Goal: Task Accomplishment & Management: Manage account settings

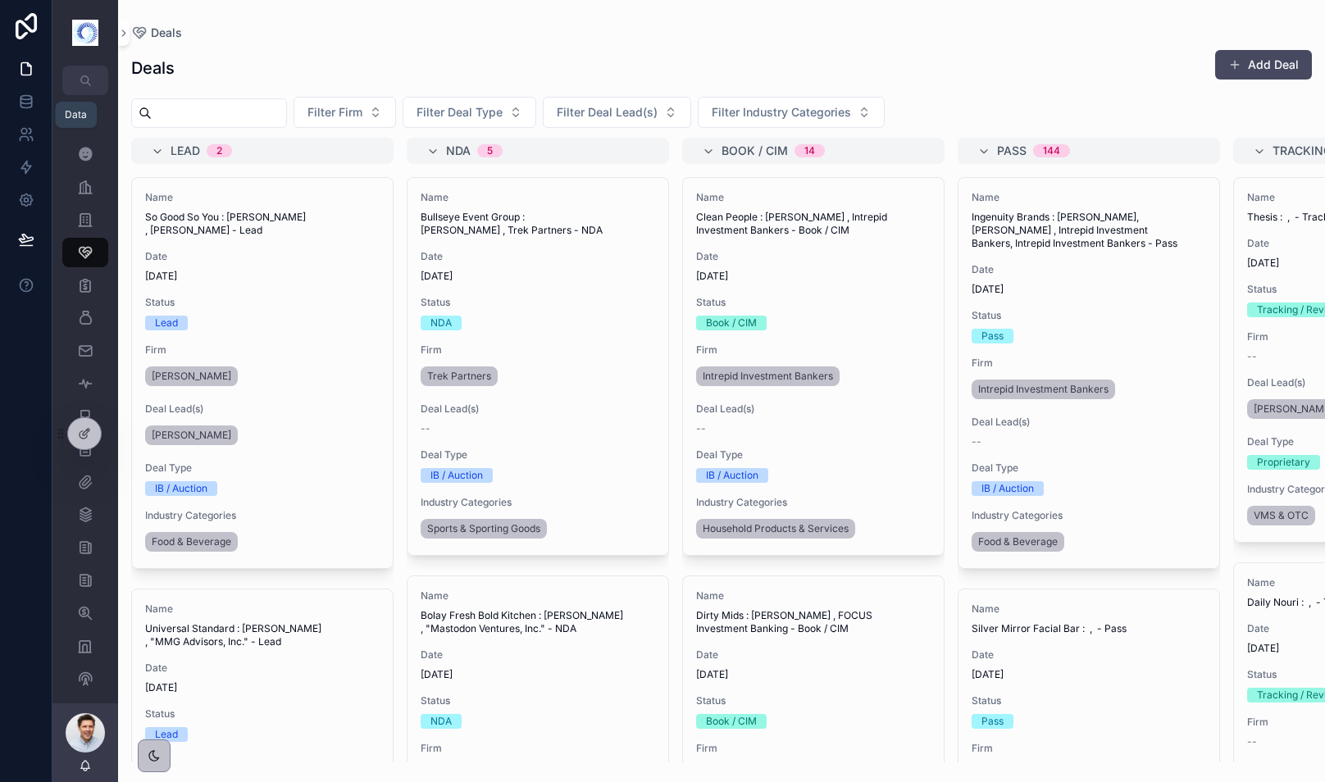
click at [26, 105] on icon at bounding box center [26, 101] width 16 height 16
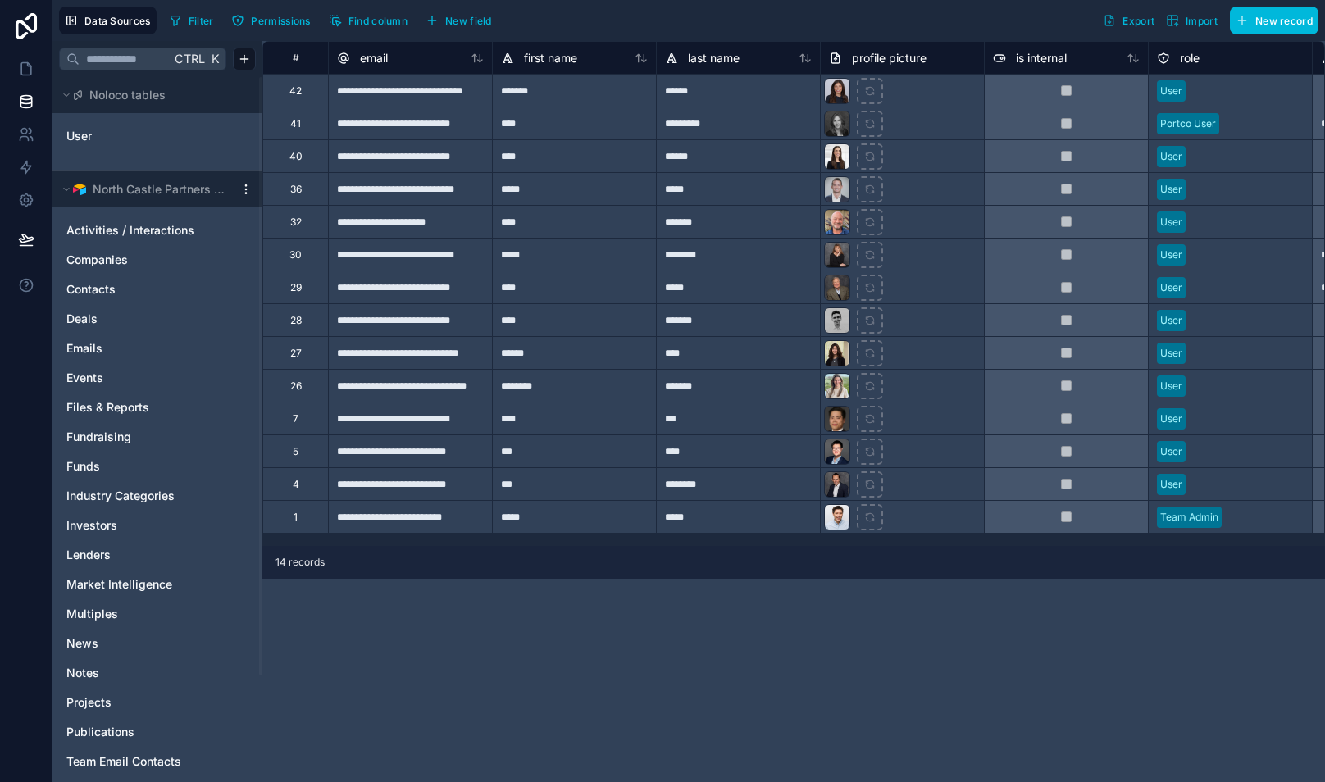
click at [106, 253] on span "Companies" at bounding box center [96, 260] width 61 height 16
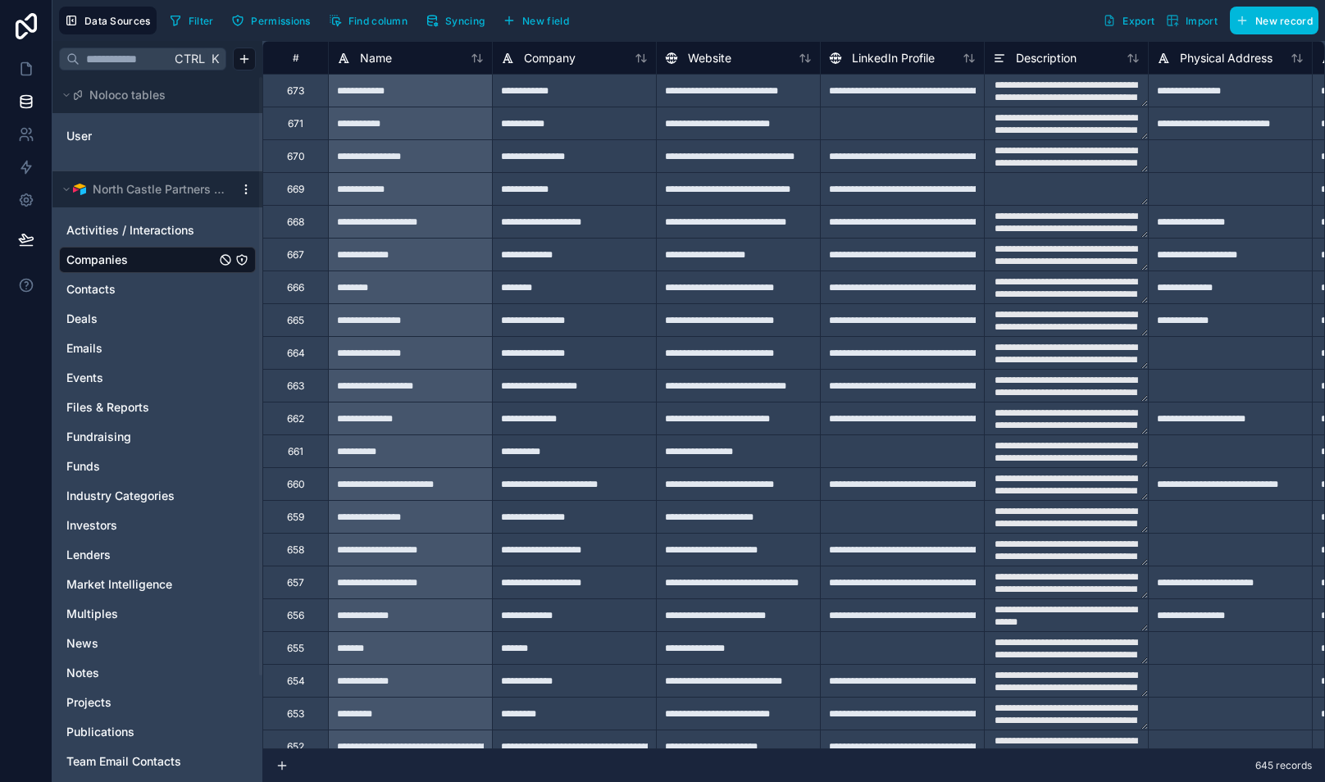
click at [380, 92] on div "**********" at bounding box center [410, 90] width 164 height 33
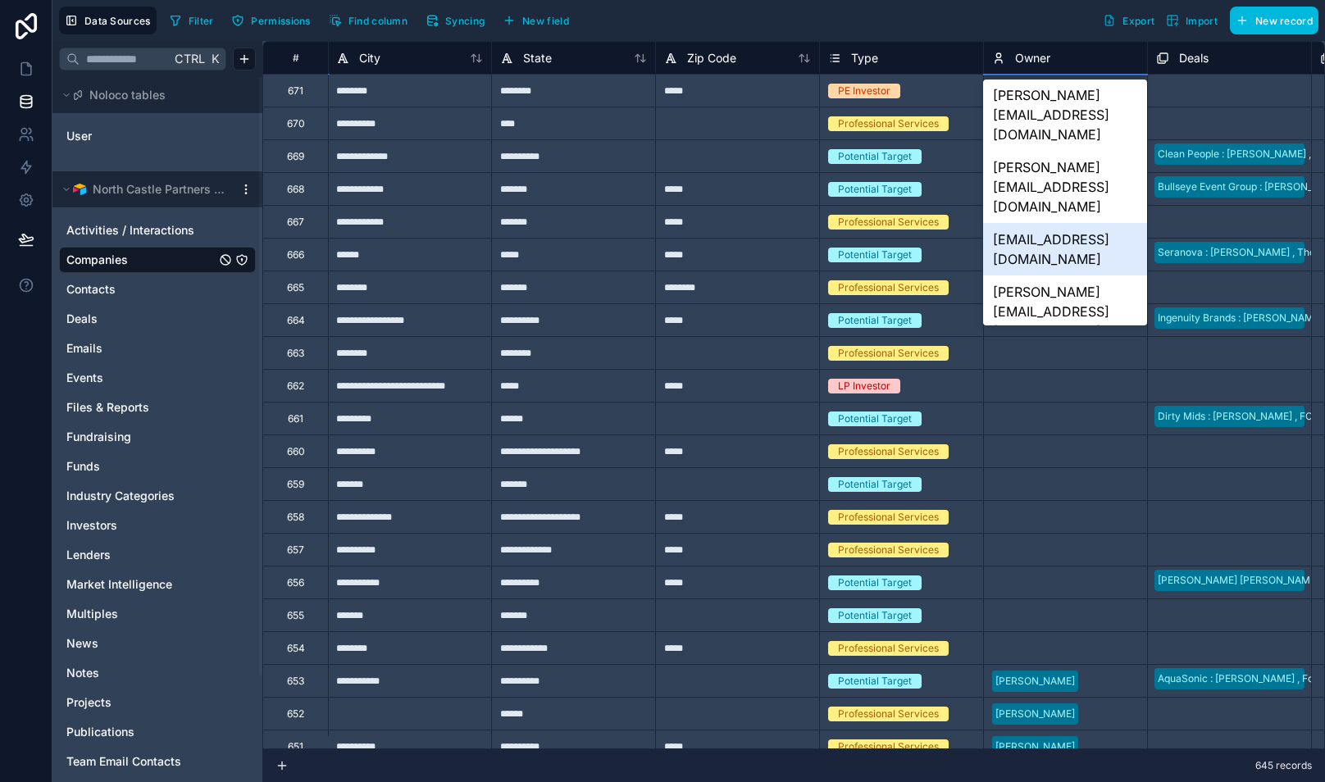
scroll to position [232, 0]
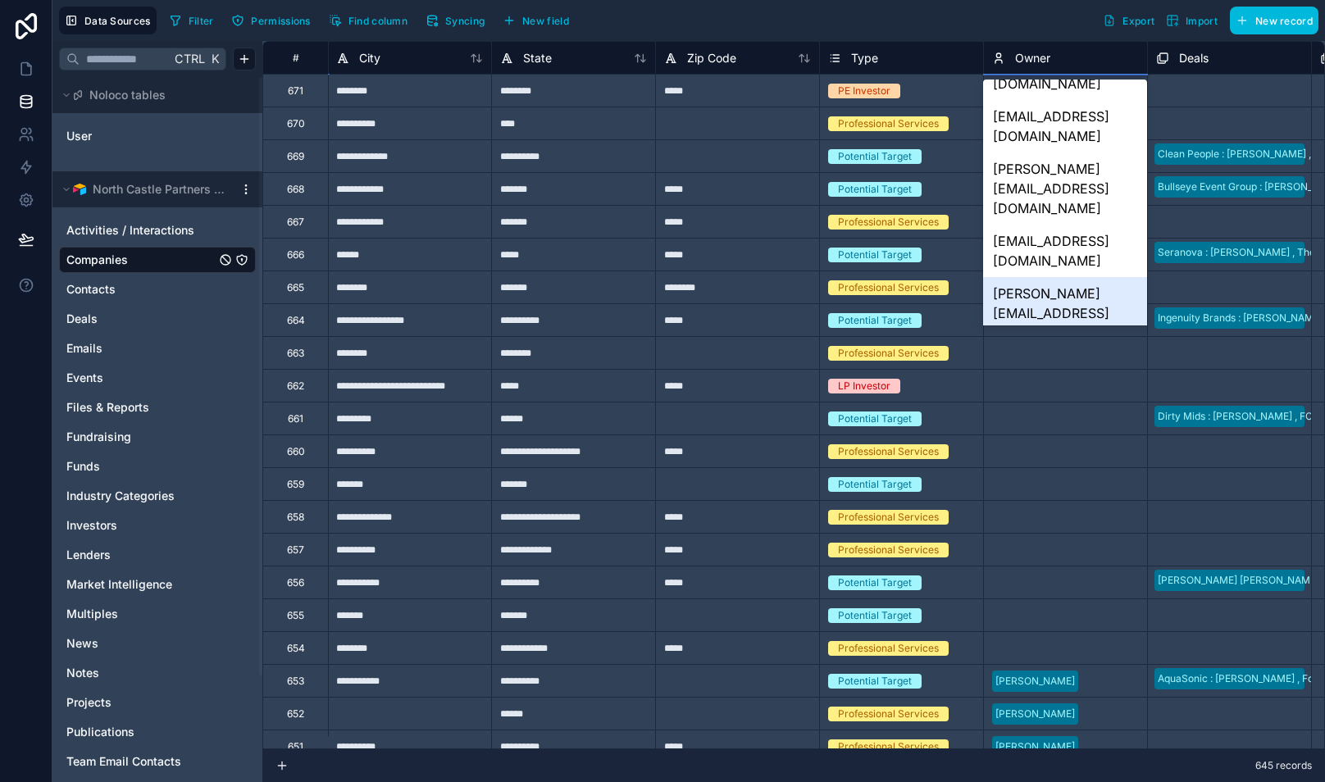
click at [1056, 277] on div "[PERSON_NAME][EMAIL_ADDRESS][DOMAIN_NAME]" at bounding box center [1064, 313] width 163 height 72
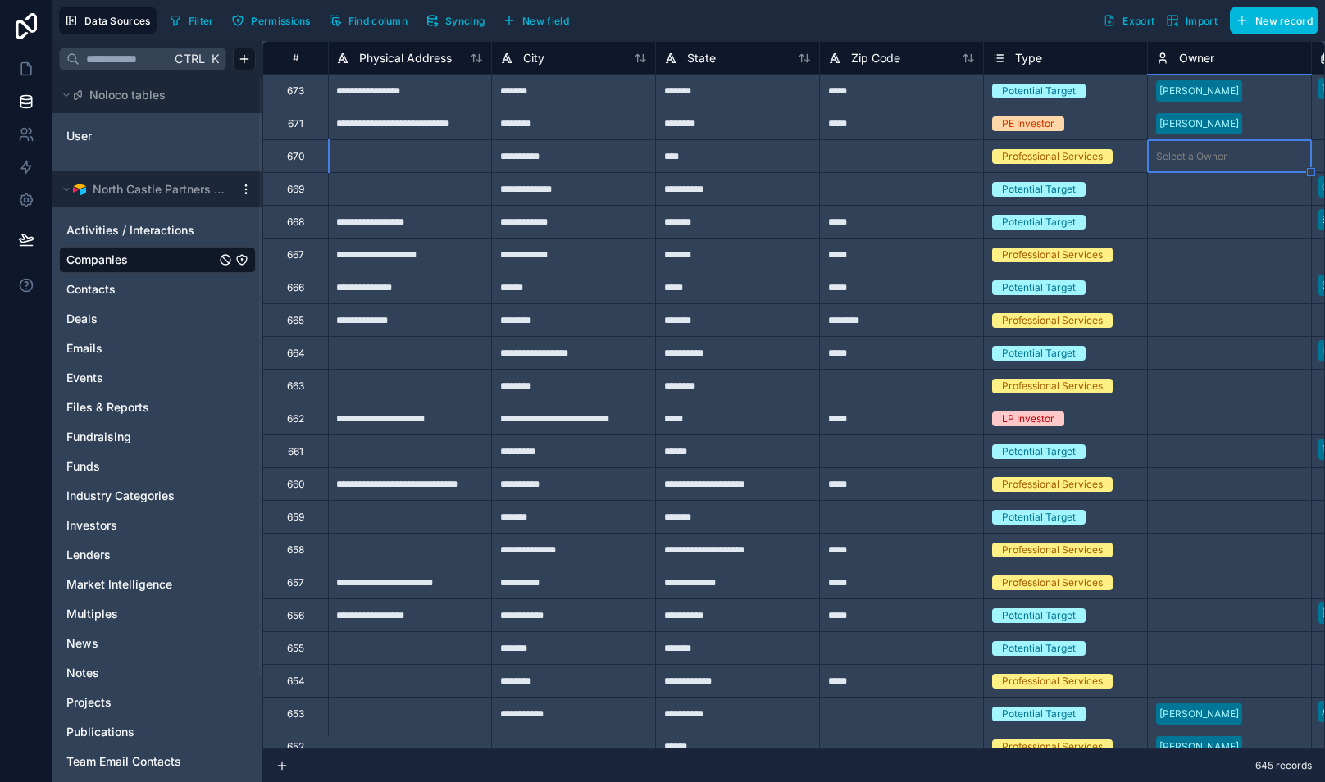
scroll to position [0, 984]
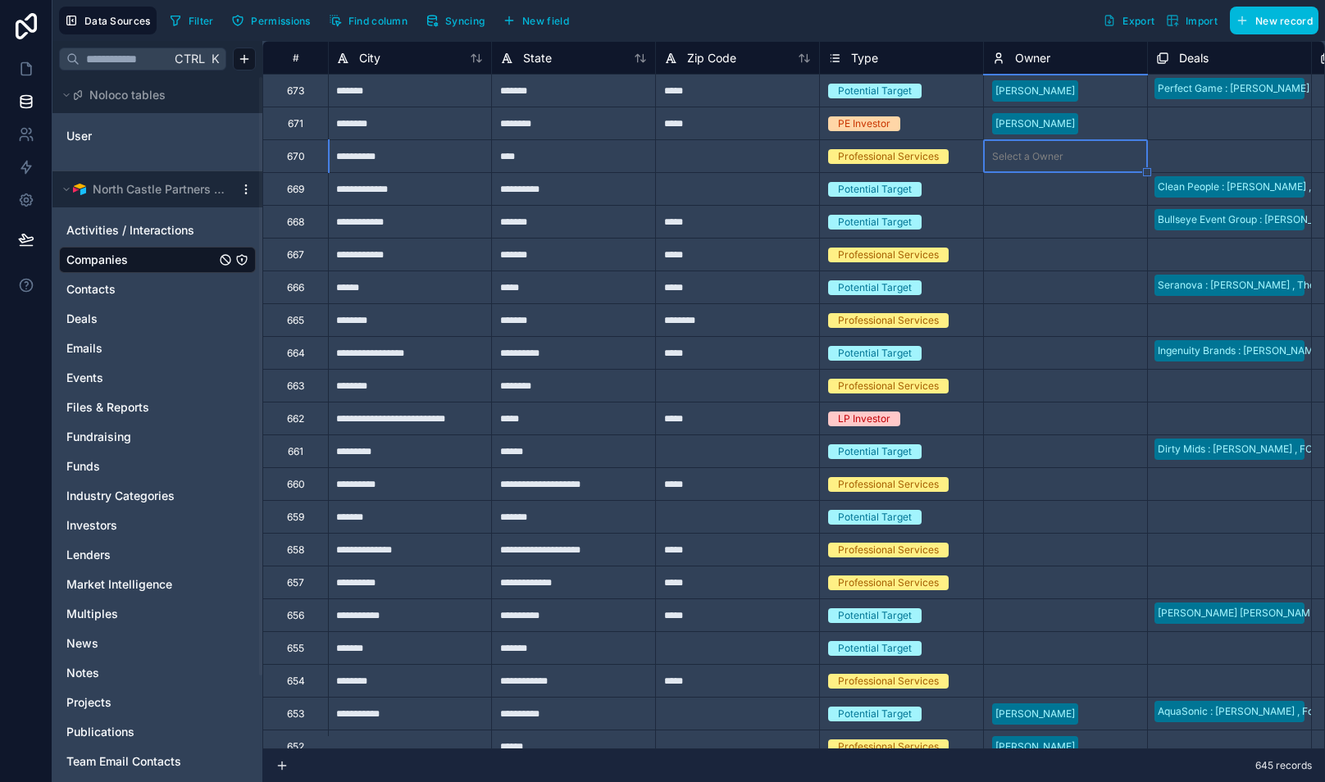
click at [1084, 157] on div at bounding box center [1104, 156] width 69 height 16
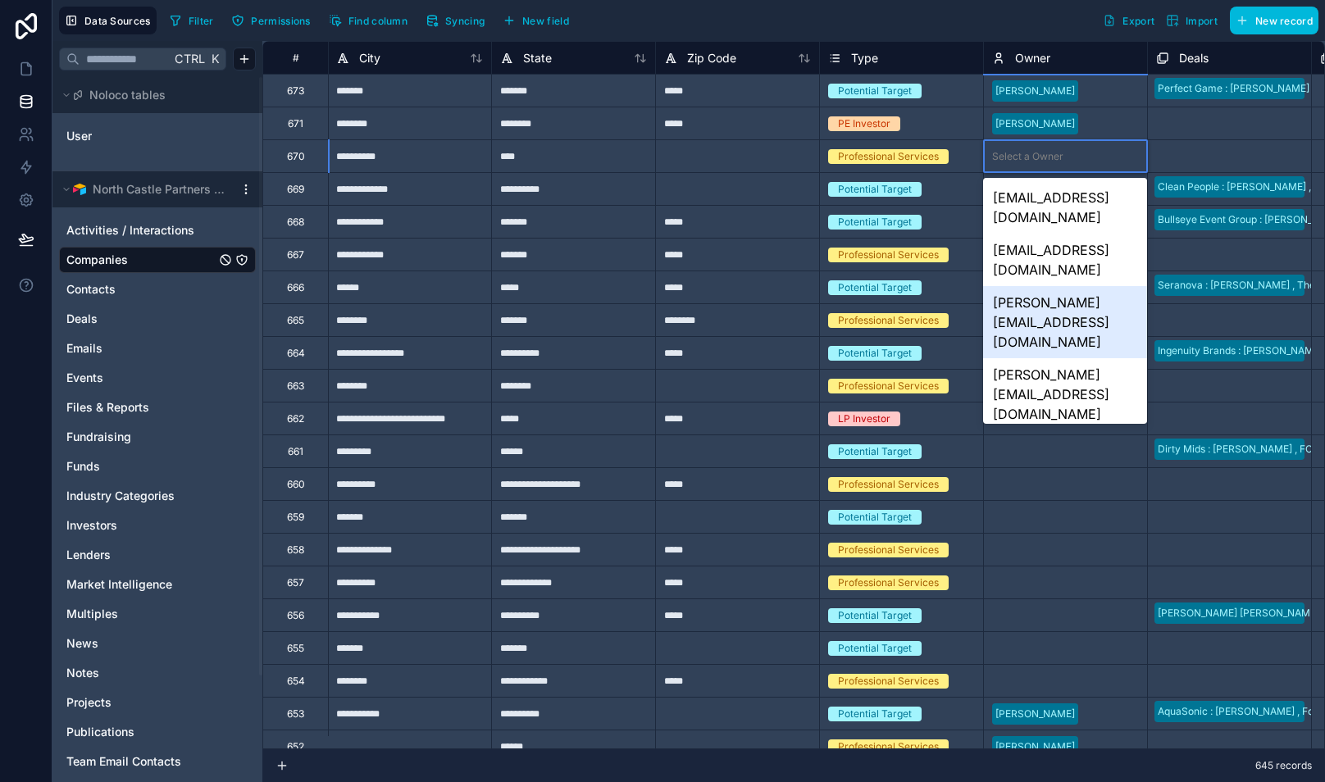
scroll to position [232, 0]
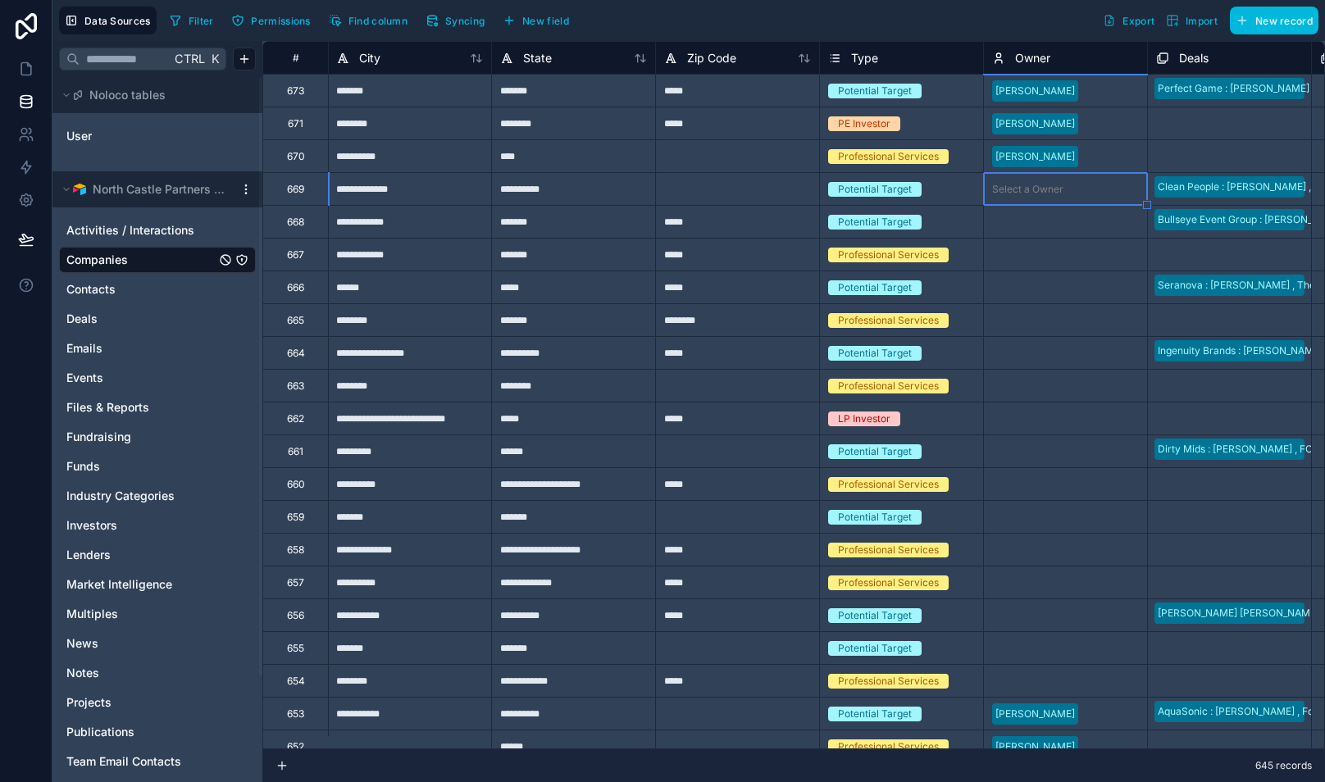
click at [1041, 190] on div "Select a Owner" at bounding box center [1027, 189] width 71 height 13
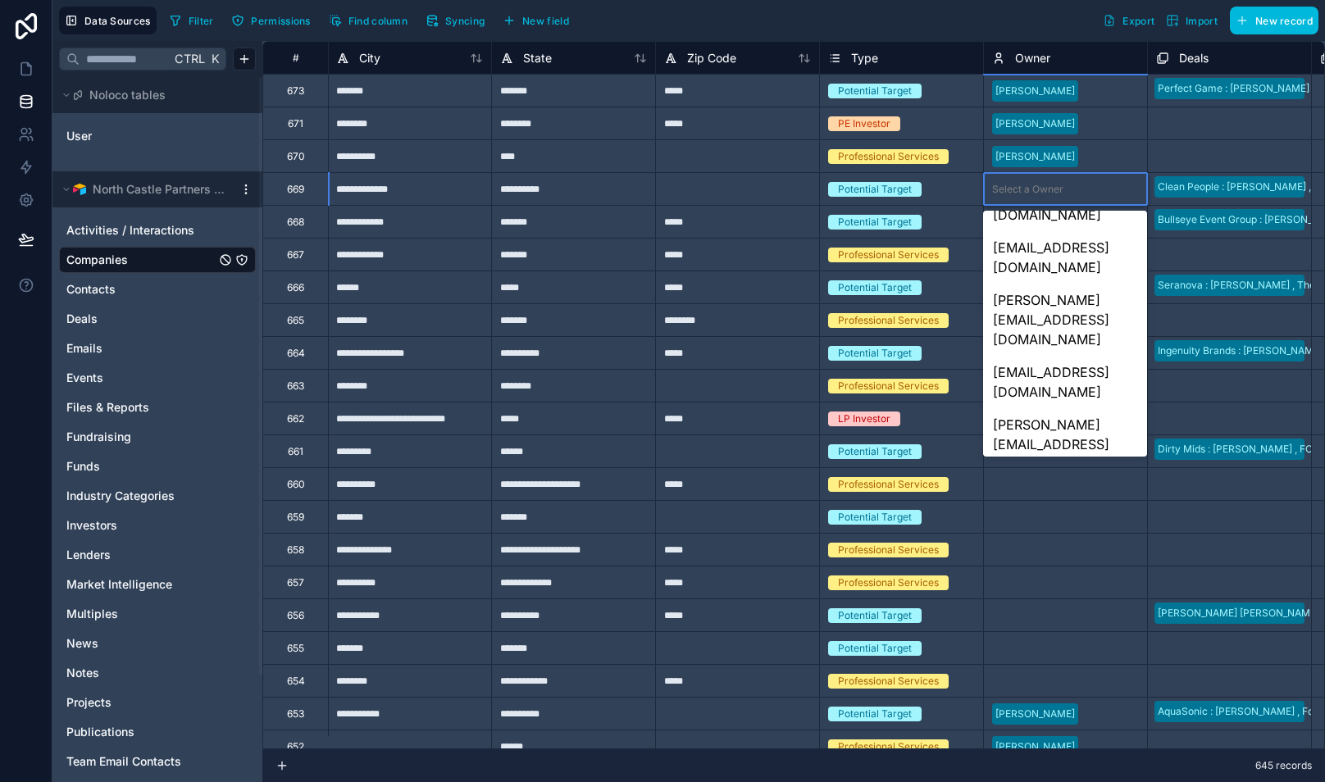
click at [1059, 697] on div "[PERSON_NAME][EMAIL_ADDRESS][DOMAIN_NAME]" at bounding box center [1064, 733] width 163 height 72
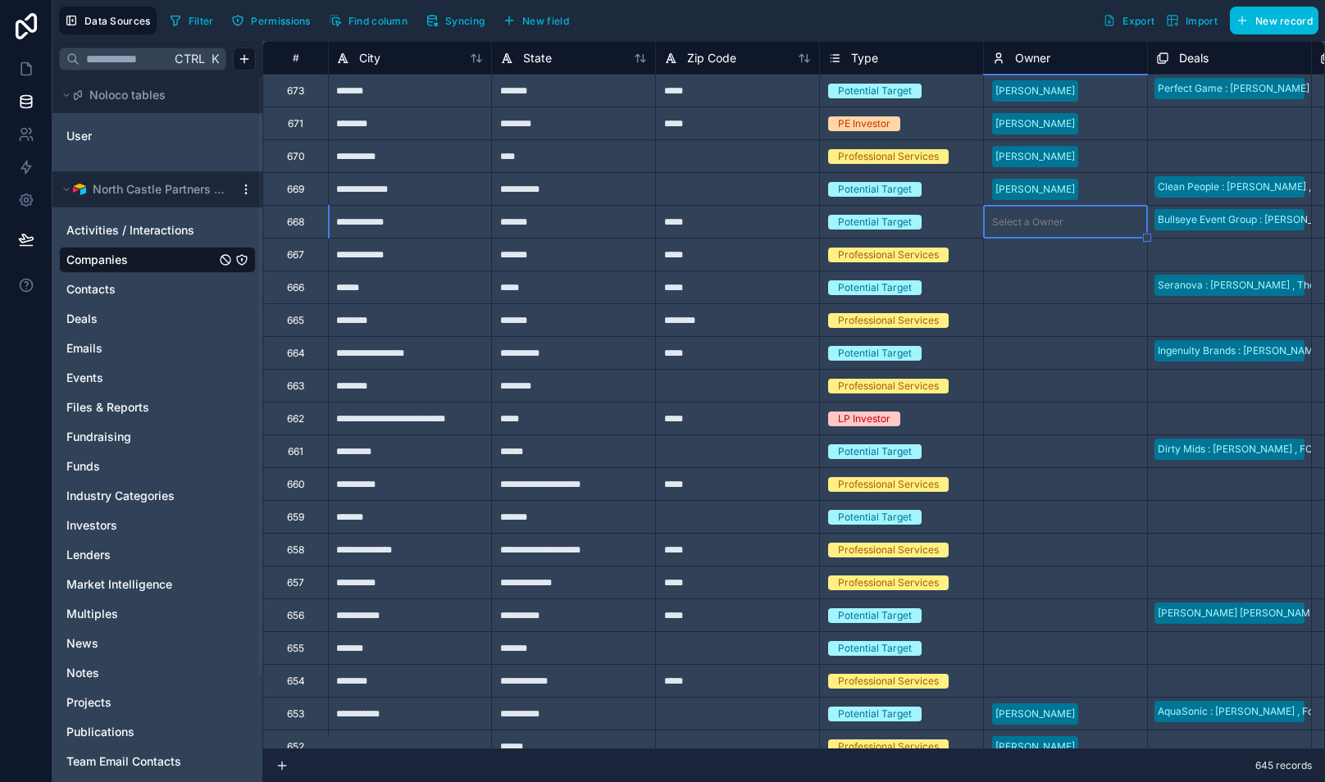
click at [1050, 220] on div "Select a Owner" at bounding box center [1027, 222] width 71 height 13
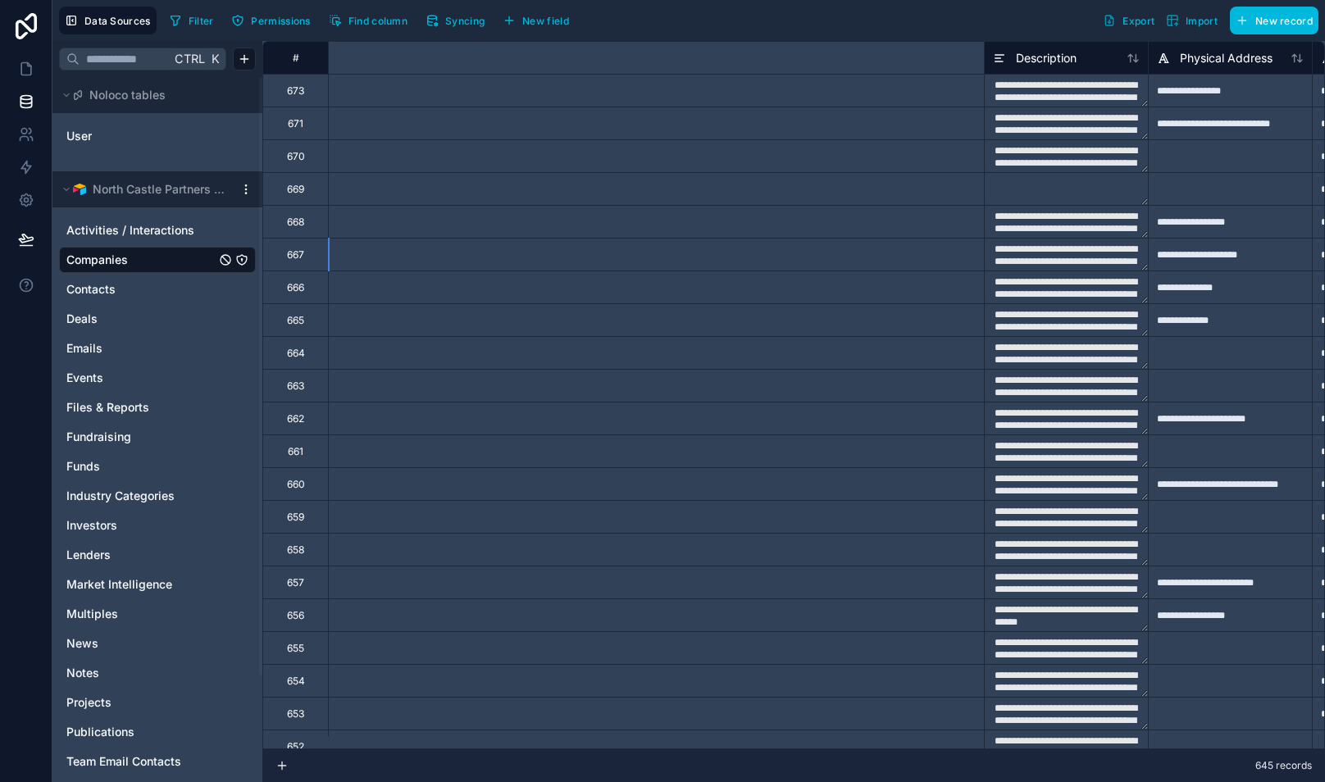
scroll to position [0, 984]
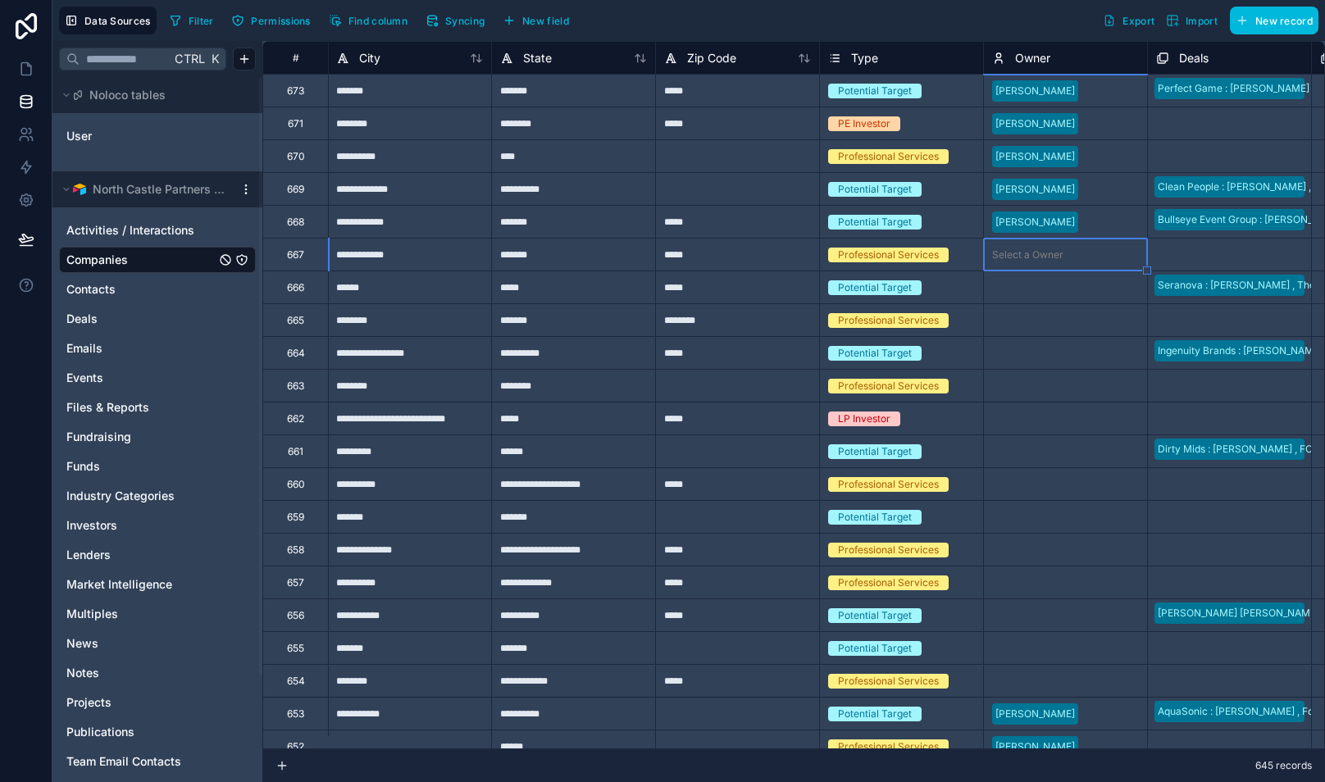
click at [1066, 250] on div "Select a Owner" at bounding box center [1065, 254] width 163 height 23
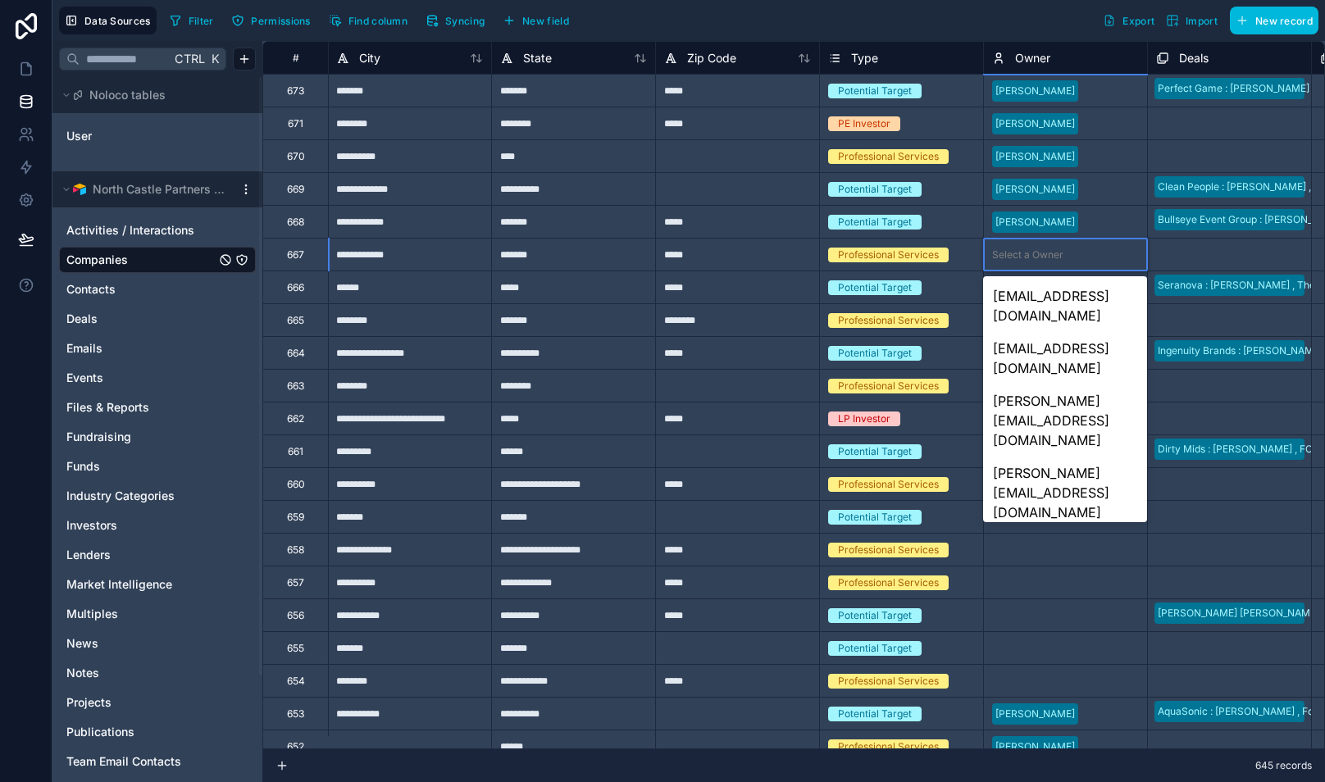
scroll to position [232, 0]
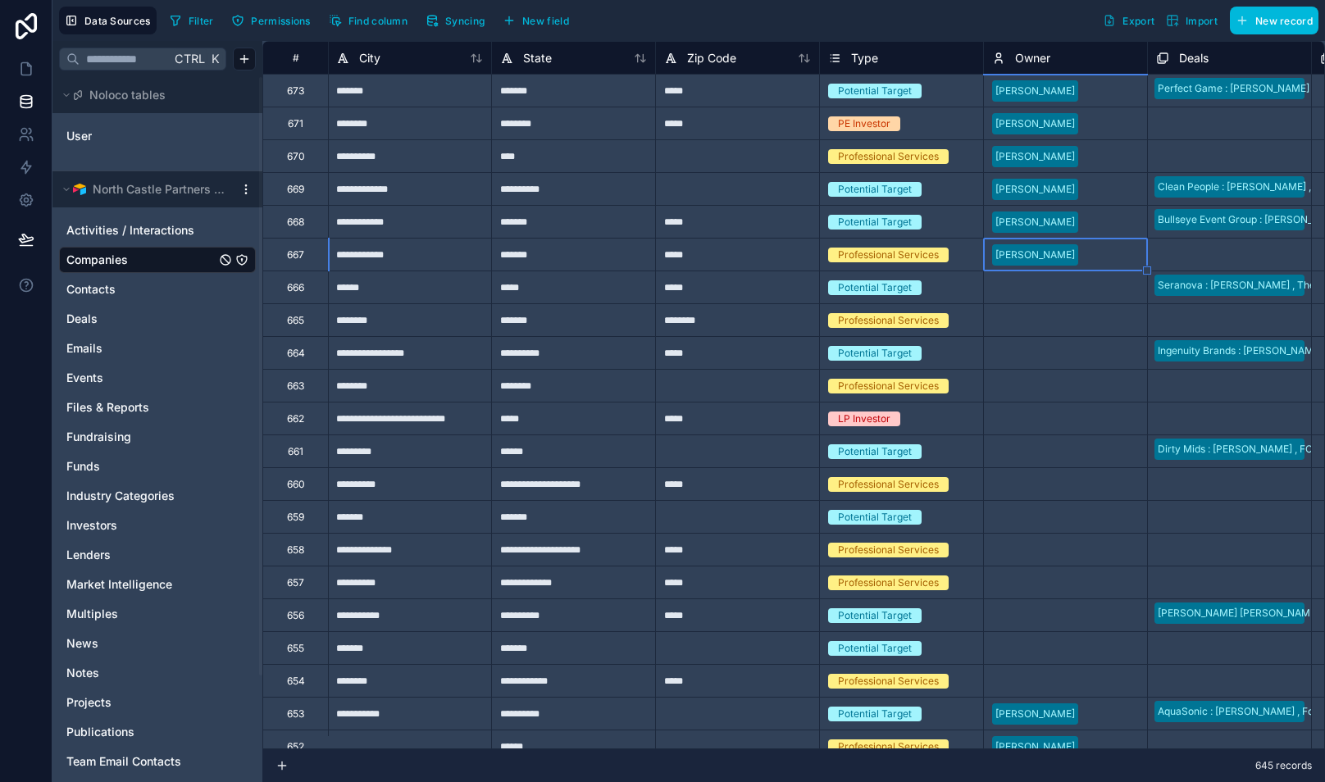
click at [1048, 284] on div "Select a Owner" at bounding box center [1027, 287] width 71 height 13
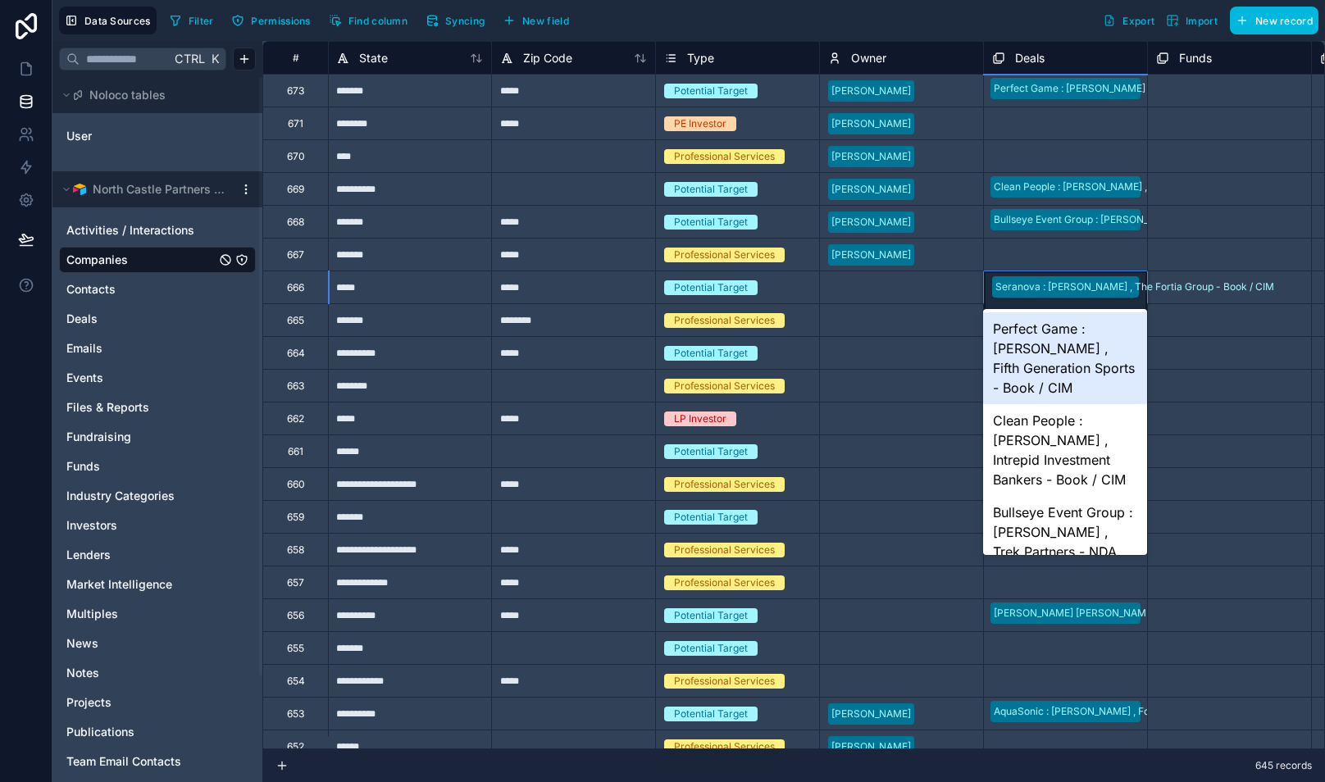
click at [943, 288] on div at bounding box center [940, 288] width 69 height 16
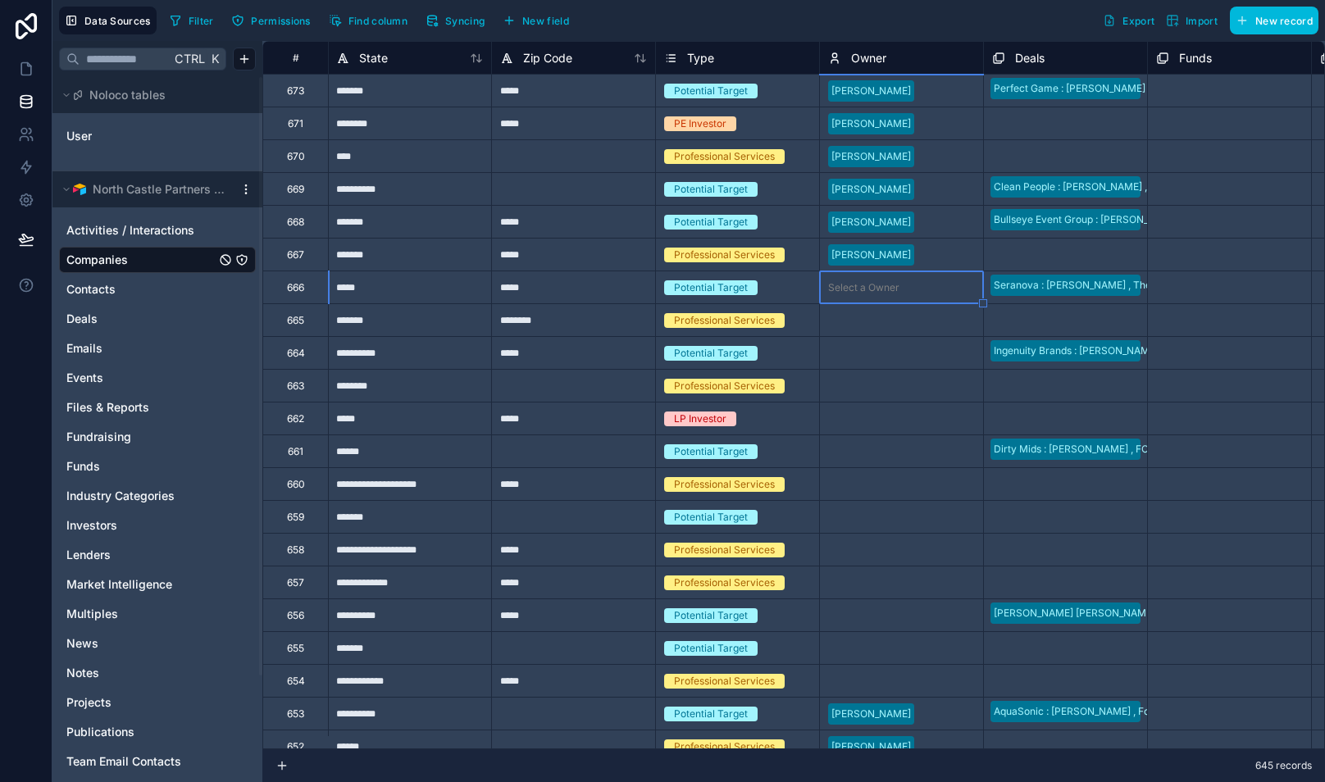
click at [289, 290] on div "666" at bounding box center [295, 287] width 17 height 13
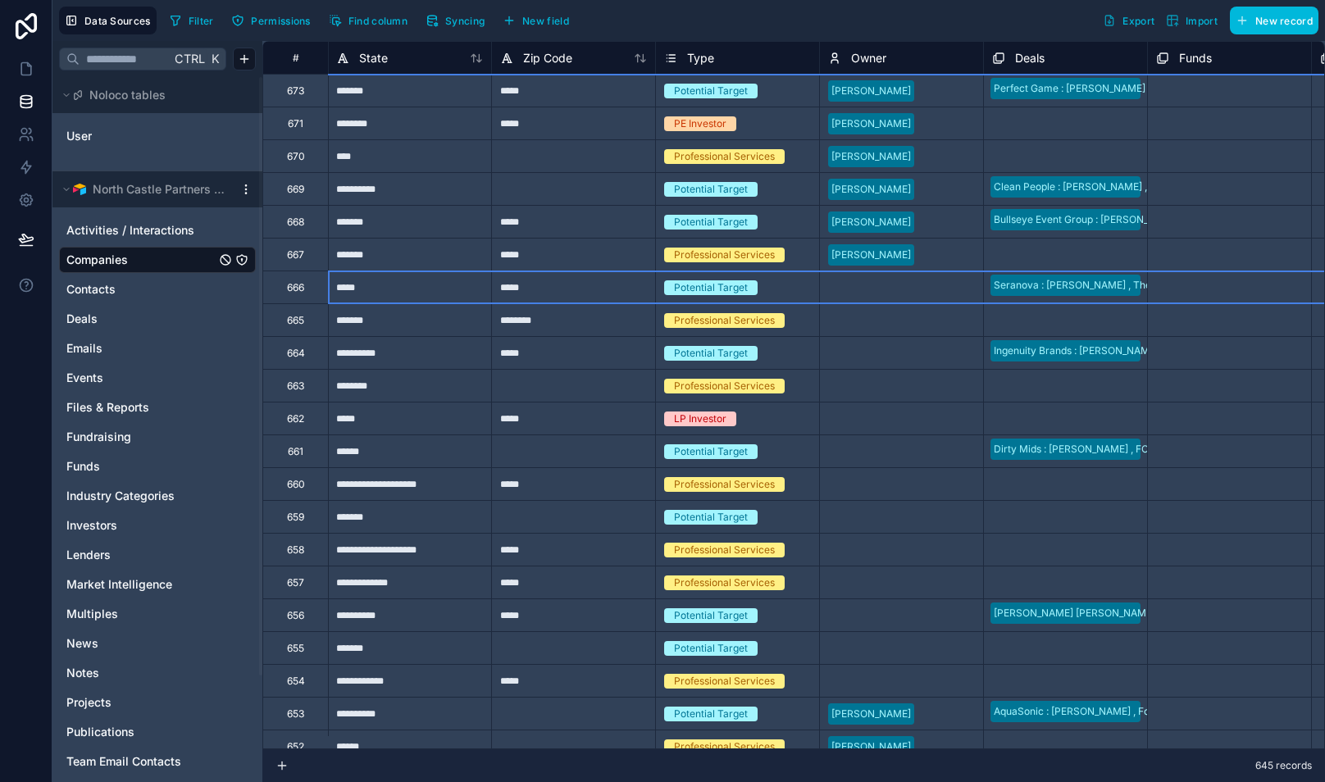
click at [289, 290] on div "666" at bounding box center [295, 287] width 17 height 13
click at [673, 21] on div "Filter Permissions Find column Syncing New field Export Import New record" at bounding box center [740, 21] width 1155 height 28
click at [887, 289] on div "Select a Owner" at bounding box center [863, 287] width 71 height 13
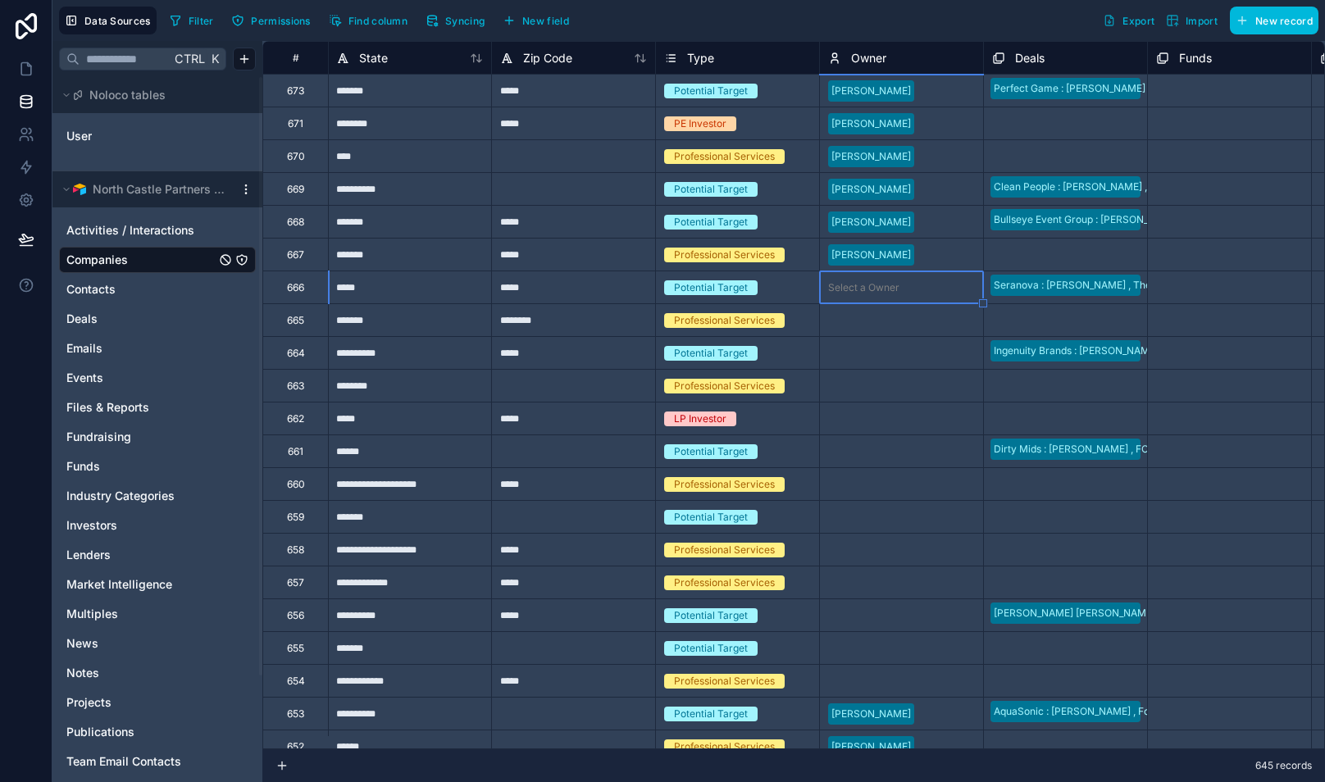
click at [1038, 316] on div "Select a Deals" at bounding box center [1025, 321] width 66 height 13
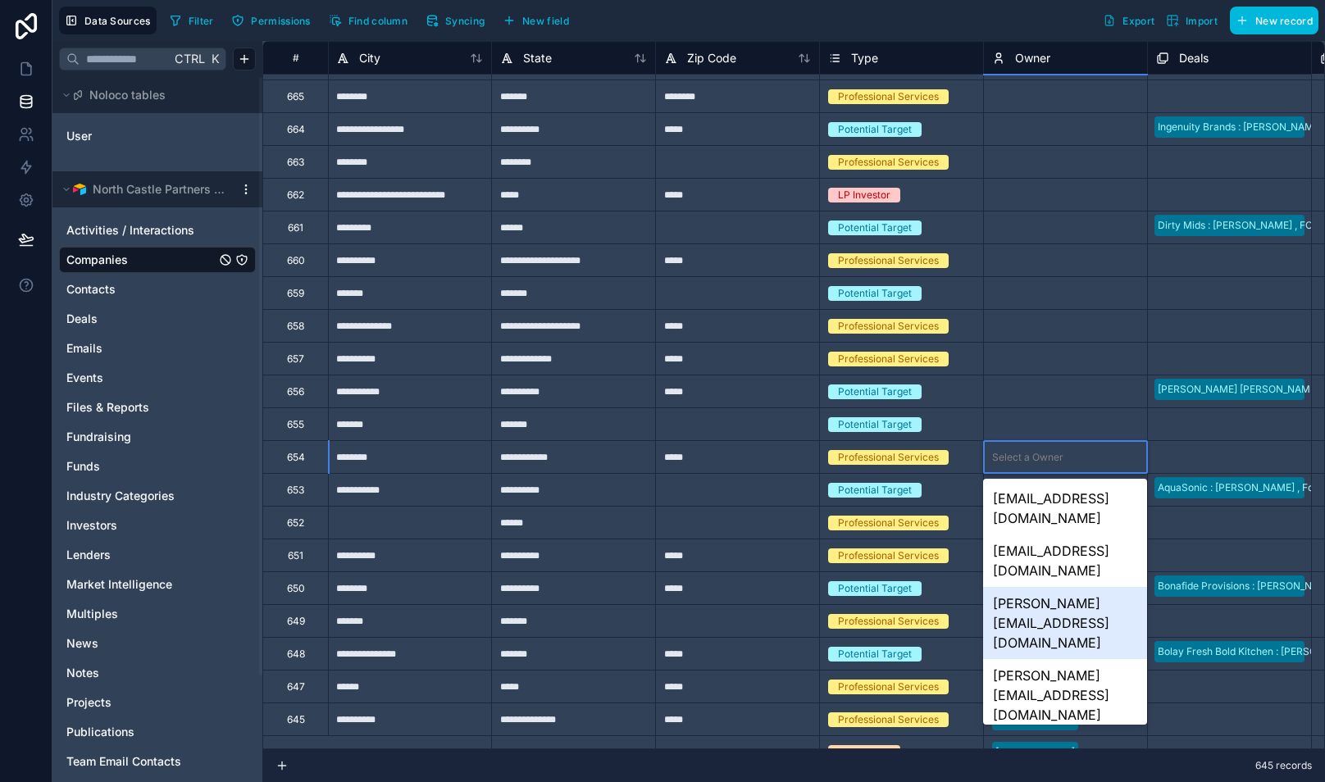
scroll to position [232, 0]
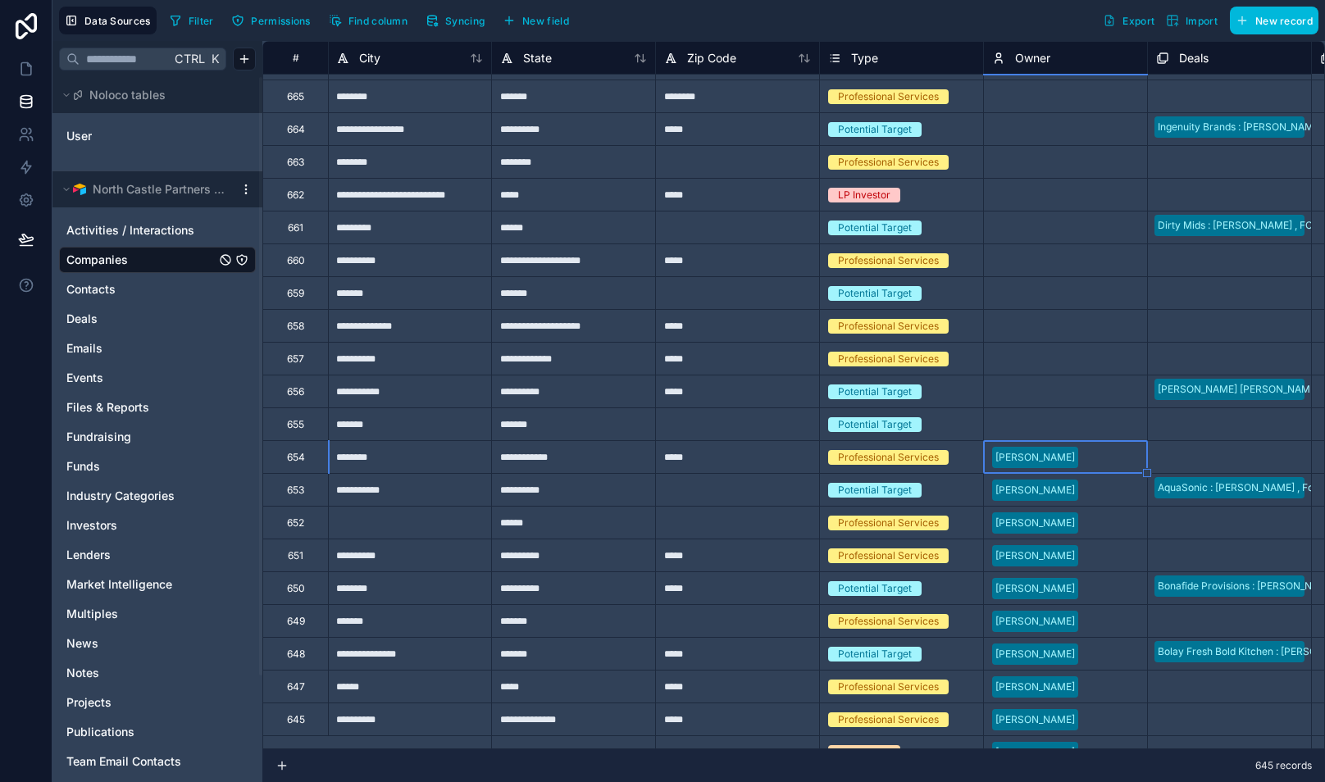
click at [1033, 426] on div "Select a Owner" at bounding box center [1027, 424] width 71 height 13
click at [1034, 425] on div "Select a Owner" at bounding box center [1027, 424] width 71 height 13
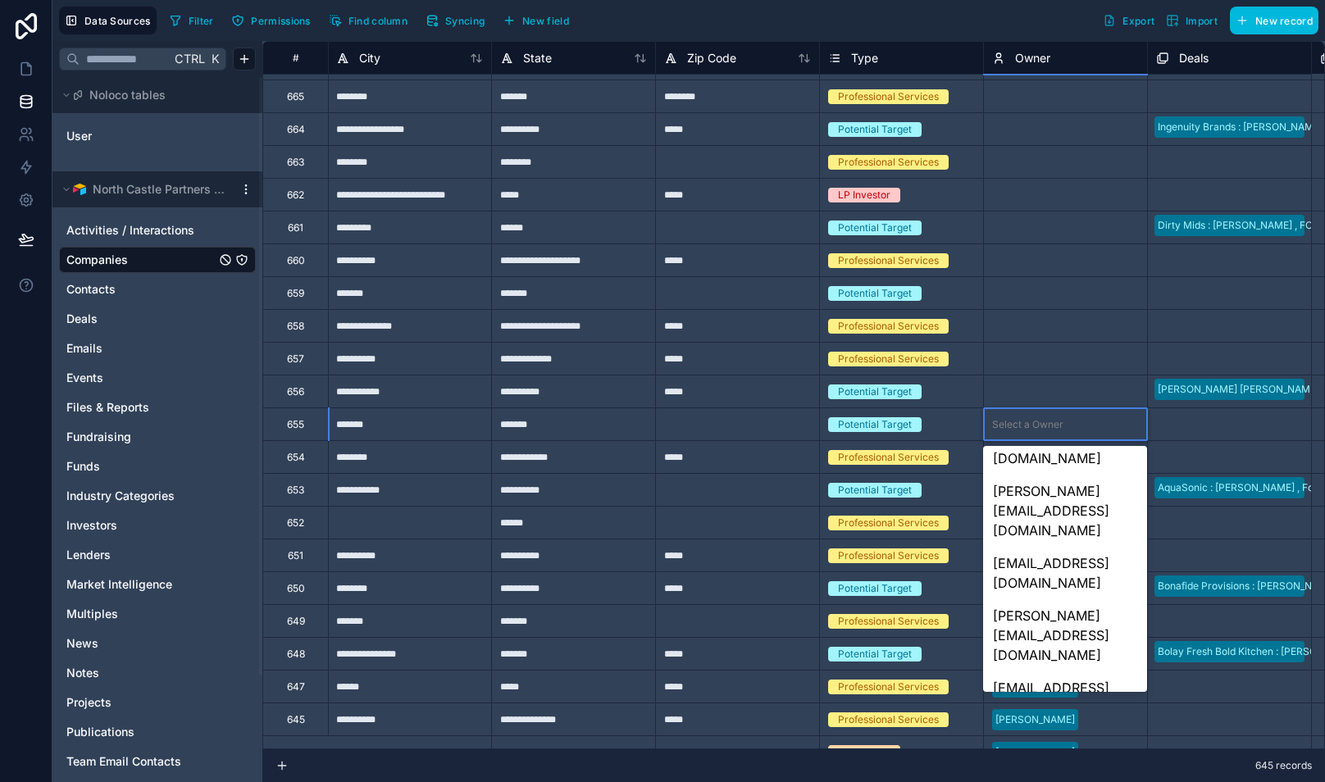
scroll to position [152, 0]
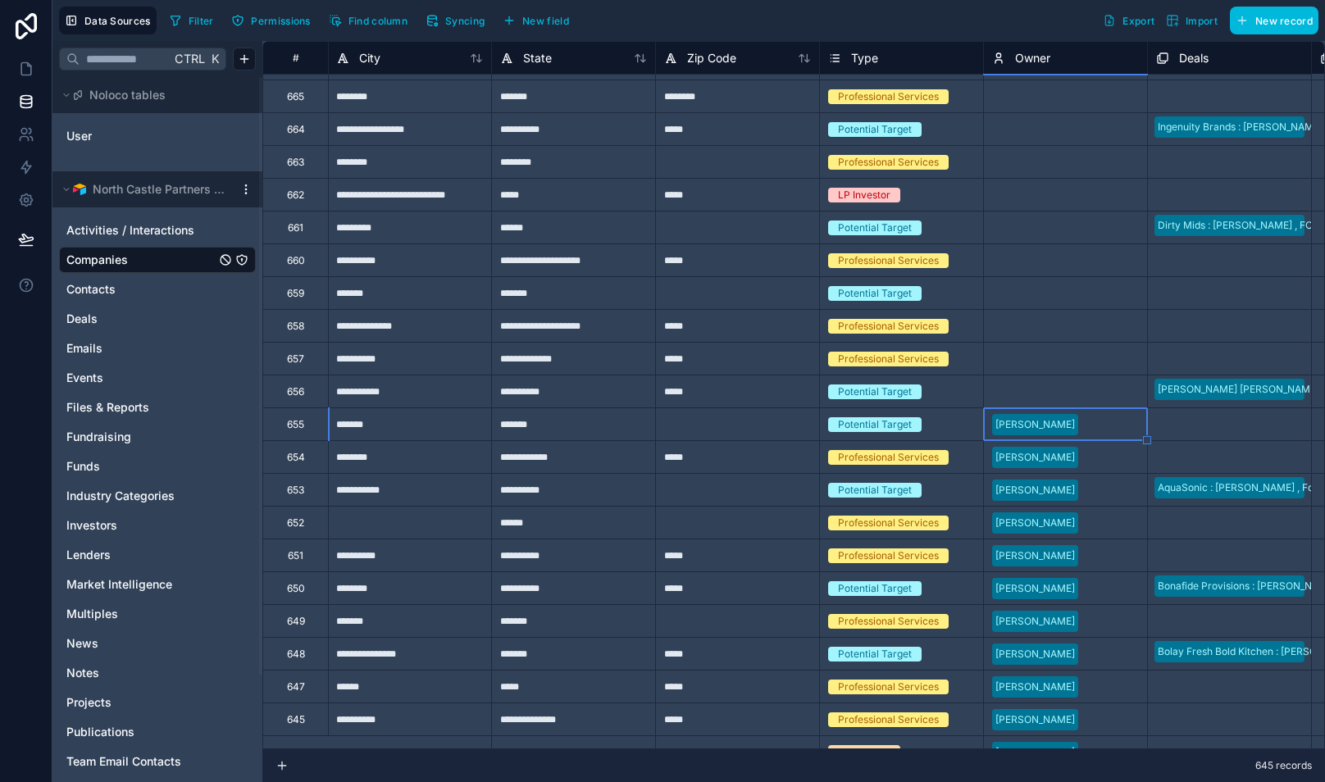
click at [1031, 389] on div "Select a Owner" at bounding box center [1027, 391] width 71 height 13
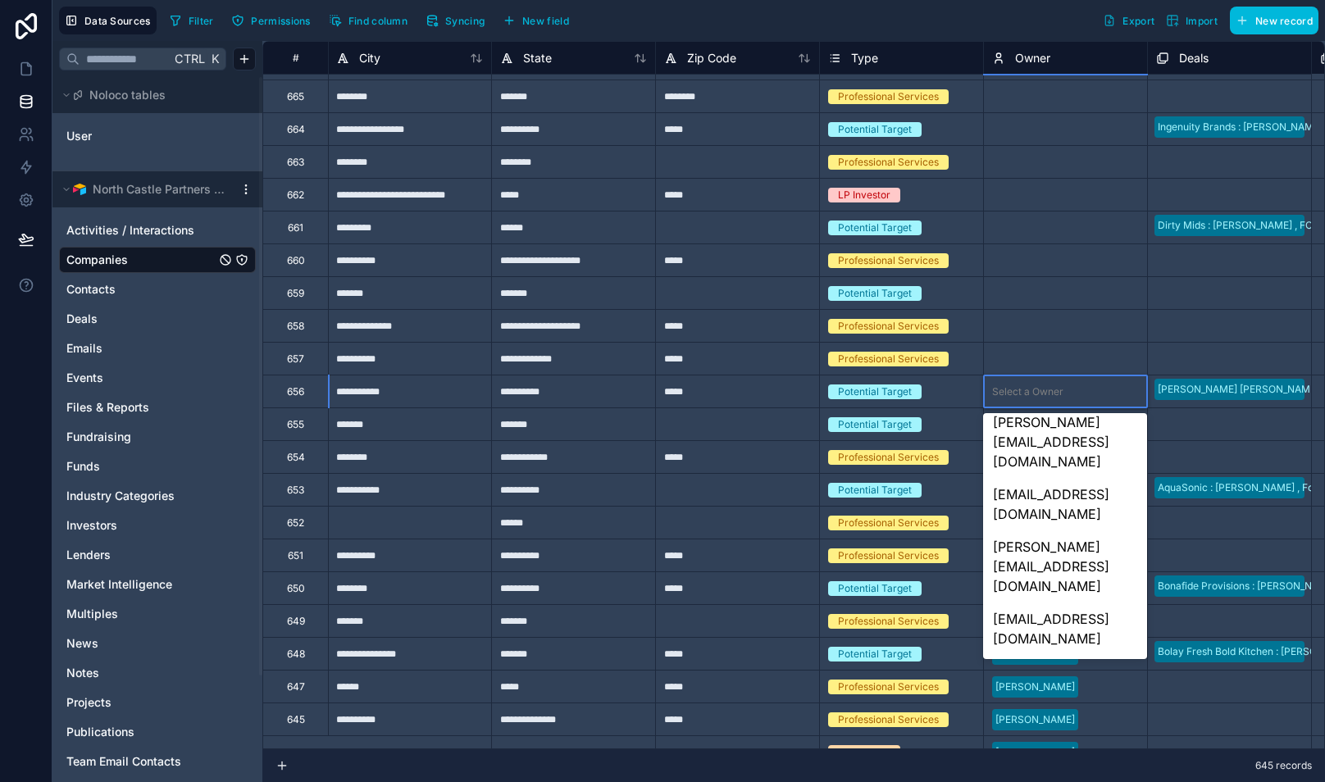
scroll to position [232, 0]
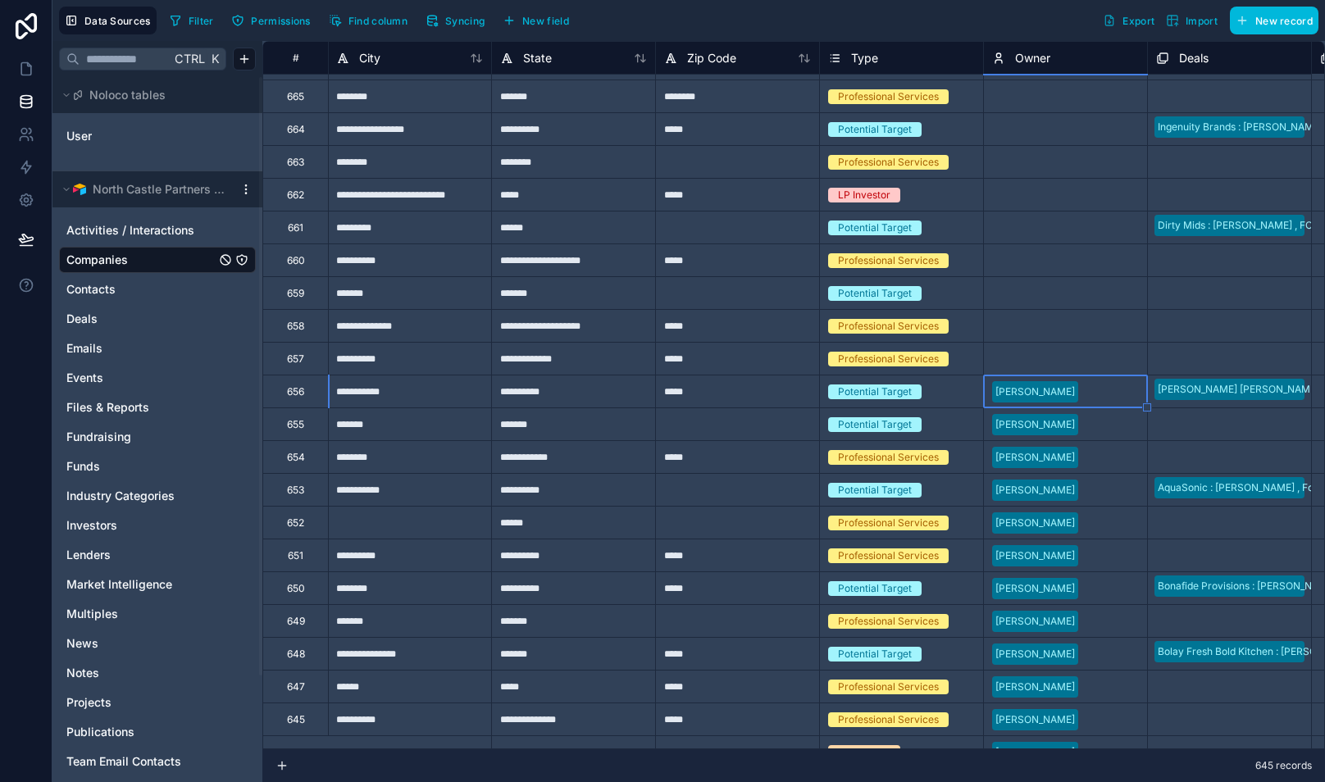
click at [1034, 357] on div "Select a Owner" at bounding box center [1027, 358] width 71 height 13
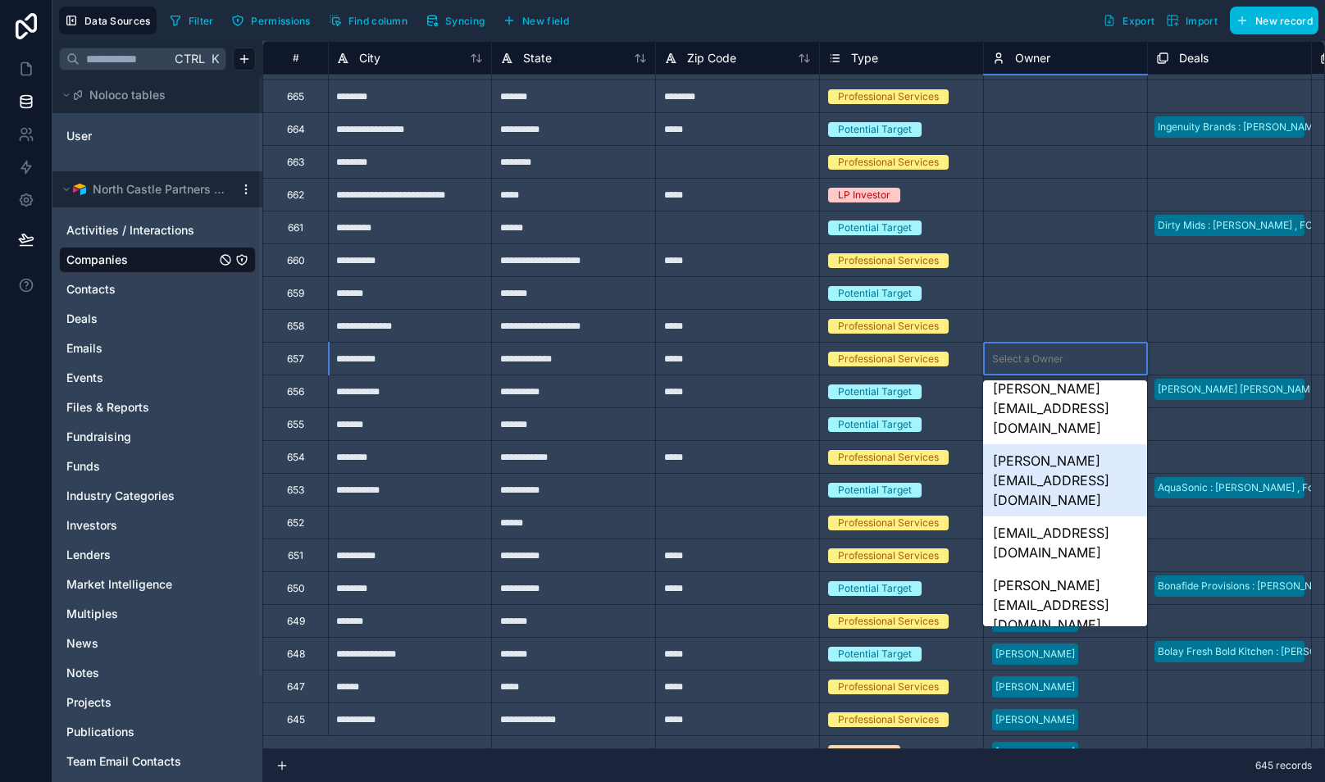
scroll to position [119, 0]
click at [1072, 691] on div "[PERSON_NAME][EMAIL_ADDRESS][DOMAIN_NAME]" at bounding box center [1064, 727] width 163 height 72
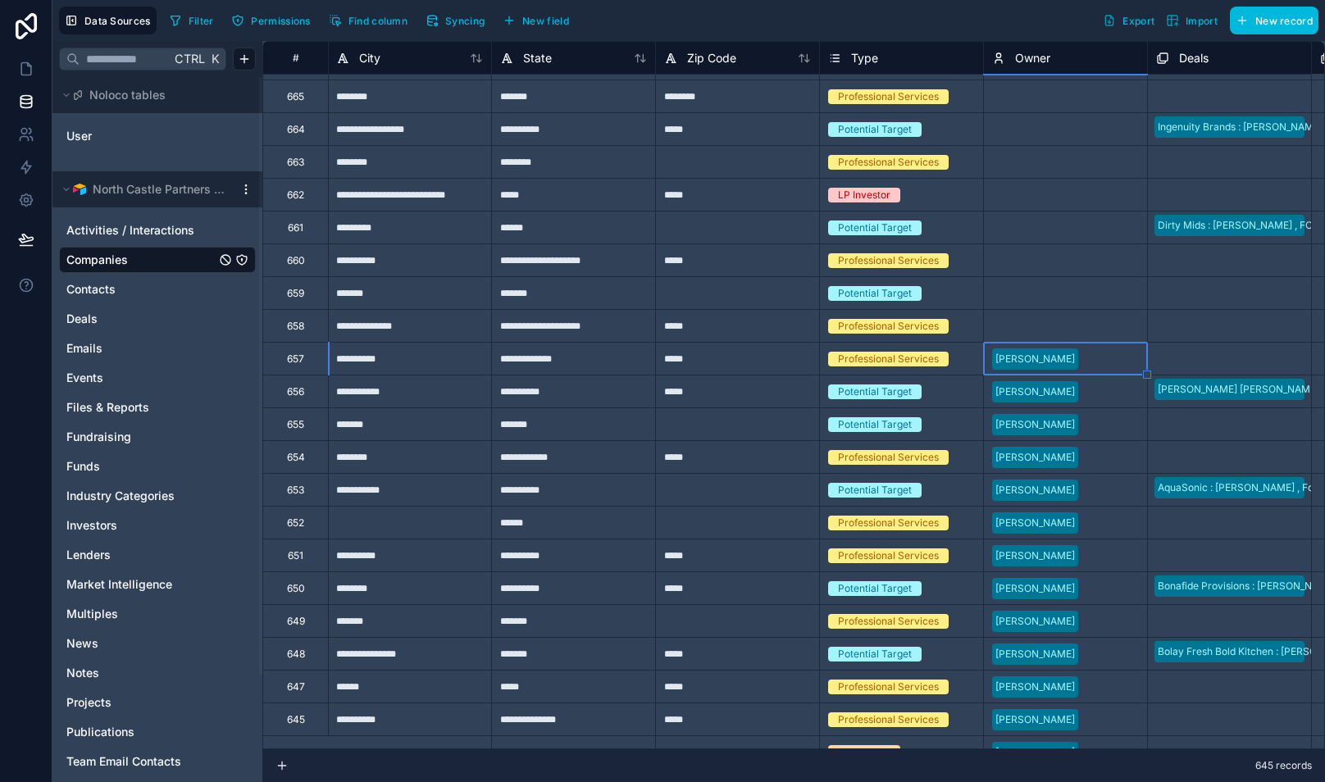
click at [1040, 324] on div "Select a Owner" at bounding box center [1027, 326] width 71 height 13
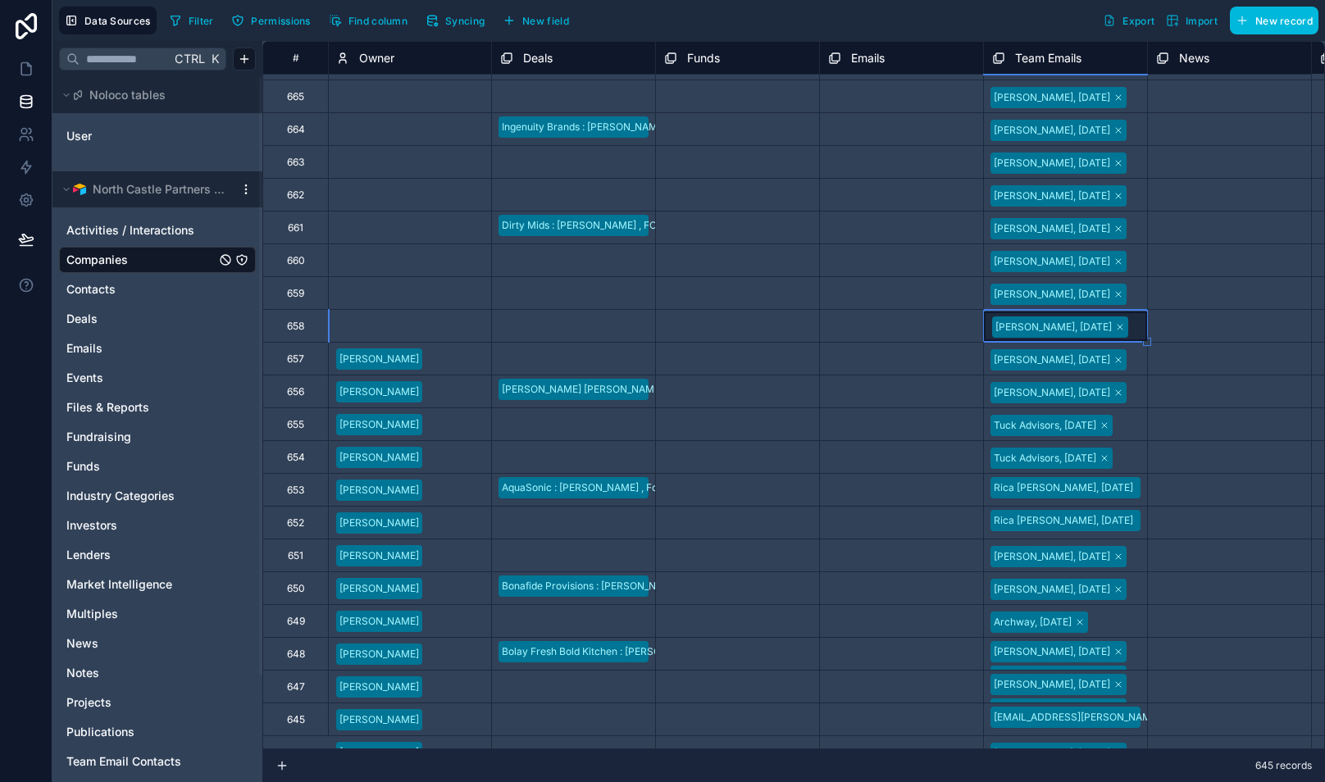
scroll to position [0, 0]
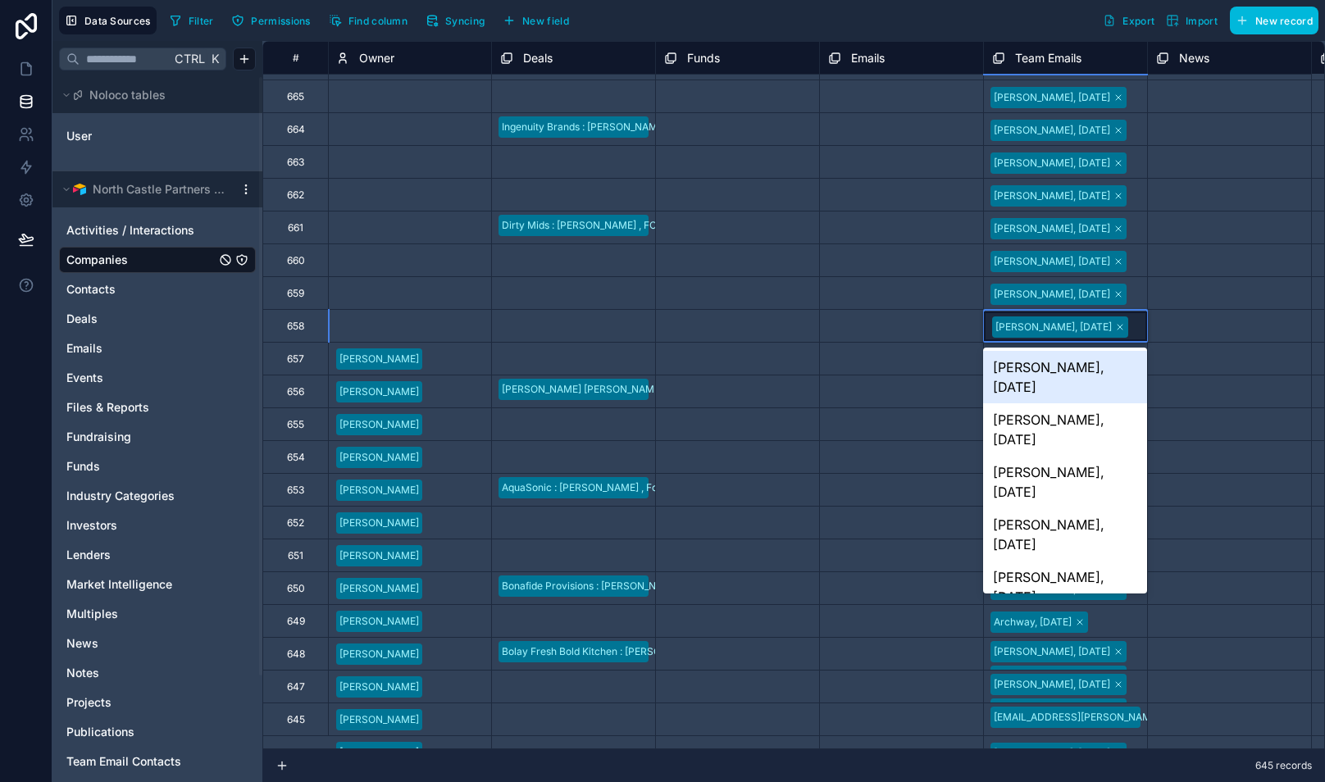
click at [1040, 324] on div "[PERSON_NAME], [DATE]" at bounding box center [1065, 326] width 163 height 30
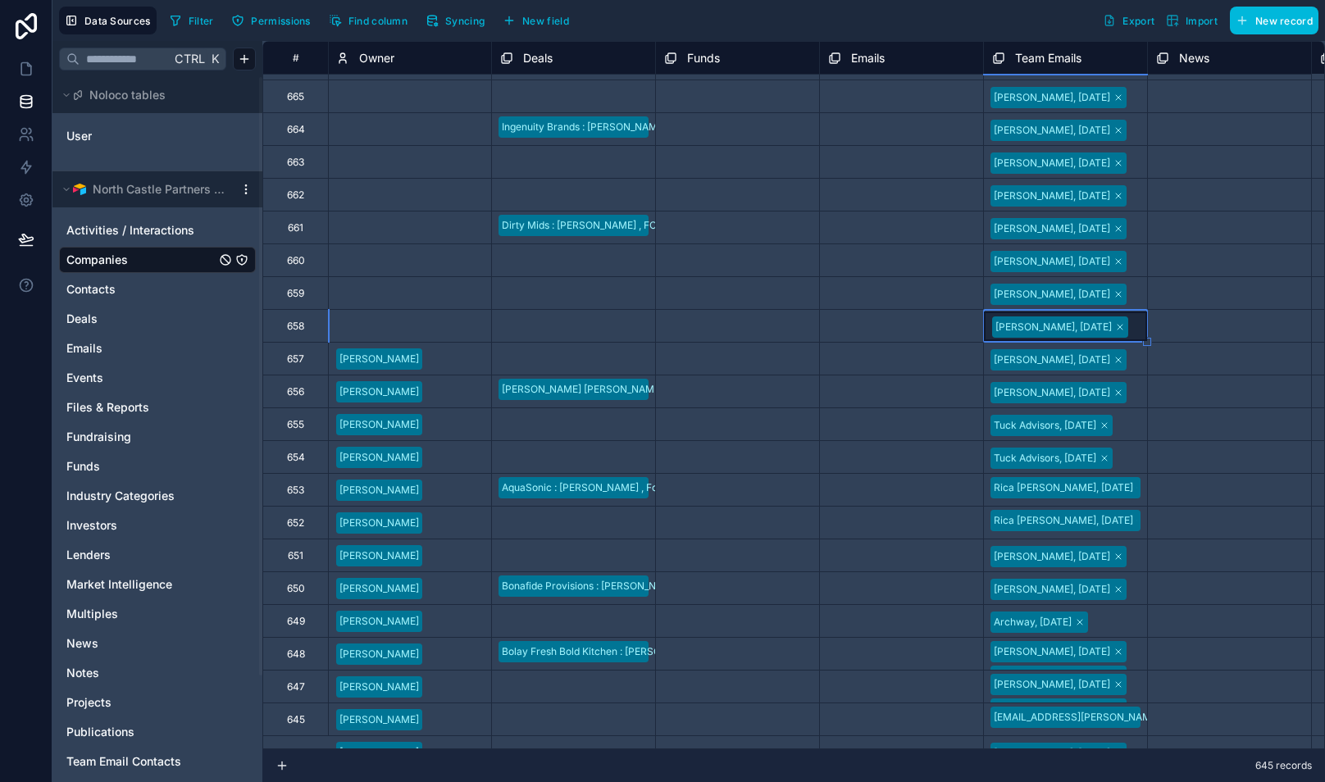
click at [952, 321] on div at bounding box center [940, 327] width 70 height 16
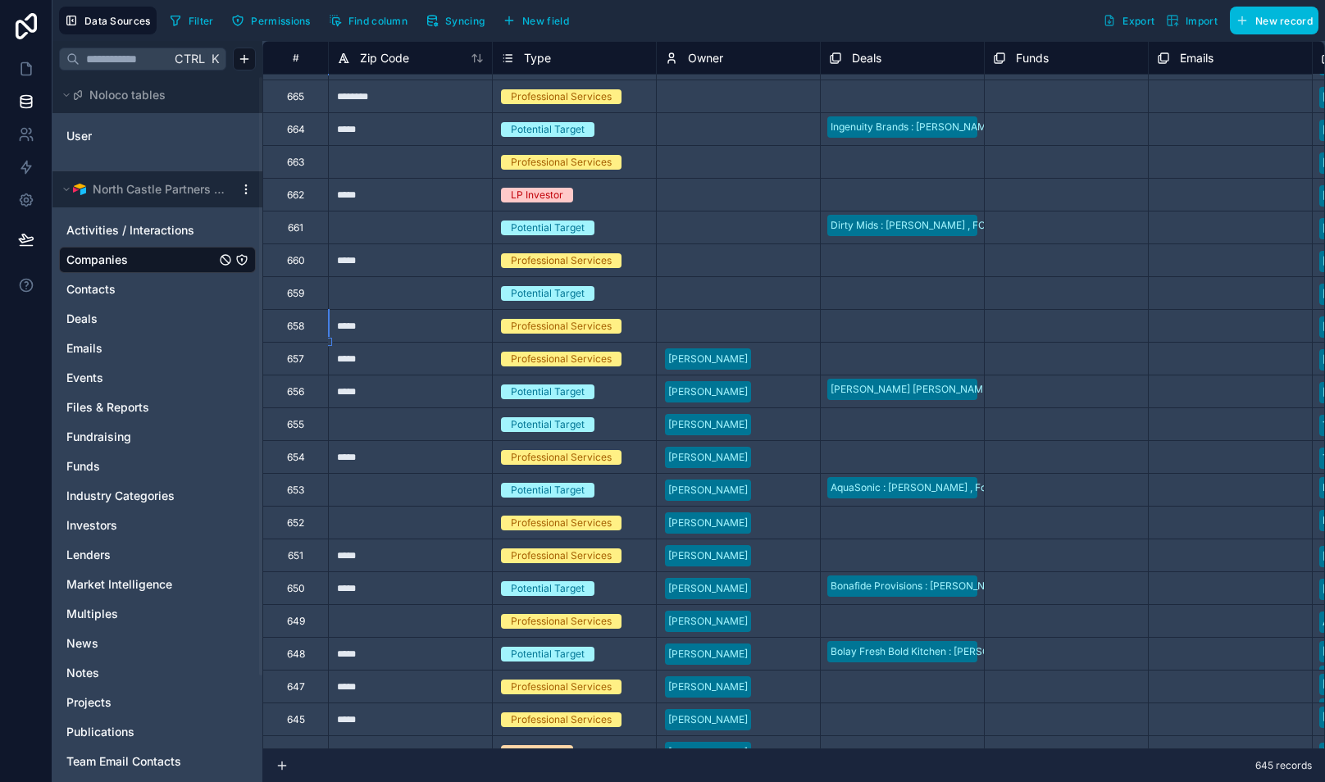
scroll to position [224, 1148]
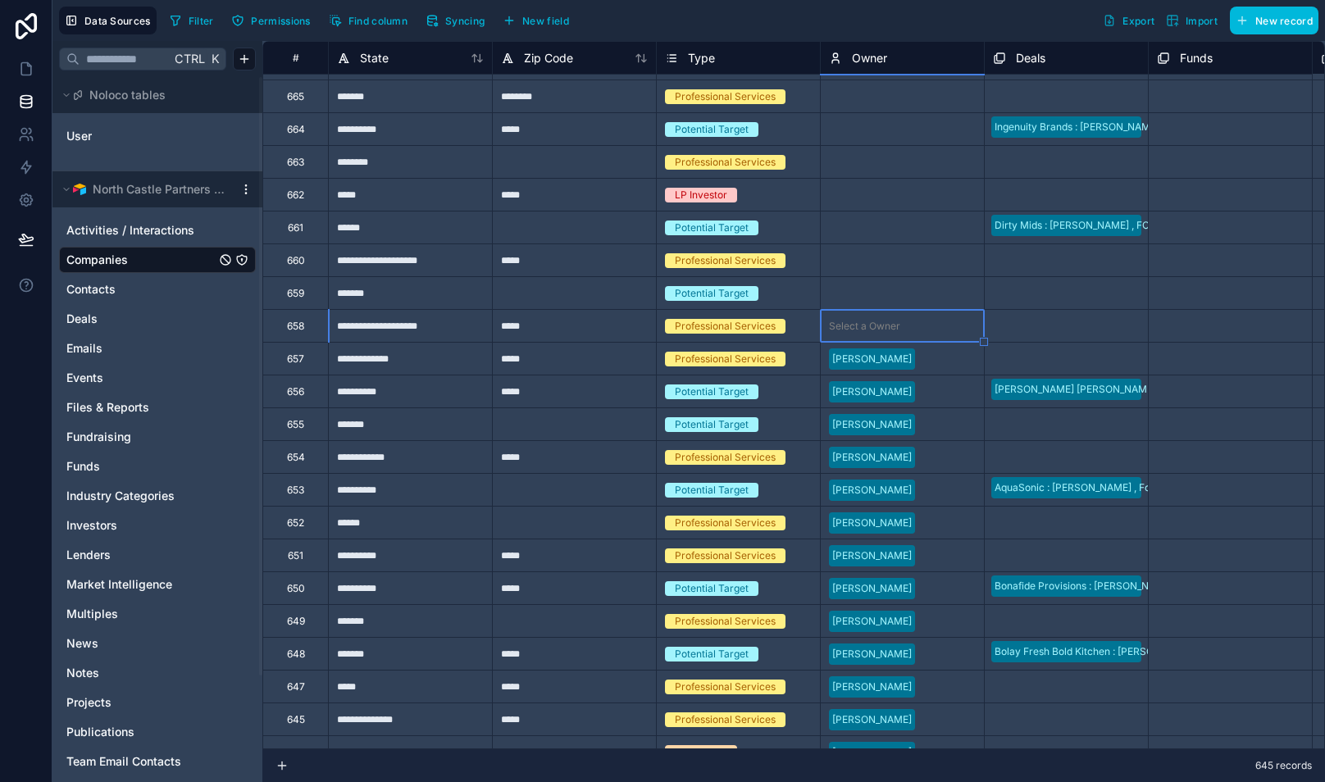
click at [952, 321] on div at bounding box center [941, 326] width 69 height 16
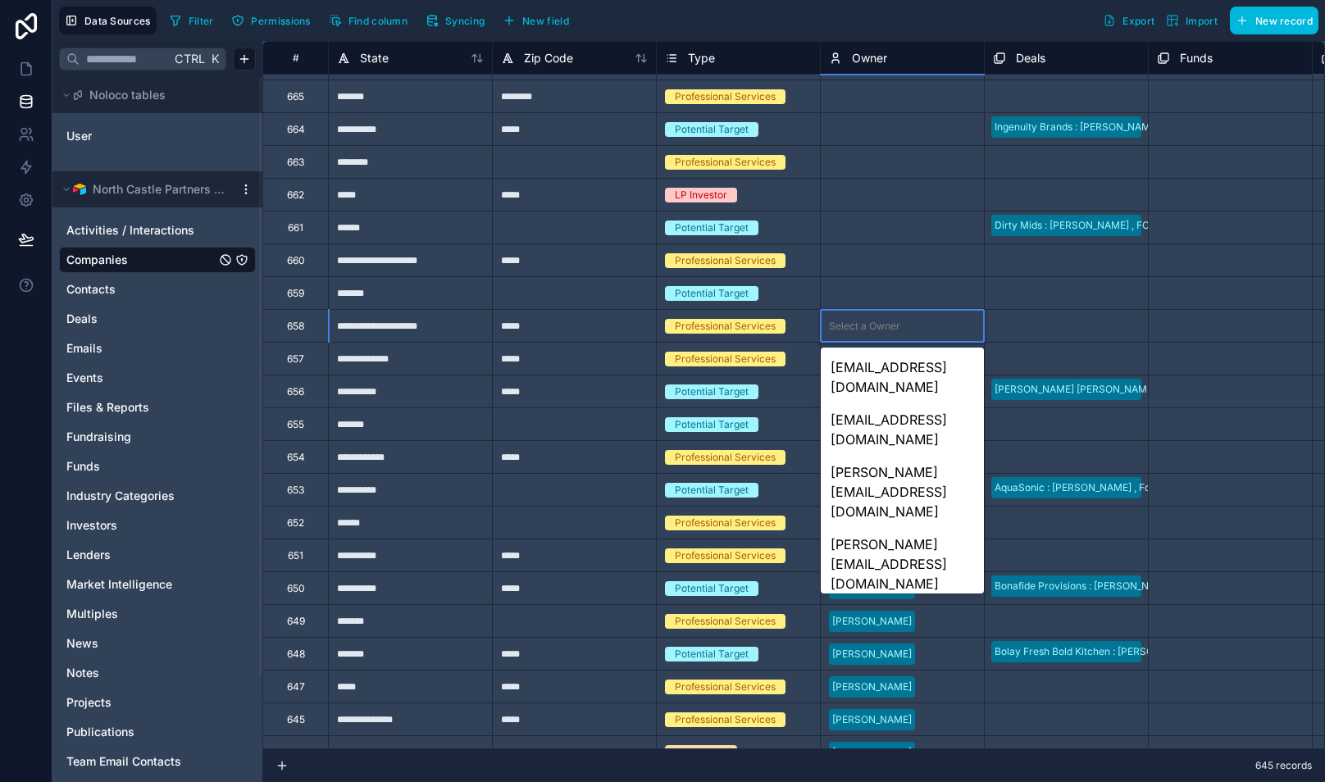
scroll to position [232, 0]
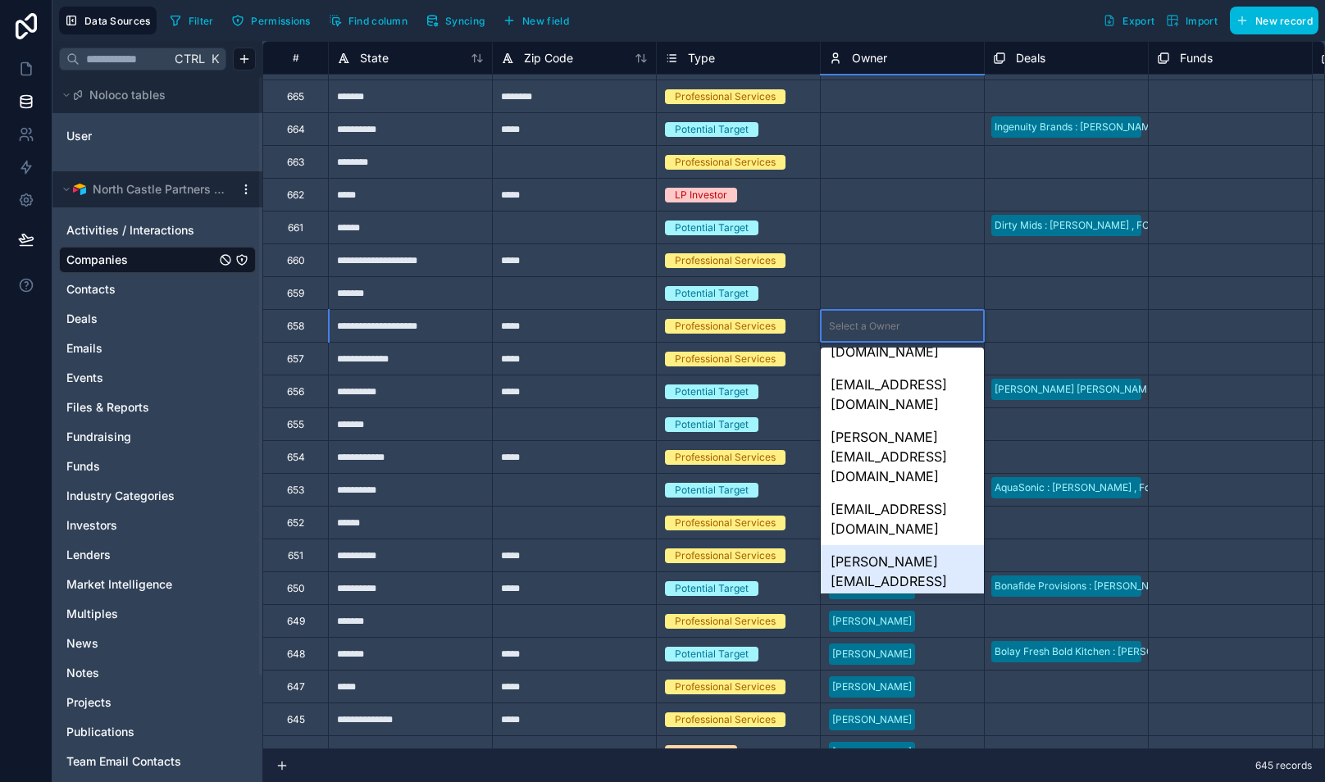
click at [900, 545] on div "[PERSON_NAME][EMAIL_ADDRESS][DOMAIN_NAME]" at bounding box center [902, 581] width 163 height 72
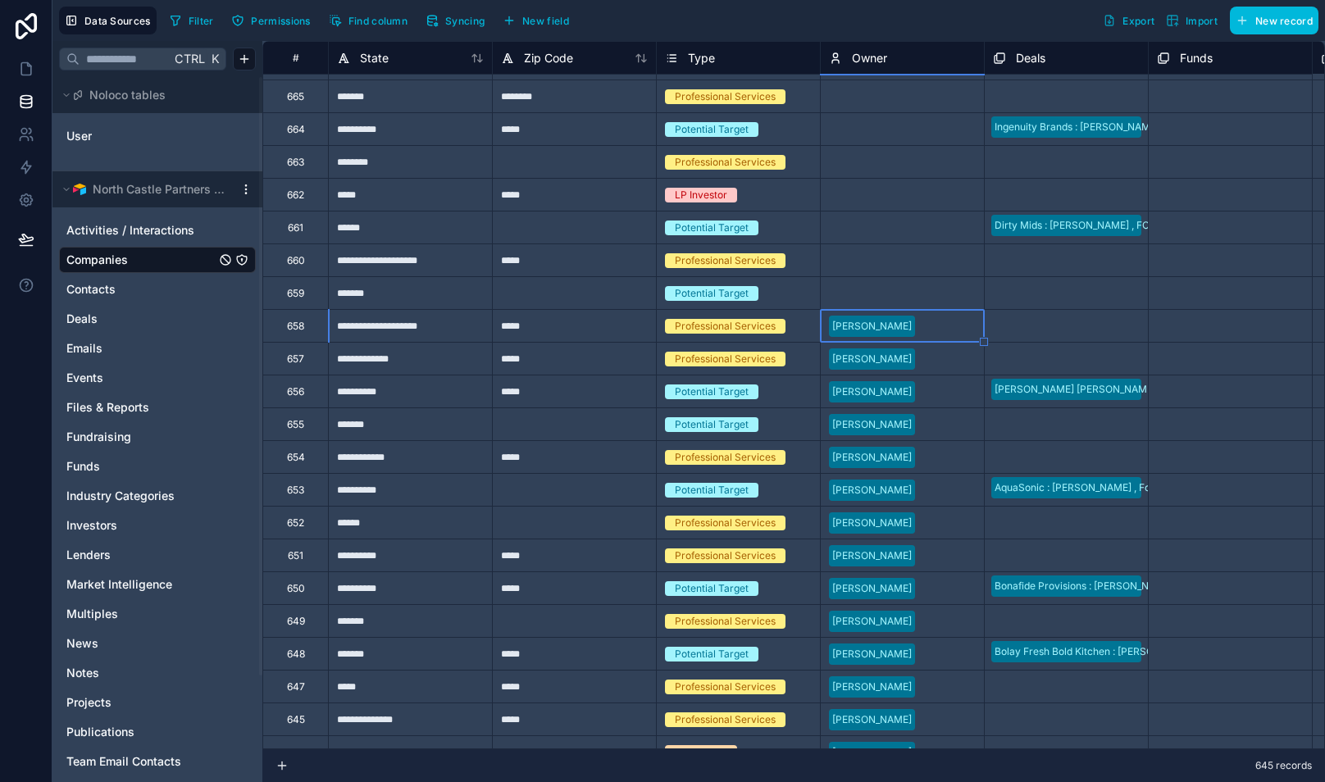
click at [887, 288] on div "Select a Owner" at bounding box center [864, 293] width 71 height 13
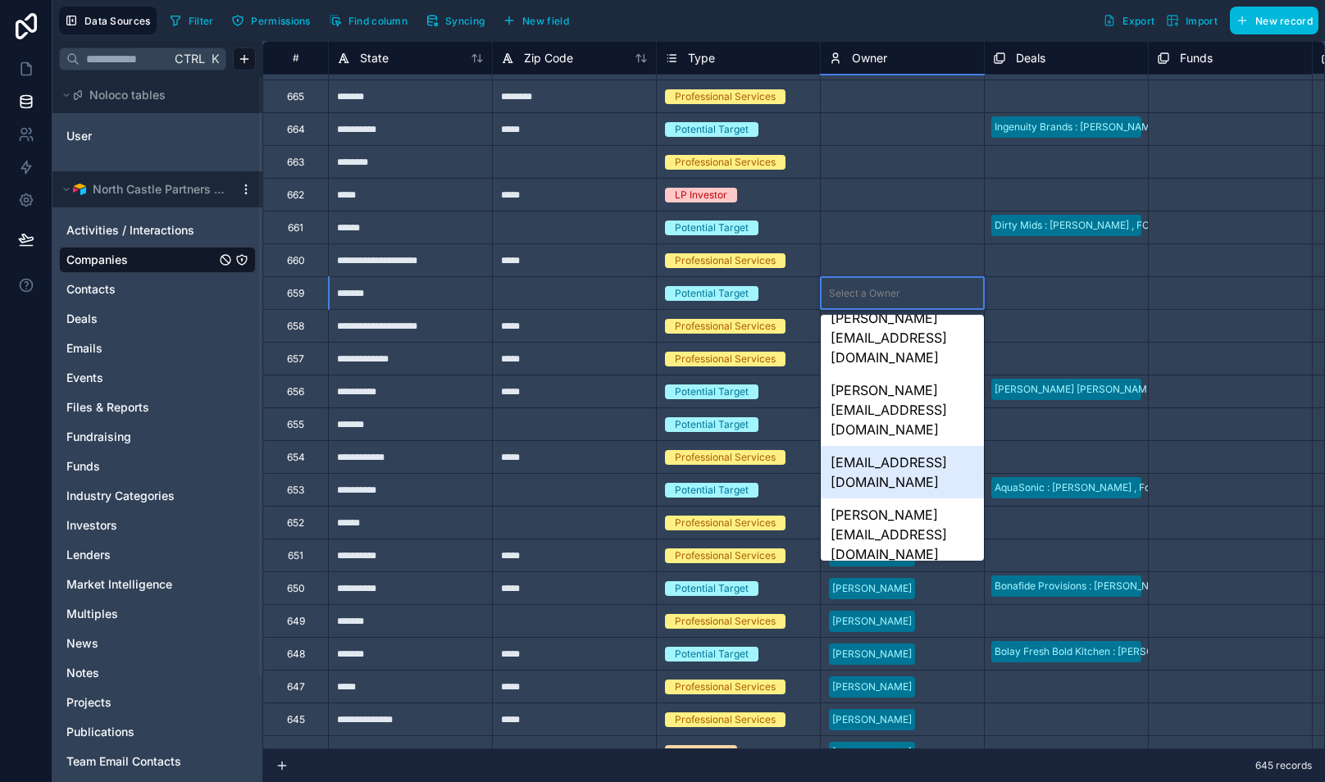
scroll to position [136, 0]
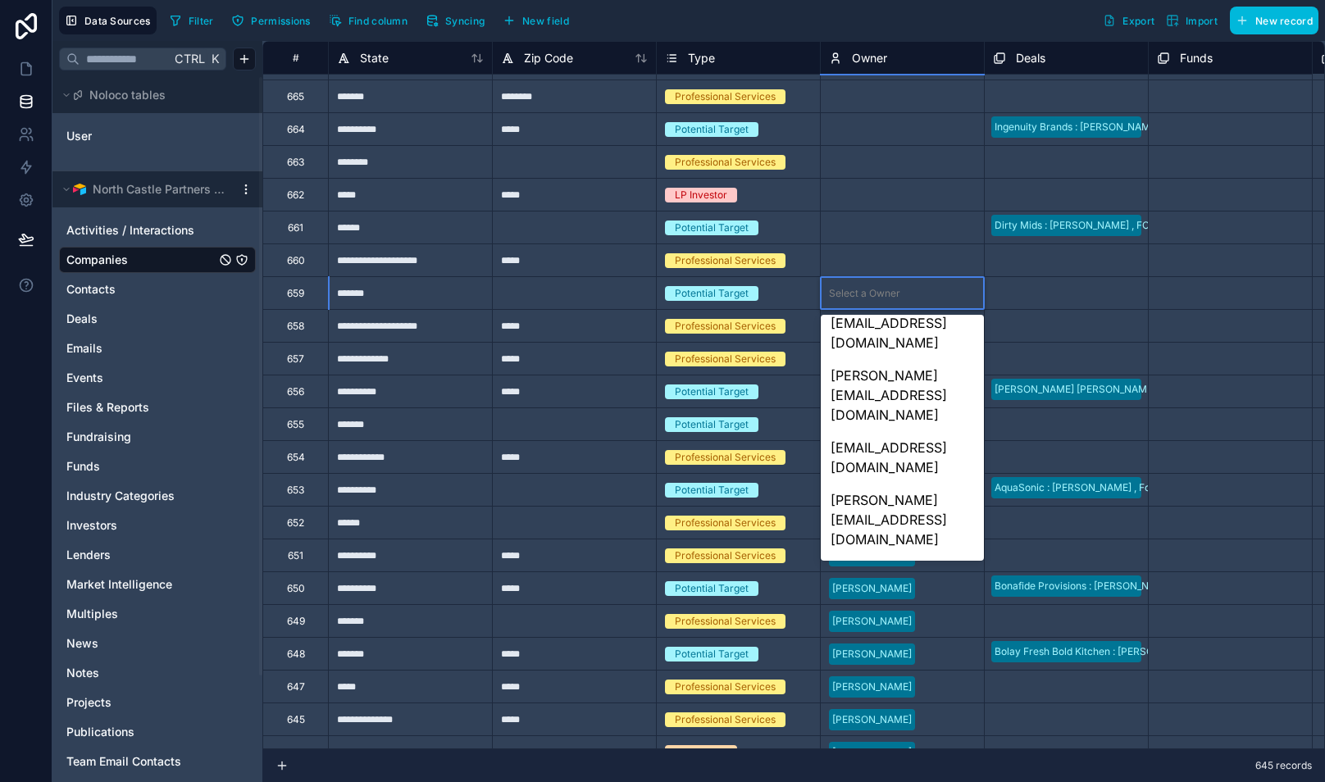
click at [910, 608] on div "[PERSON_NAME][EMAIL_ADDRESS][DOMAIN_NAME]" at bounding box center [902, 644] width 163 height 72
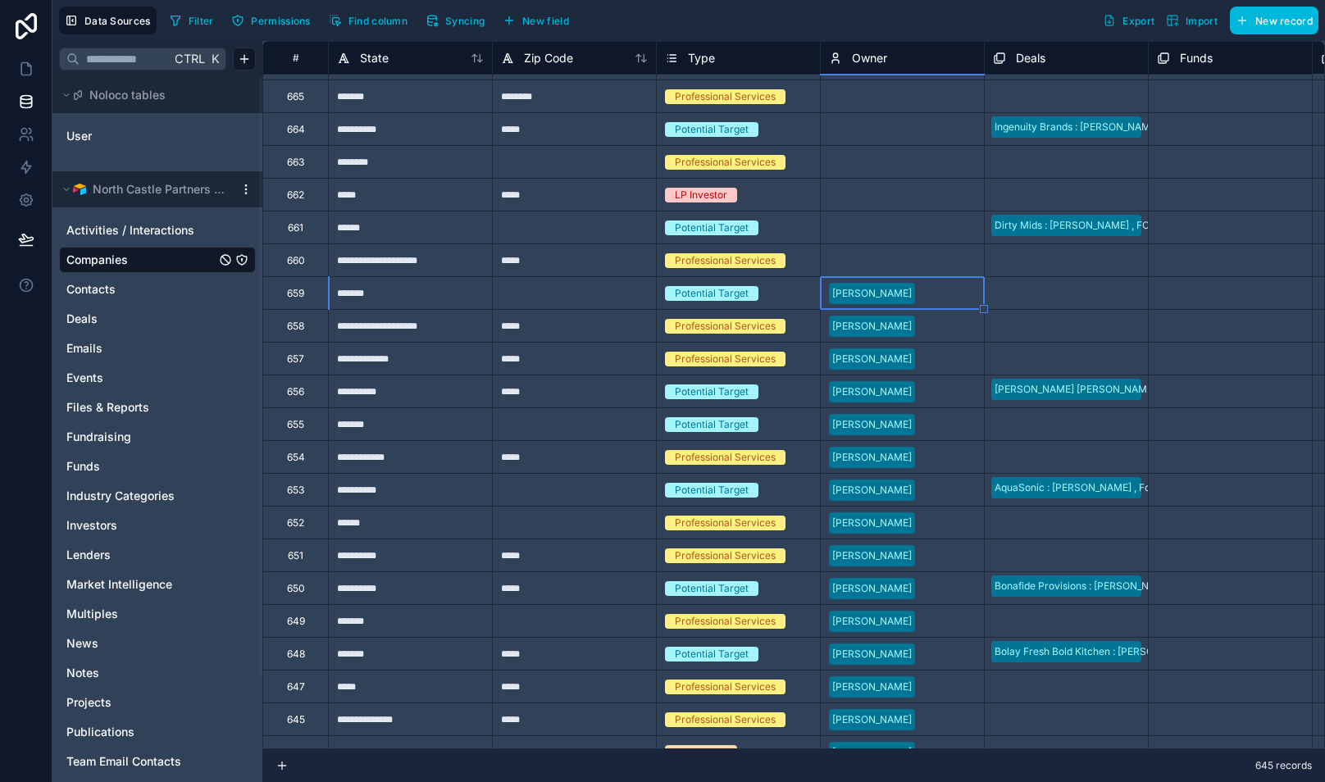
click at [884, 252] on div "Select a Owner" at bounding box center [902, 260] width 163 height 23
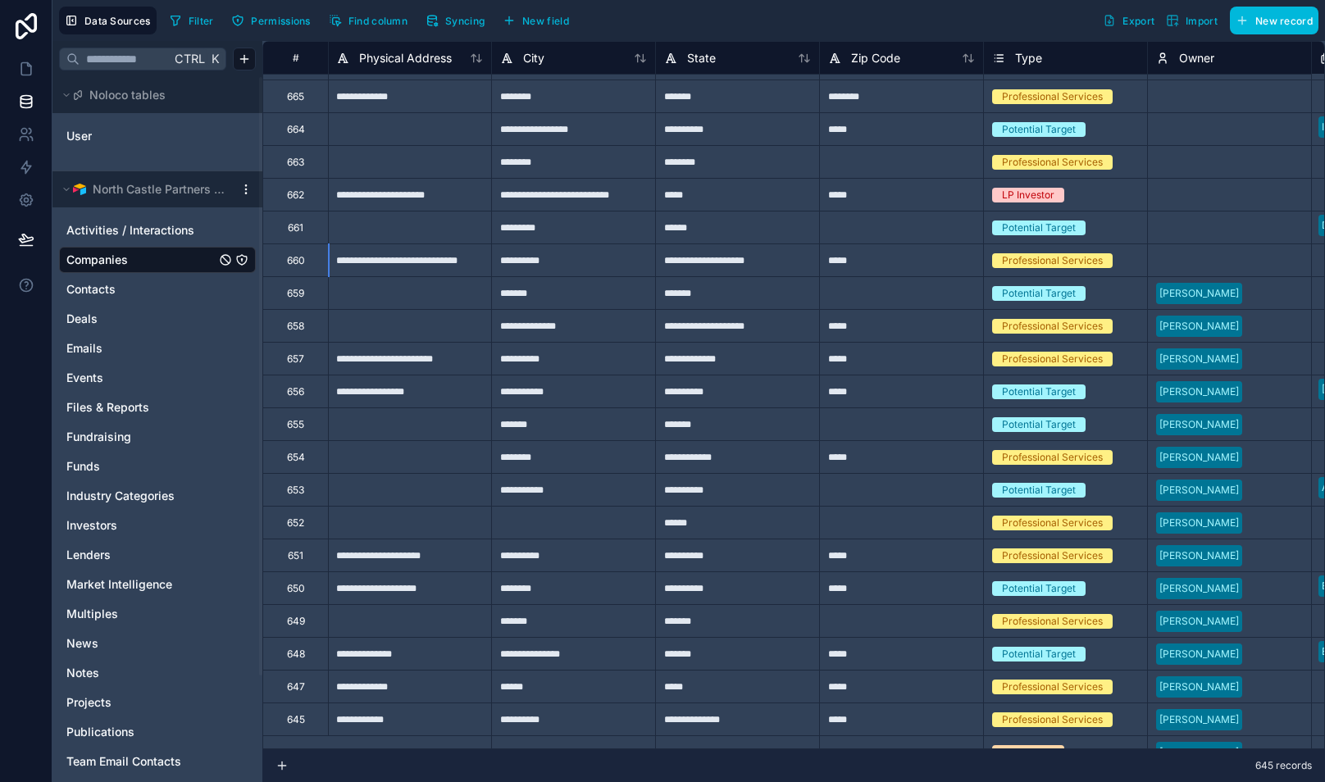
scroll to position [224, 1148]
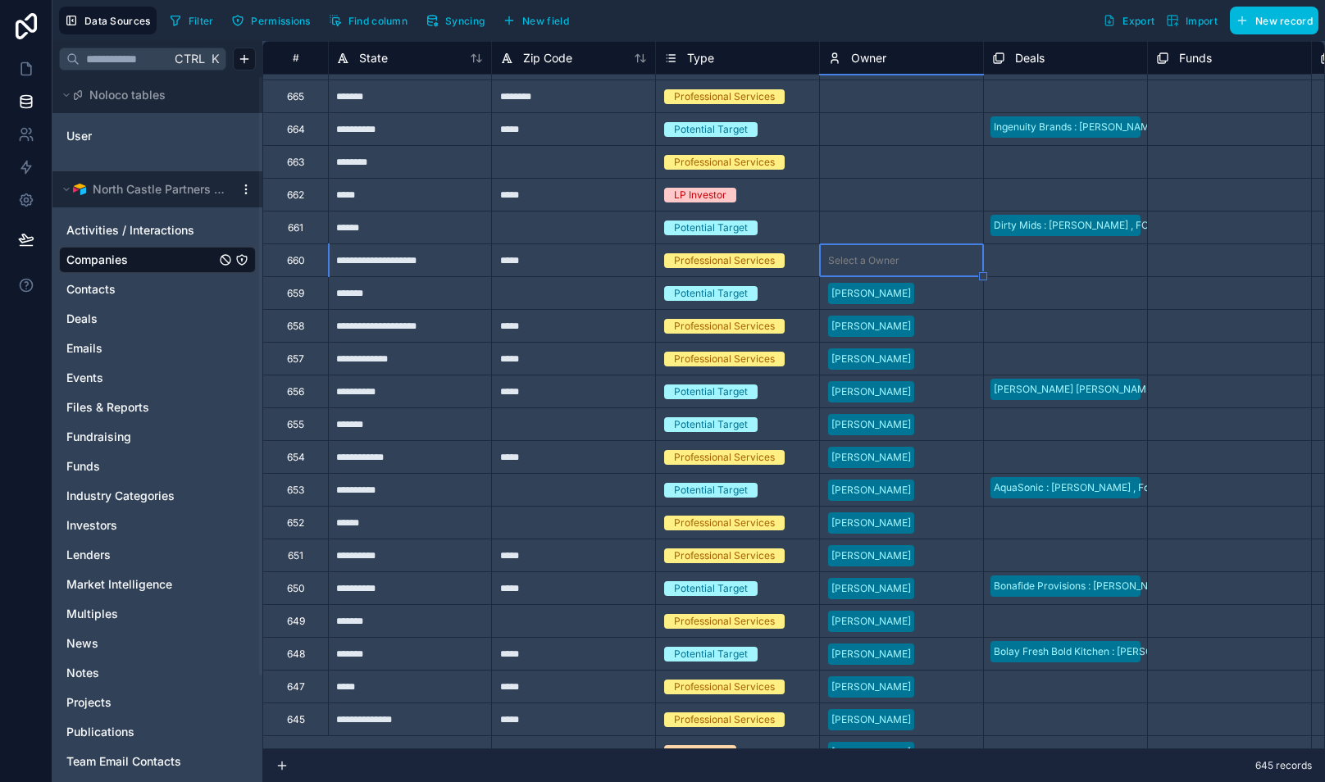
click at [884, 252] on div "Select a Owner" at bounding box center [901, 260] width 163 height 23
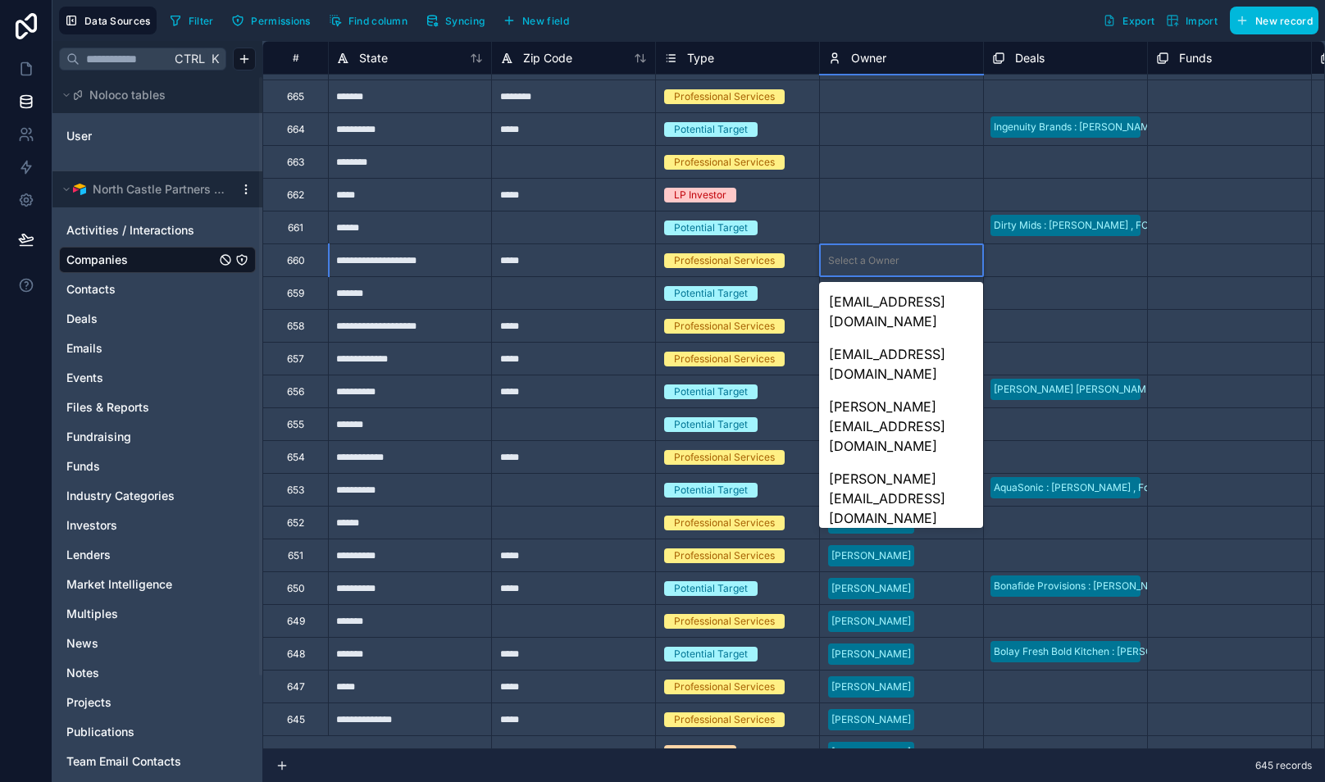
scroll to position [232, 0]
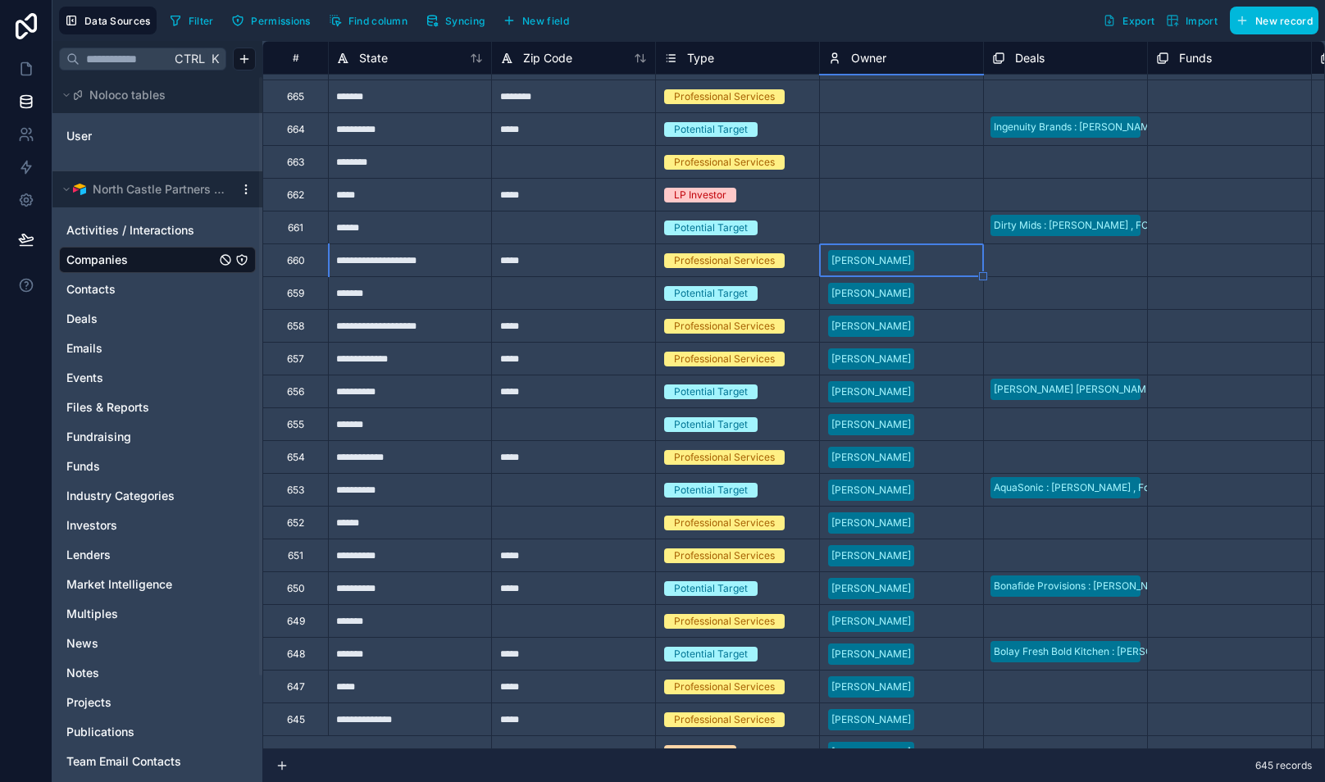
click at [884, 225] on div "Select a Owner" at bounding box center [863, 227] width 71 height 13
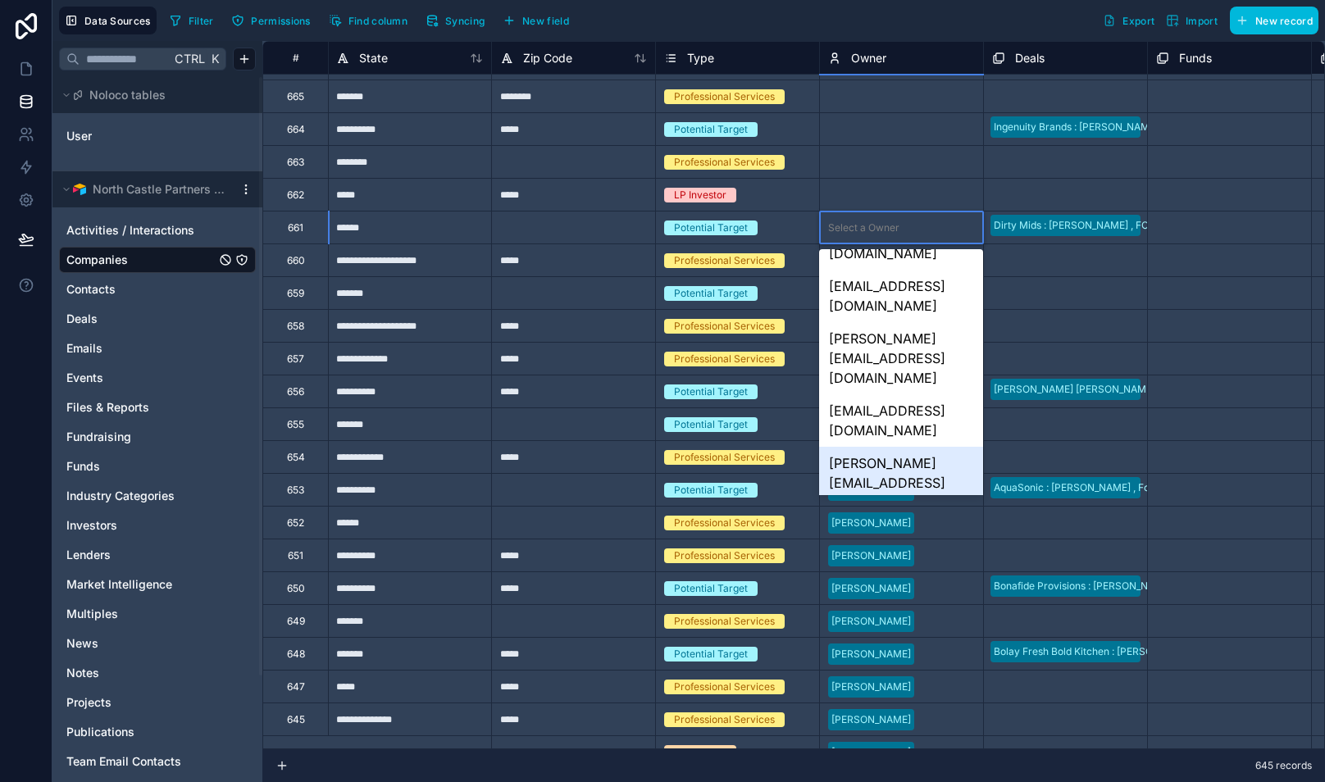
click at [895, 447] on div "[PERSON_NAME][EMAIL_ADDRESS][DOMAIN_NAME]" at bounding box center [900, 483] width 163 height 72
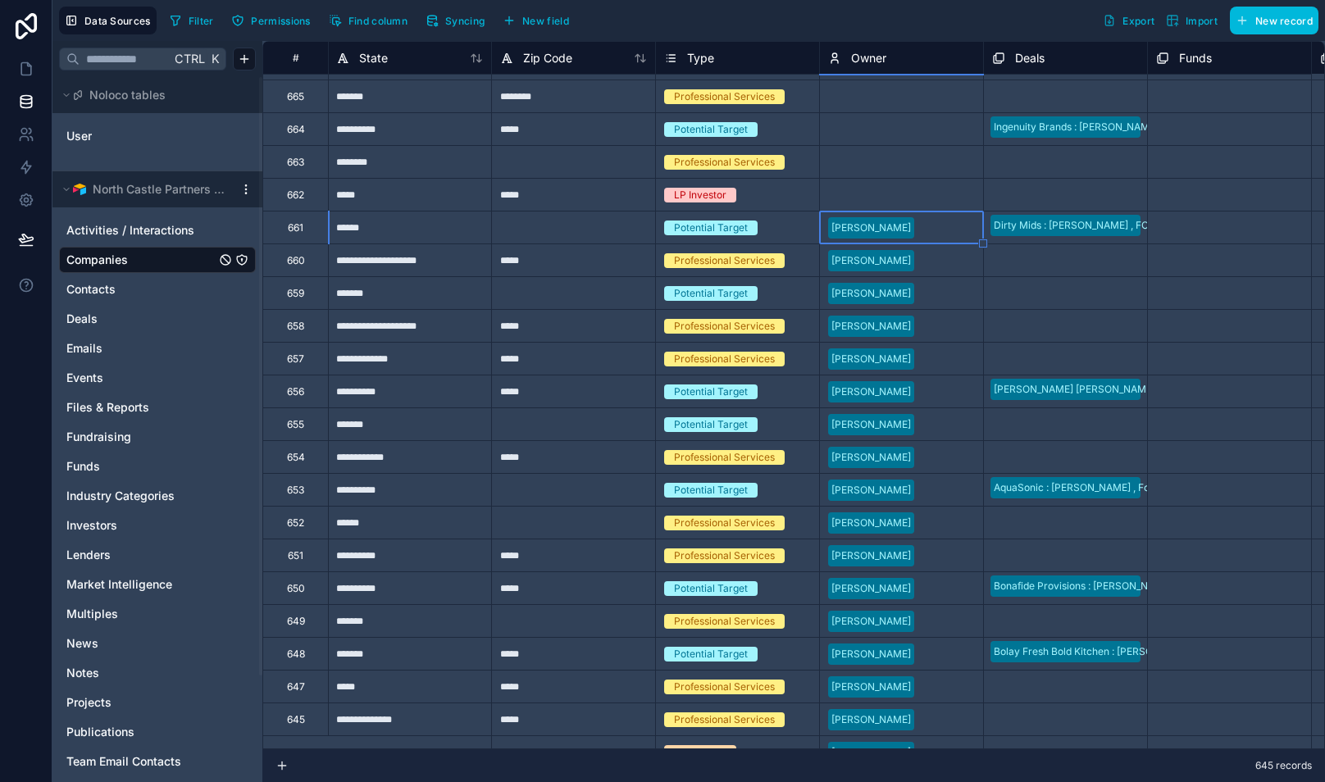
click at [889, 192] on div "Select a Owner" at bounding box center [863, 195] width 71 height 13
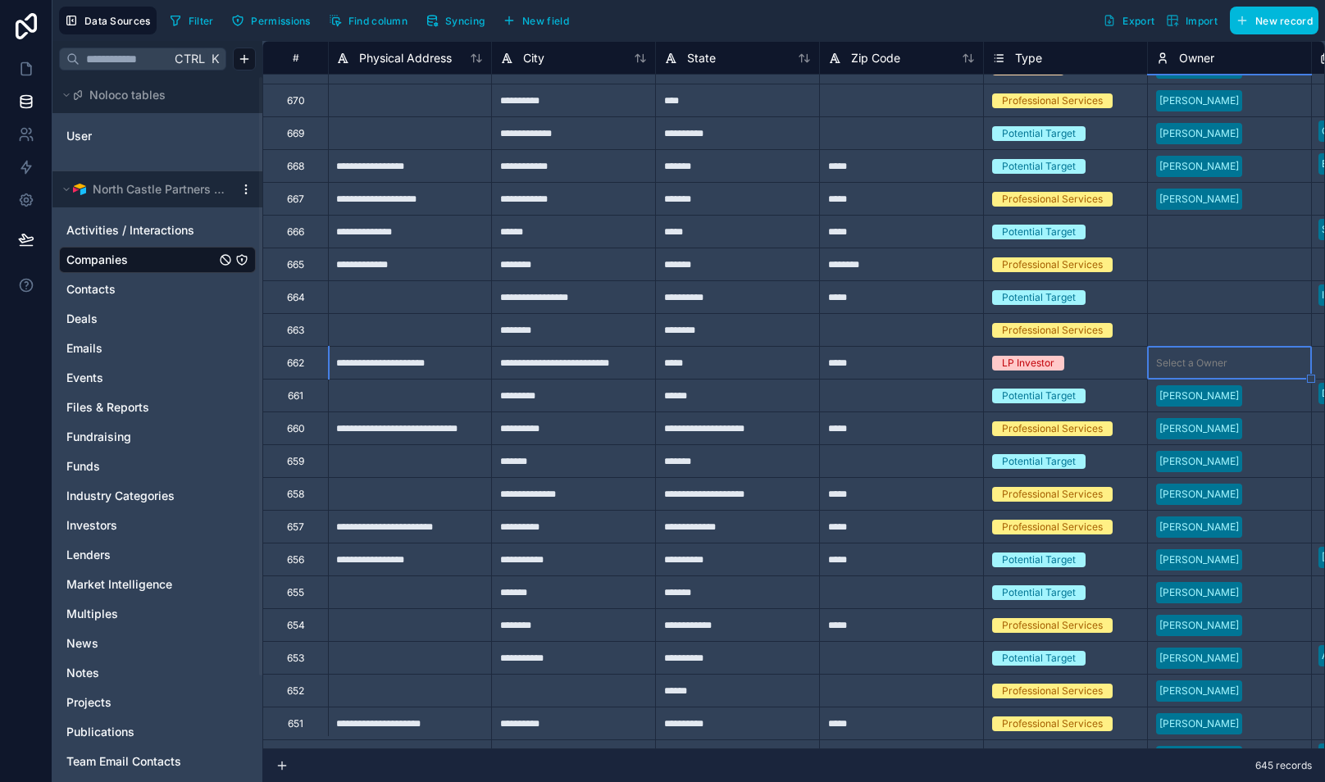
scroll to position [56, 984]
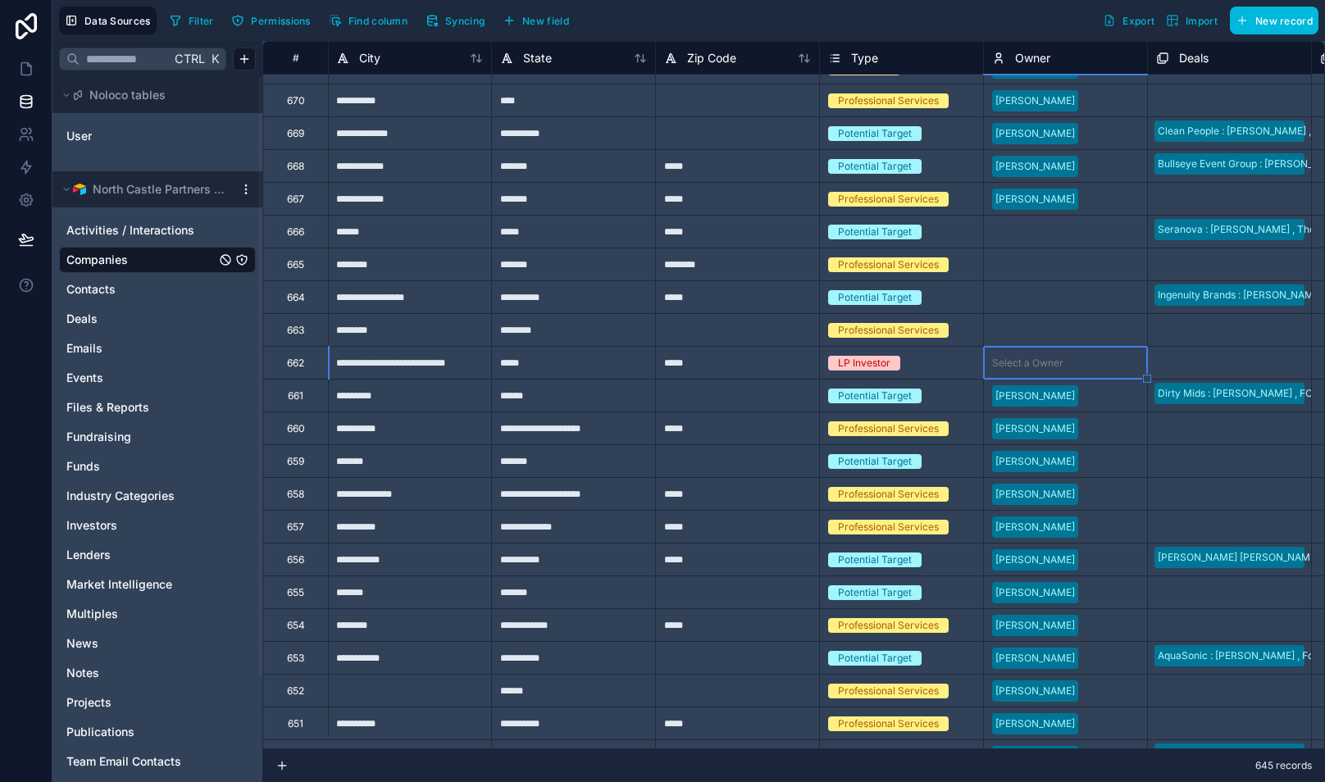
click at [1046, 362] on div "Select a Owner" at bounding box center [1027, 363] width 71 height 13
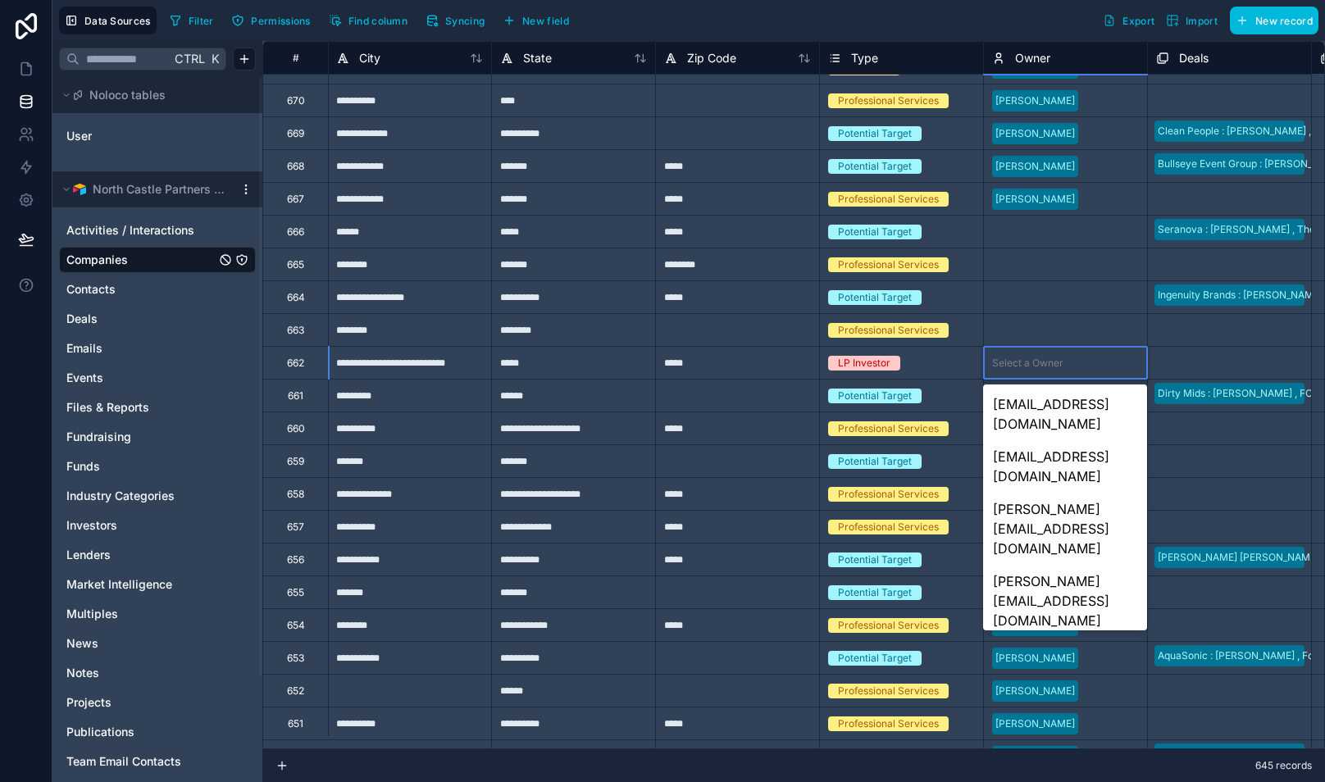
scroll to position [232, 0]
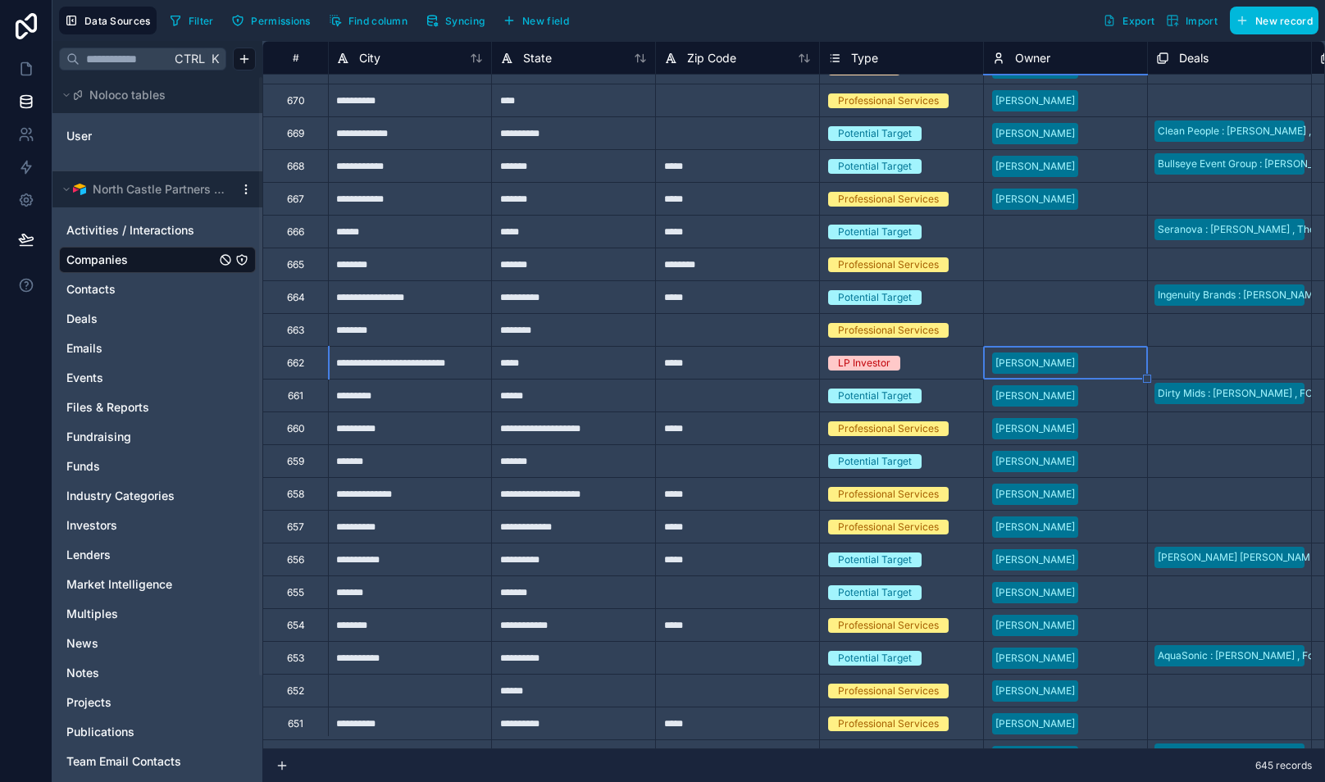
click at [1031, 320] on div "Select a Owner" at bounding box center [1065, 330] width 163 height 23
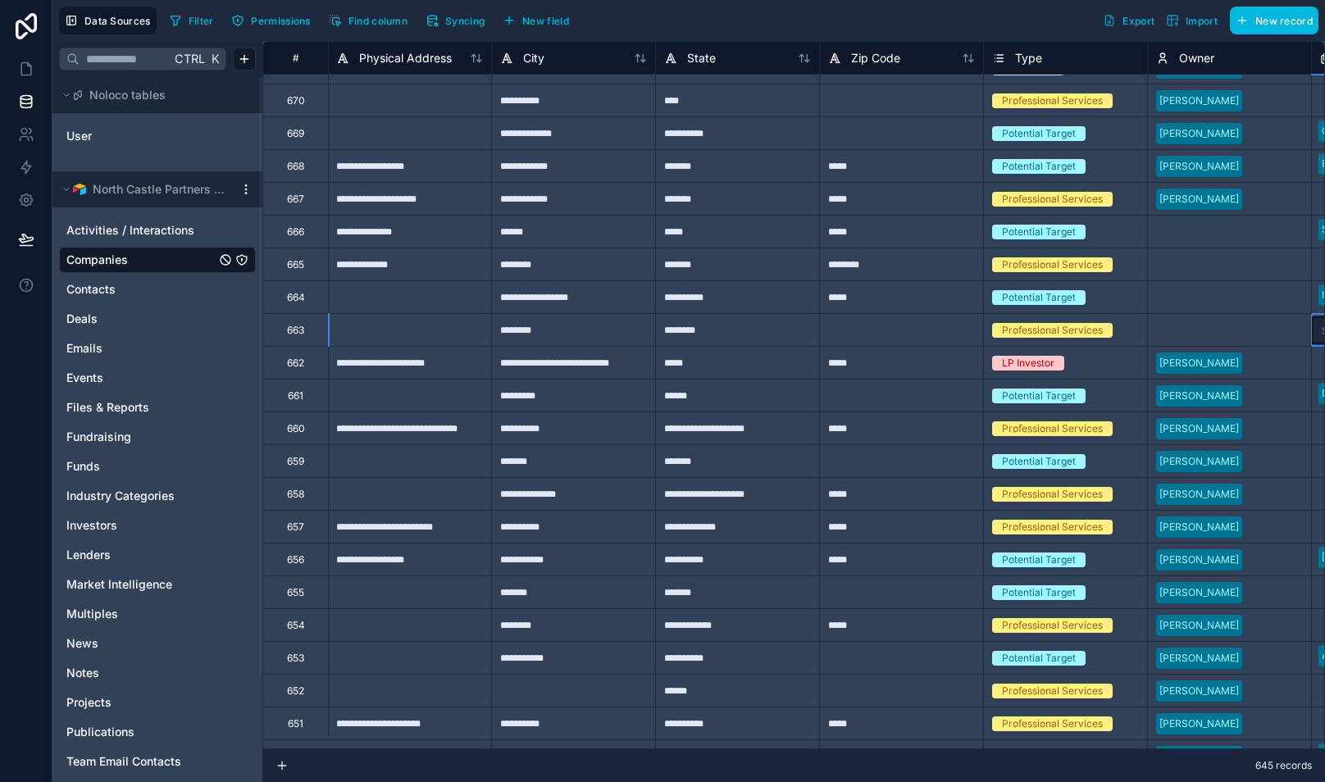
scroll to position [56, 984]
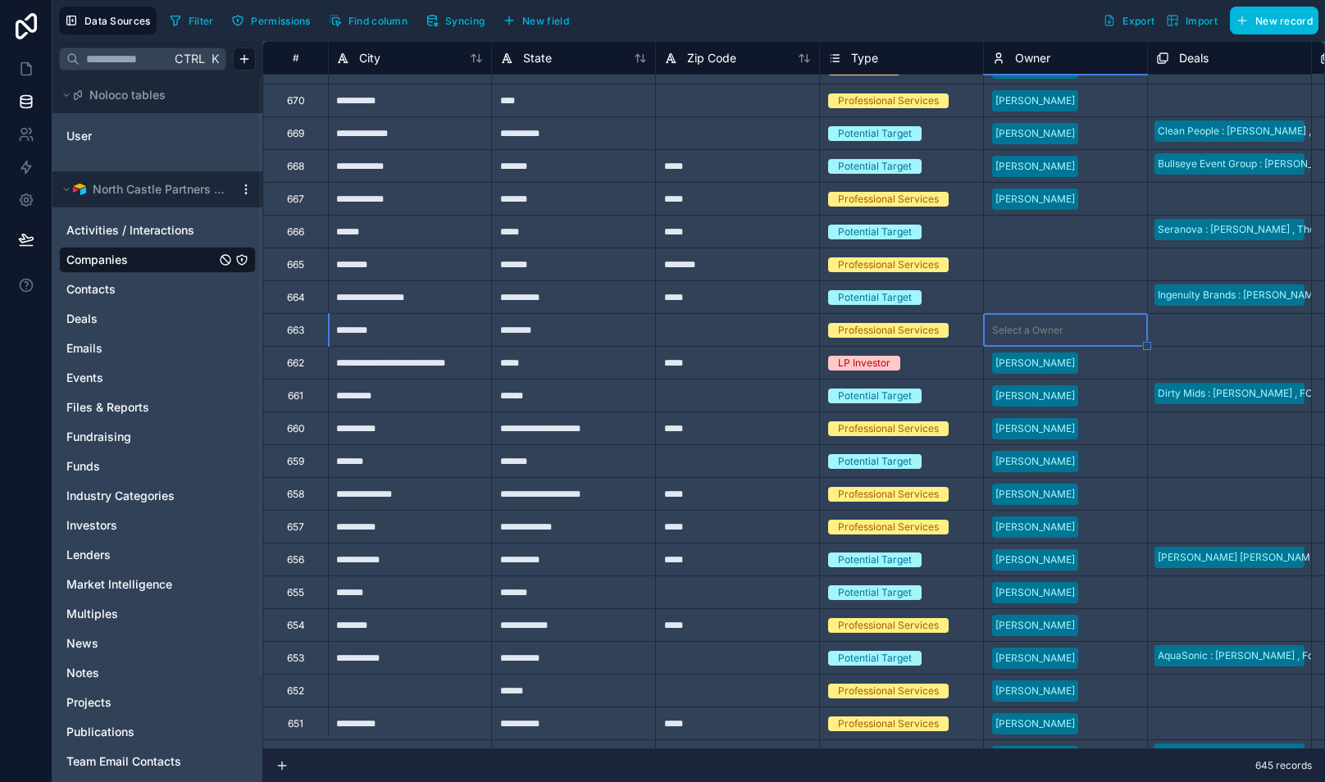
click at [1036, 330] on div "Select a Owner" at bounding box center [1027, 330] width 71 height 13
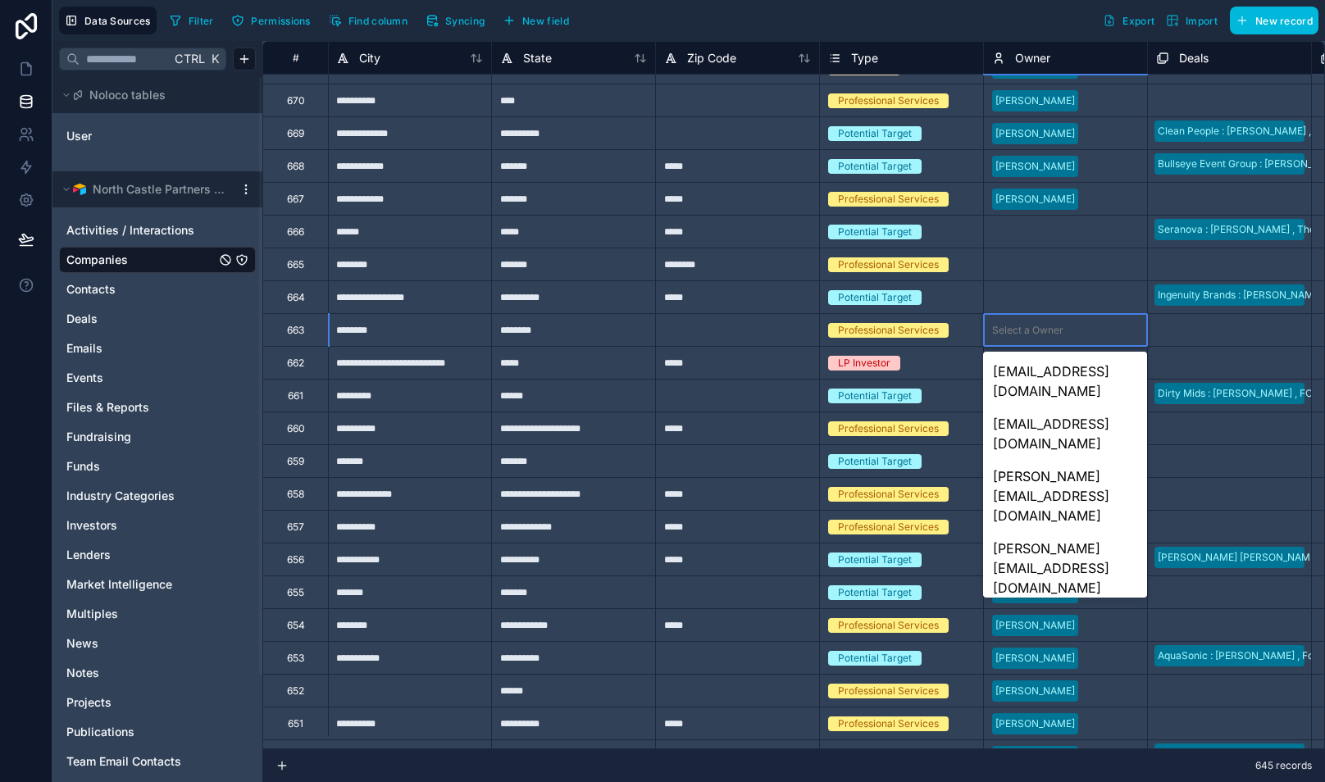
scroll to position [232, 0]
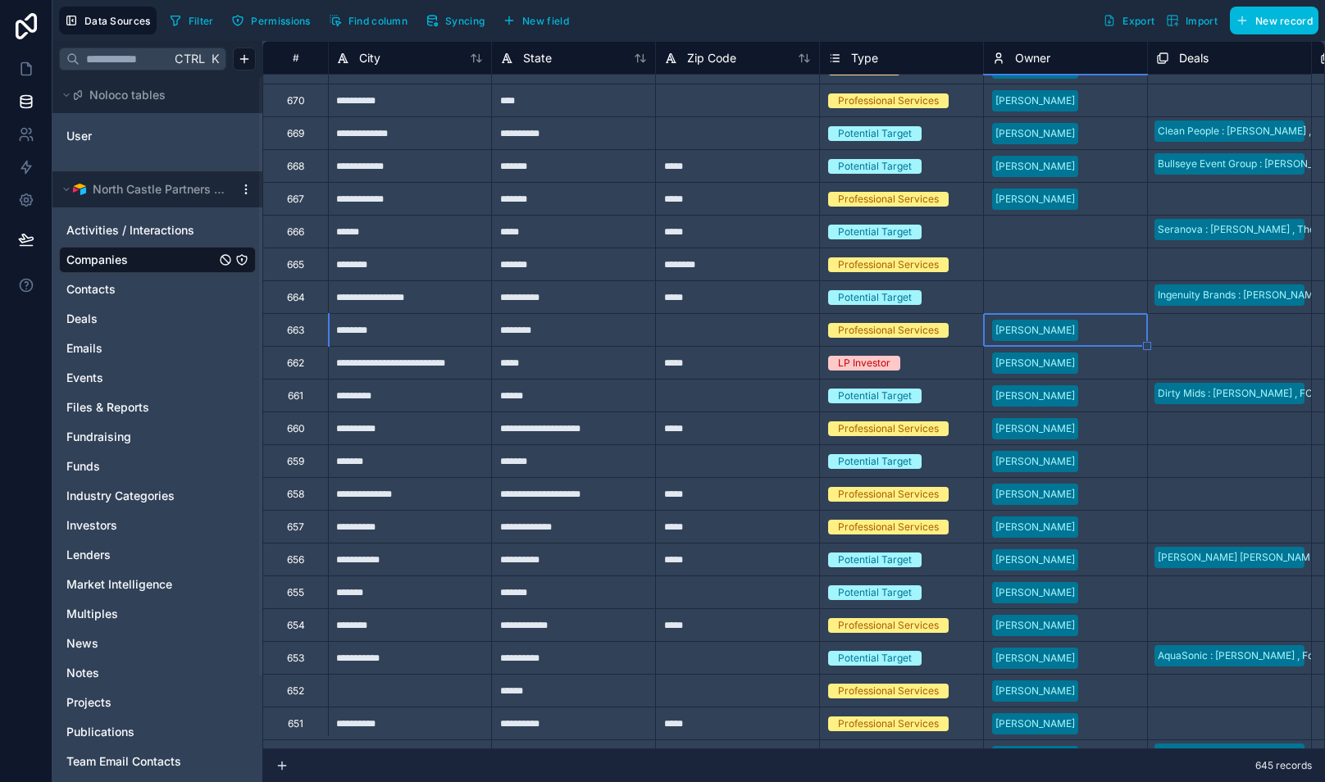
click at [1029, 293] on div "Select a Owner" at bounding box center [1027, 297] width 71 height 13
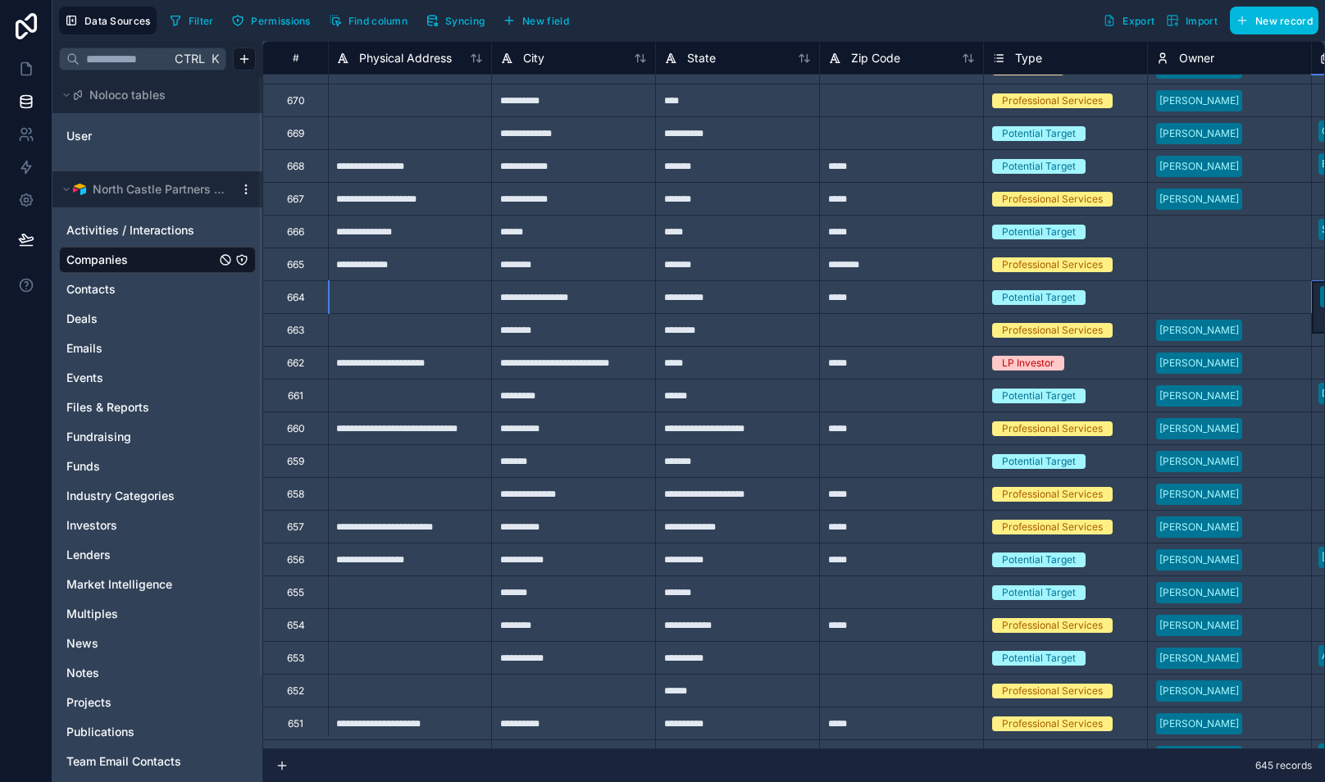
scroll to position [56, 984]
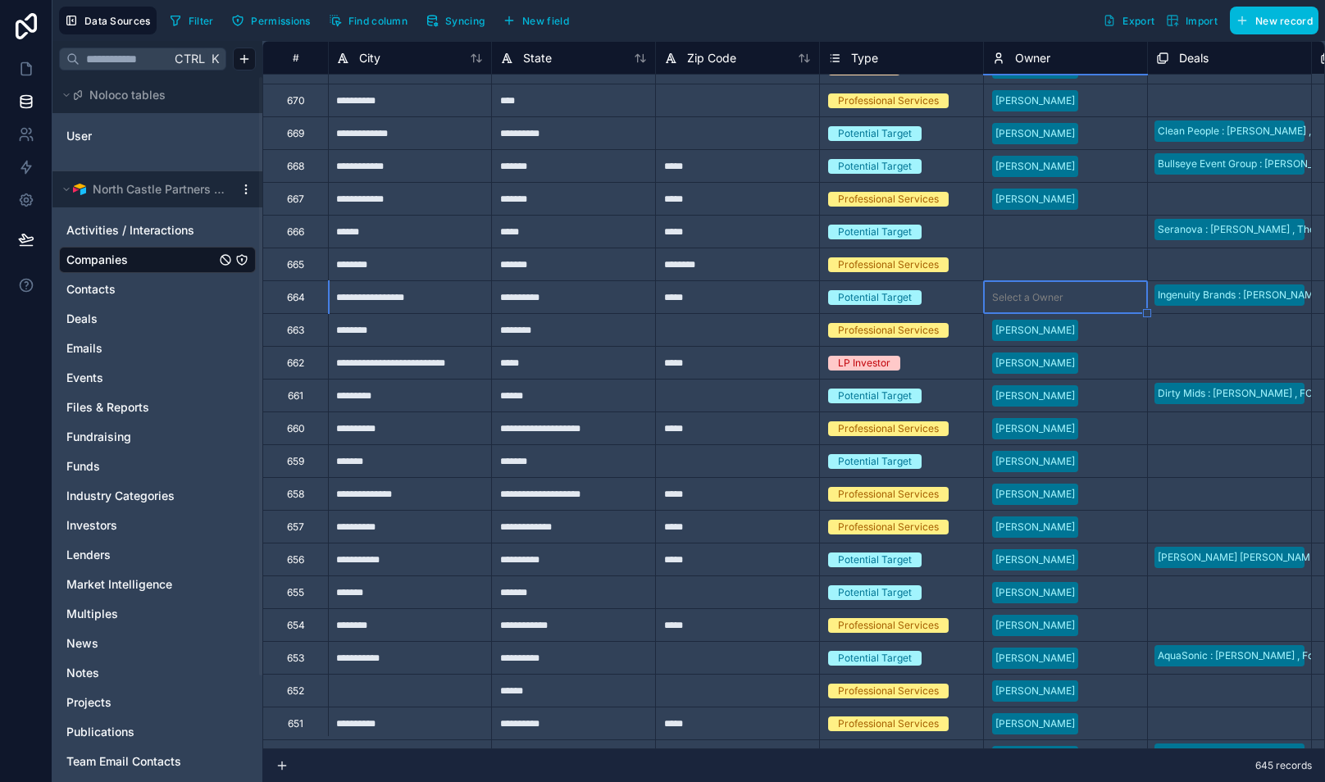
click at [1029, 293] on div "Select a Owner" at bounding box center [1027, 297] width 71 height 13
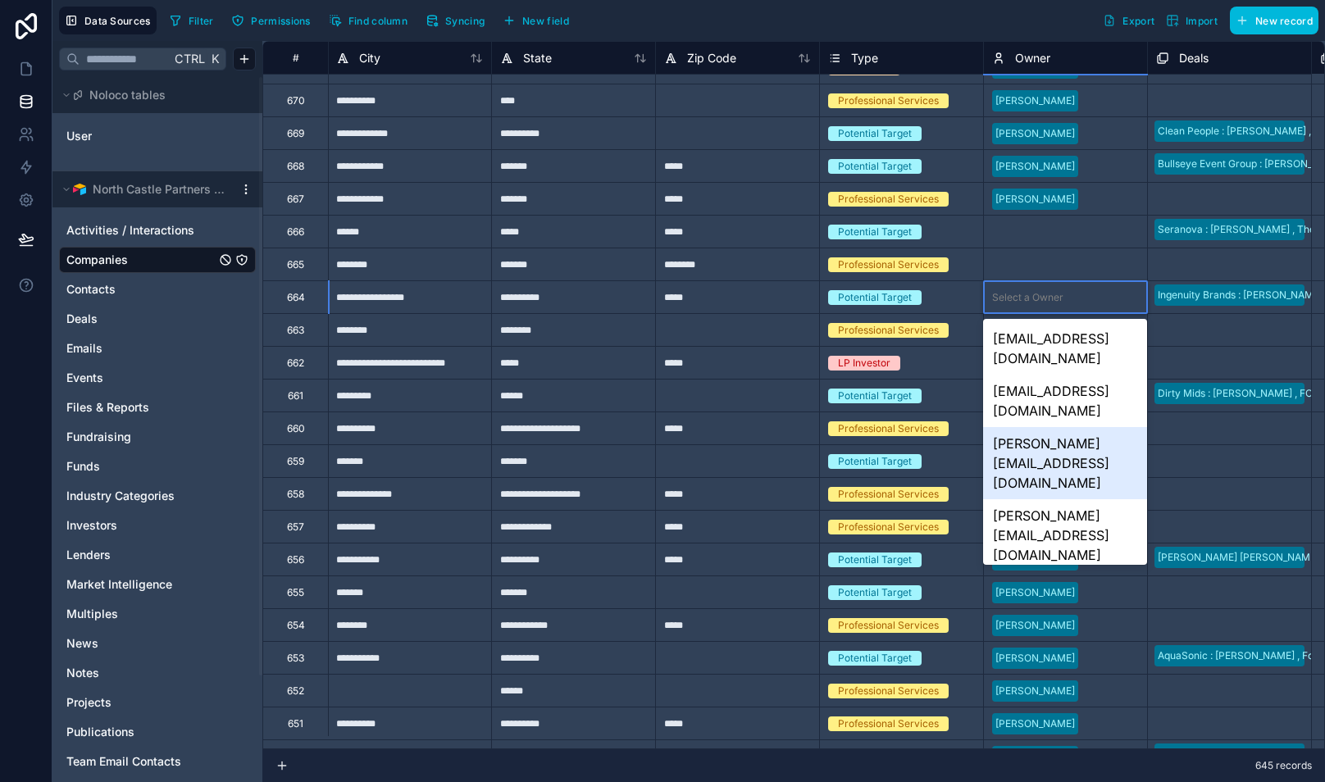
scroll to position [232, 0]
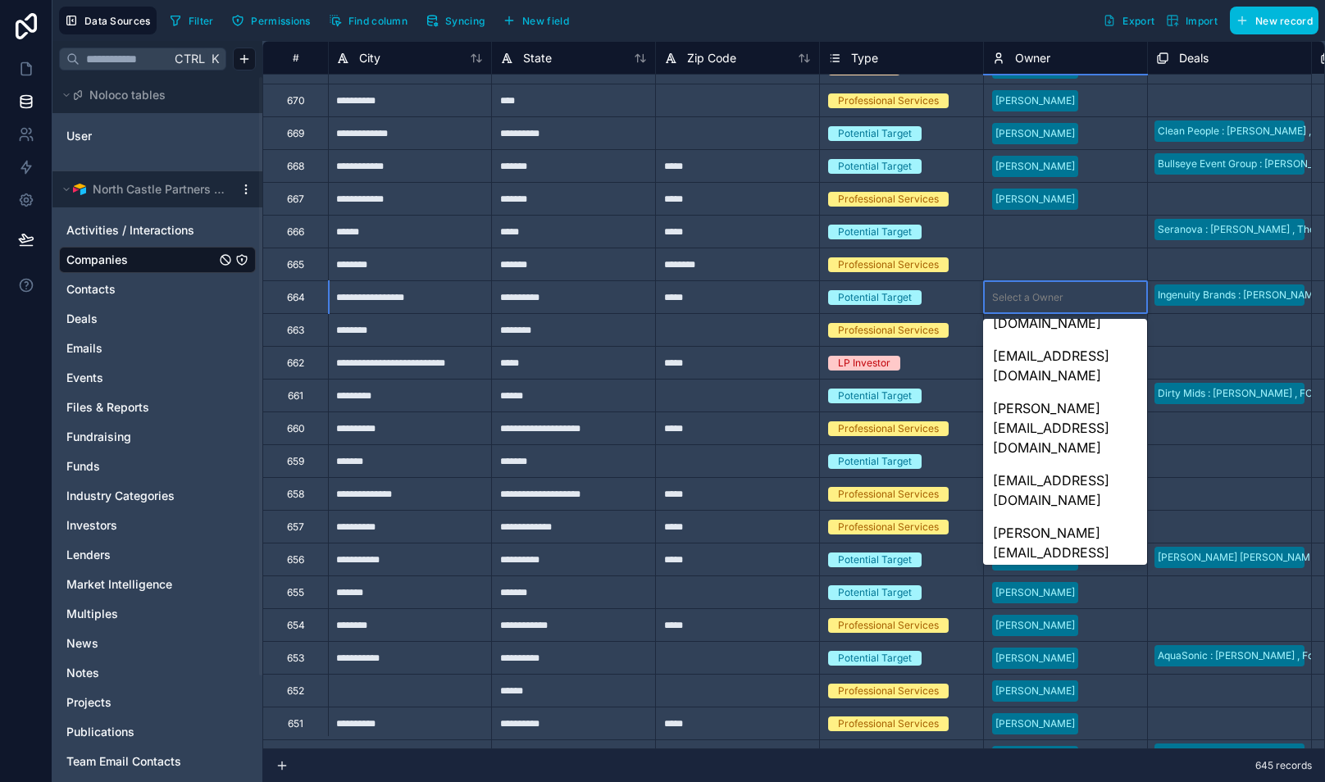
click at [1047, 733] on div "[PERSON_NAME][EMAIL_ADDRESS][DOMAIN_NAME]" at bounding box center [1064, 769] width 163 height 72
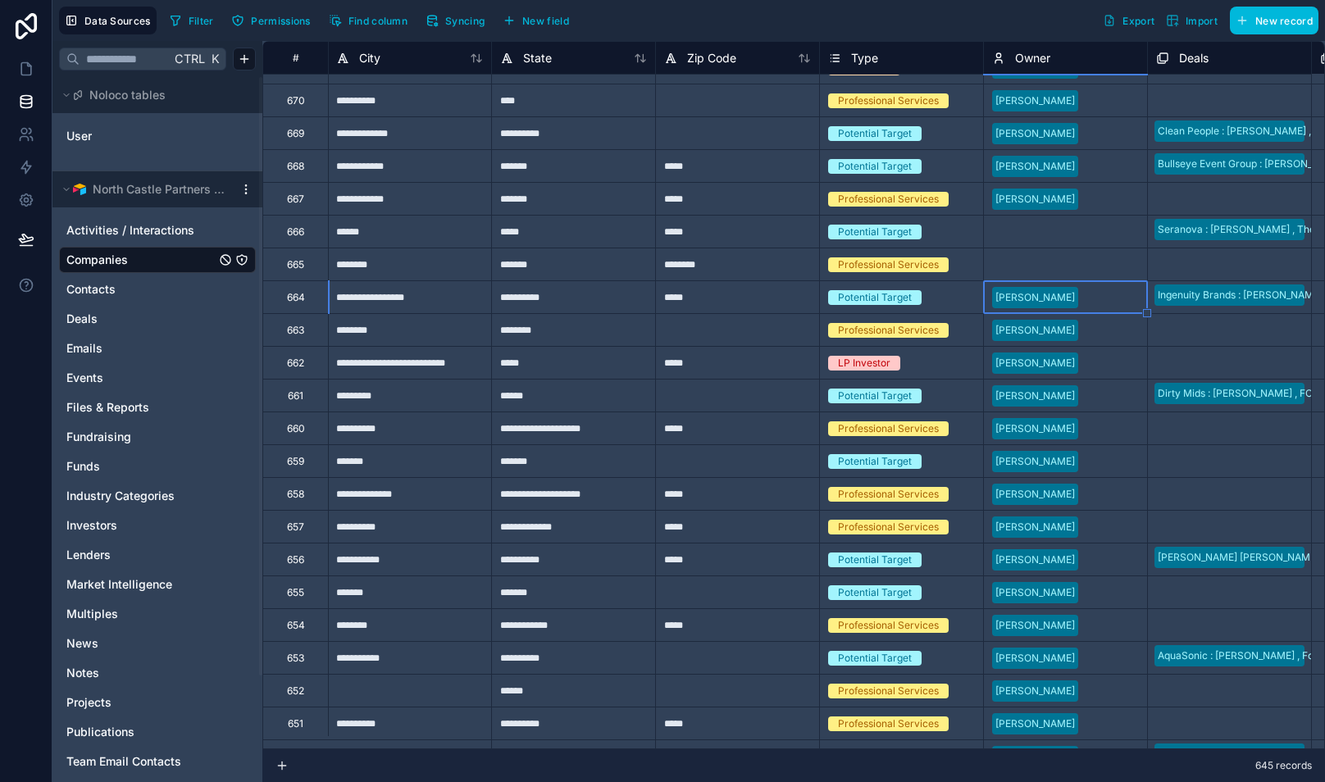
click at [1048, 260] on div "Select a Owner" at bounding box center [1027, 264] width 71 height 13
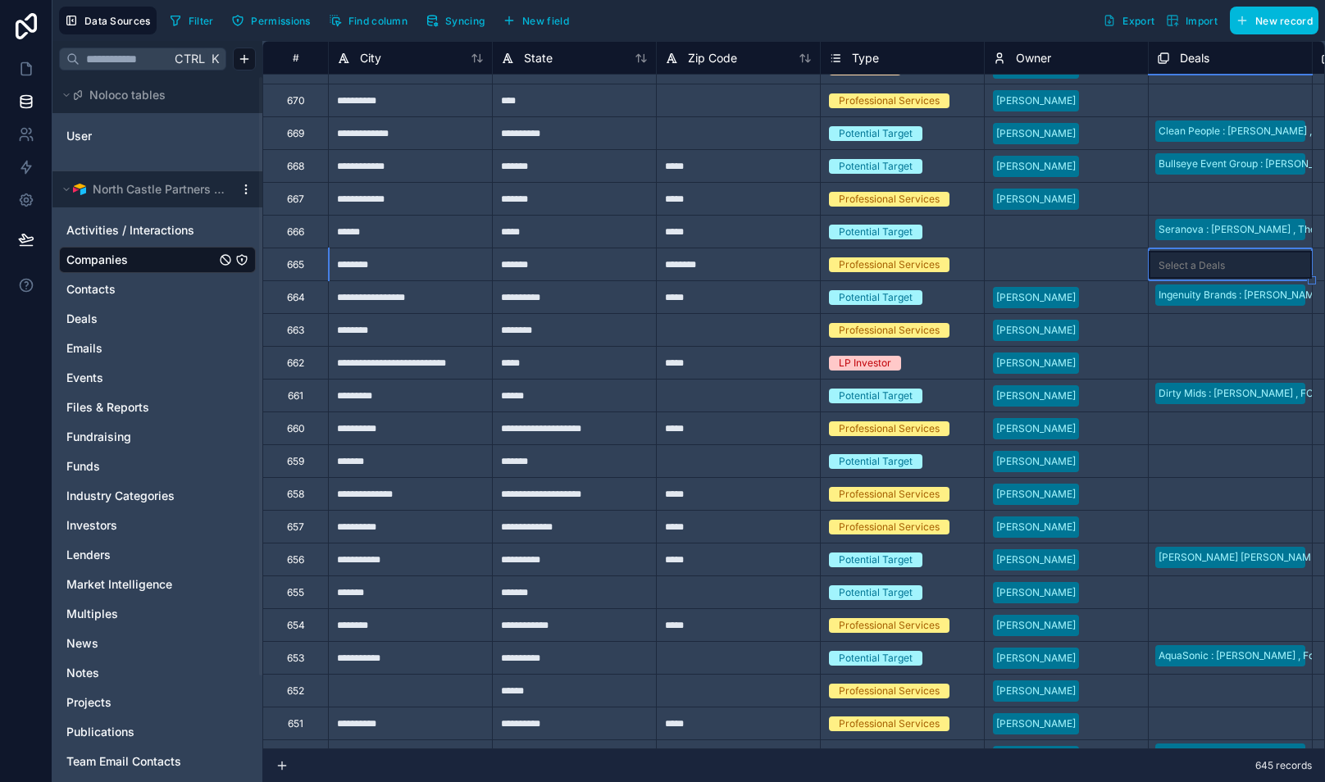
scroll to position [56, 984]
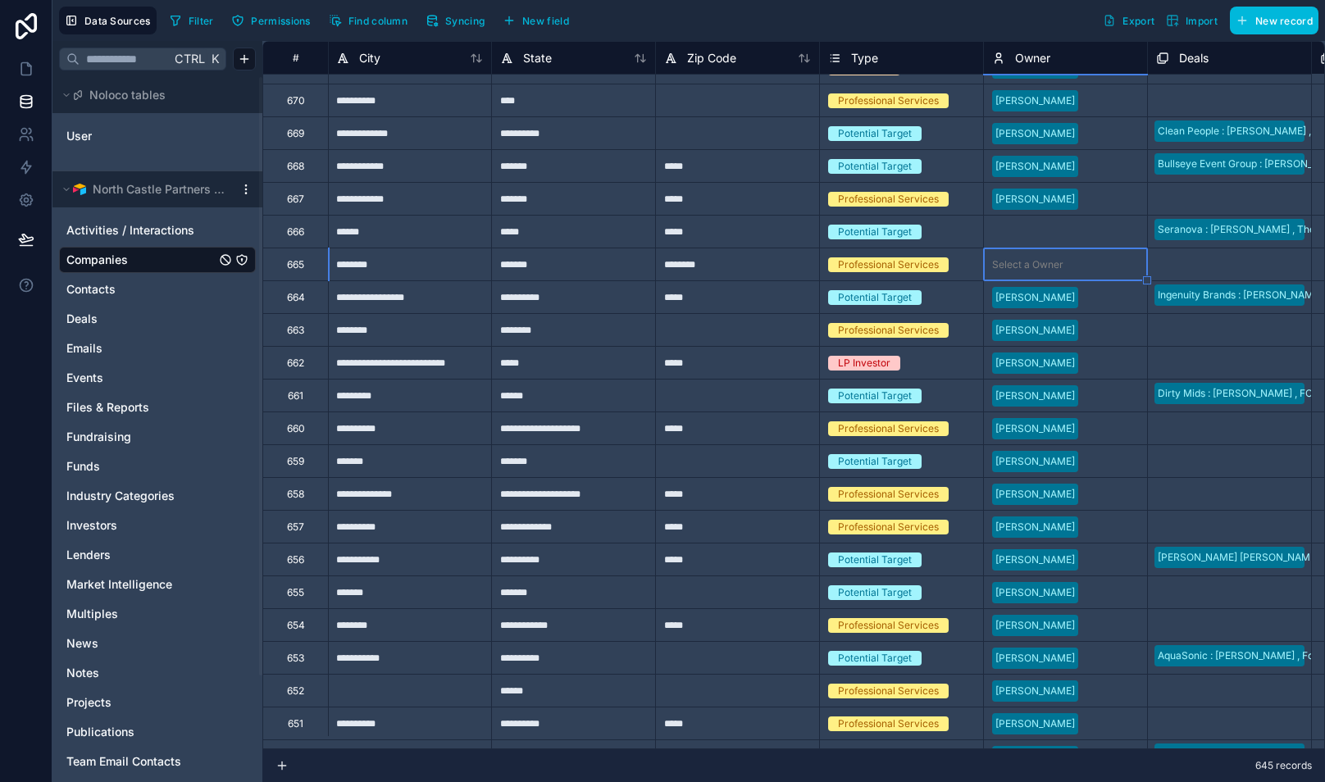
click at [1048, 260] on div "Select a Owner" at bounding box center [1027, 264] width 71 height 13
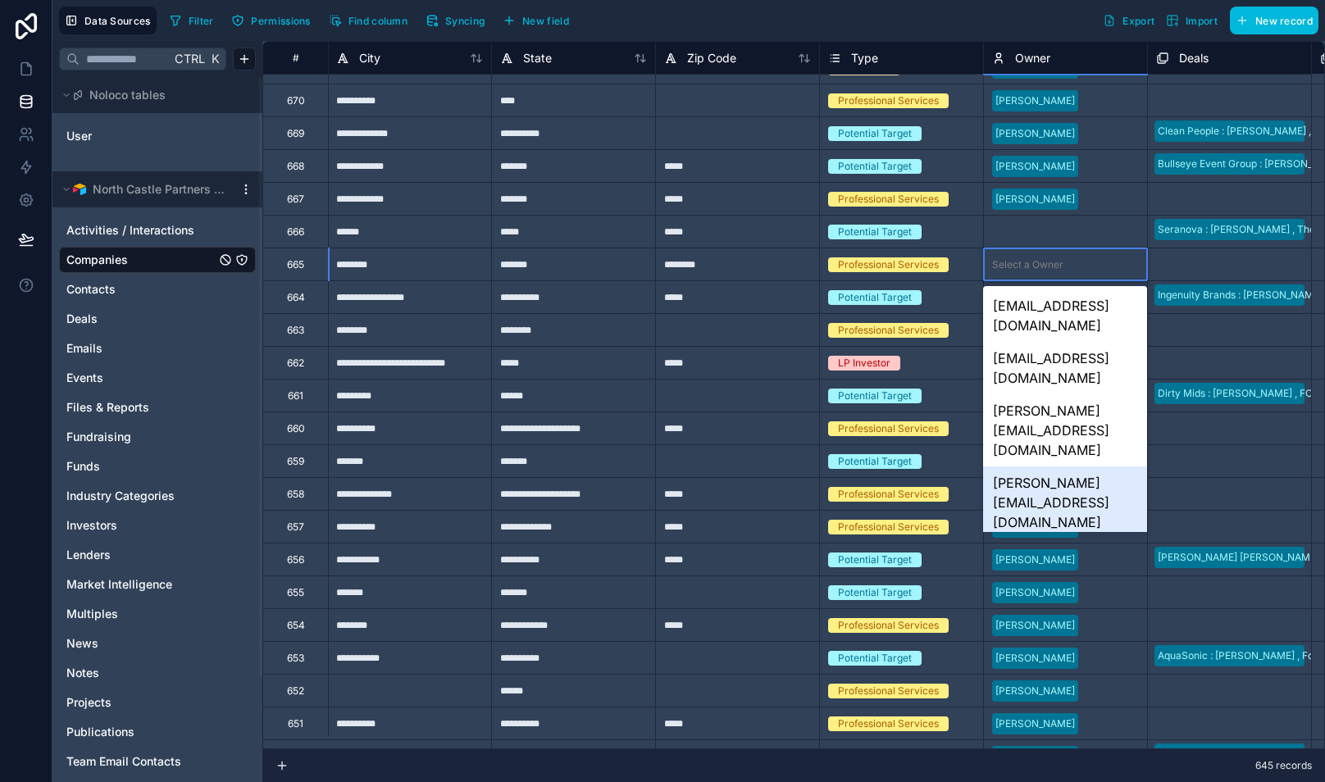
scroll to position [232, 0]
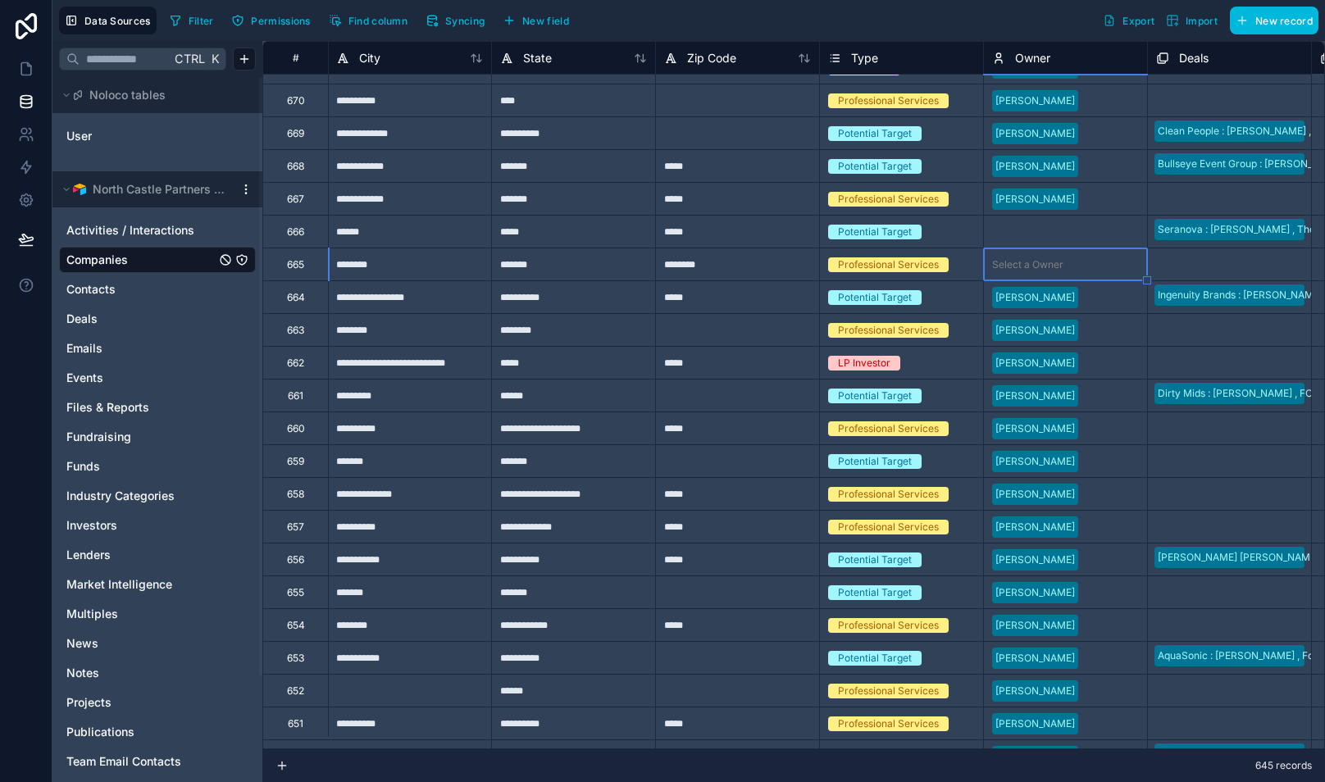
click at [1034, 259] on div "Select a Owner" at bounding box center [1027, 264] width 71 height 13
click at [1044, 261] on div "Select a Owner" at bounding box center [1027, 264] width 71 height 13
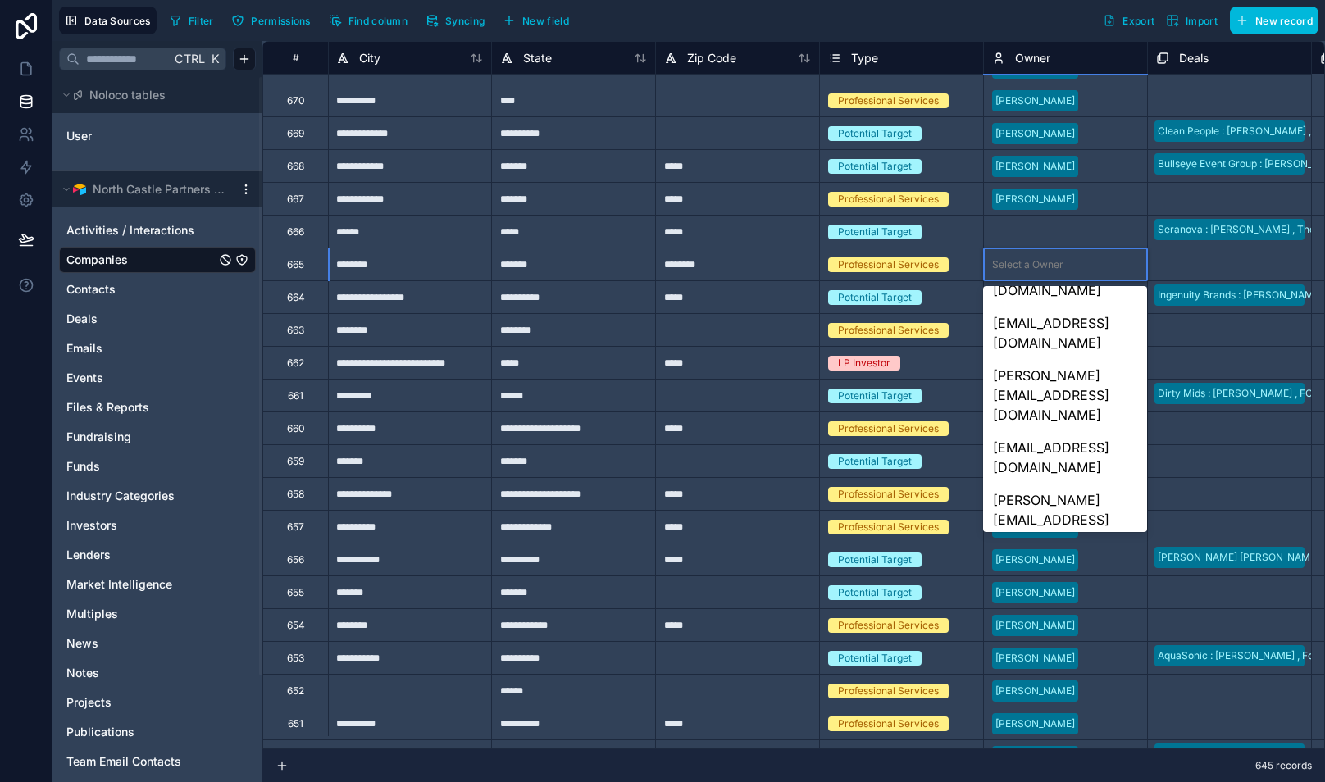
click at [1054, 700] on div "[PERSON_NAME][EMAIL_ADDRESS][DOMAIN_NAME]" at bounding box center [1064, 736] width 163 height 72
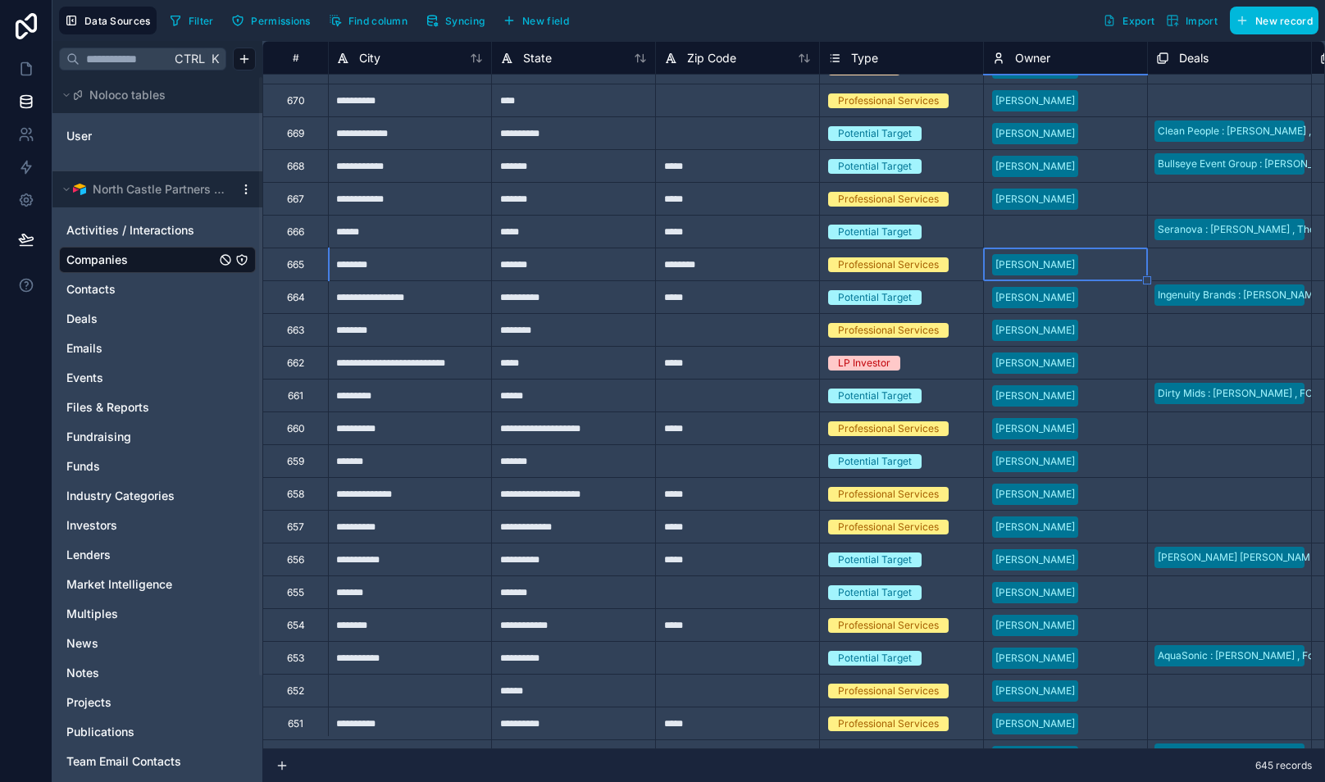
click at [1029, 236] on div "Select a Owner" at bounding box center [1027, 231] width 71 height 13
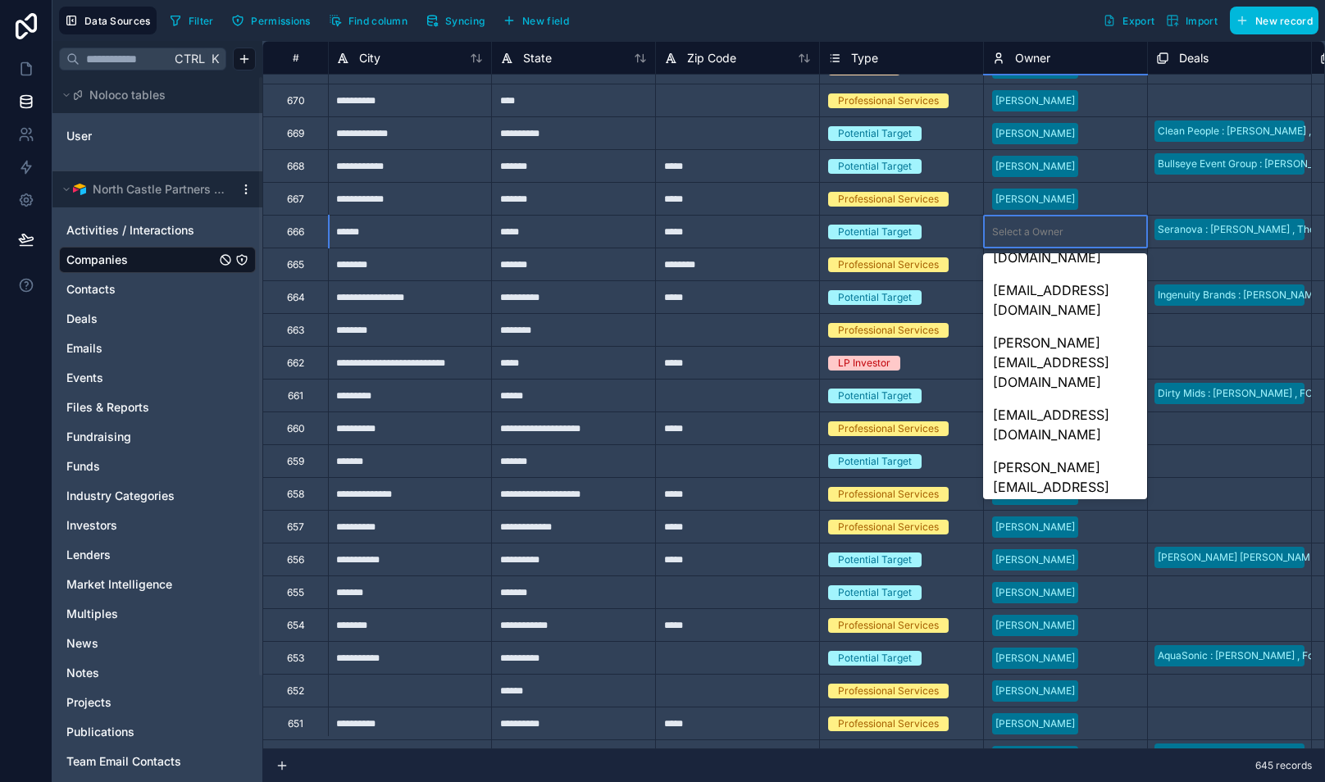
click at [1061, 667] on div "[PERSON_NAME][EMAIL_ADDRESS][DOMAIN_NAME]" at bounding box center [1064, 703] width 163 height 72
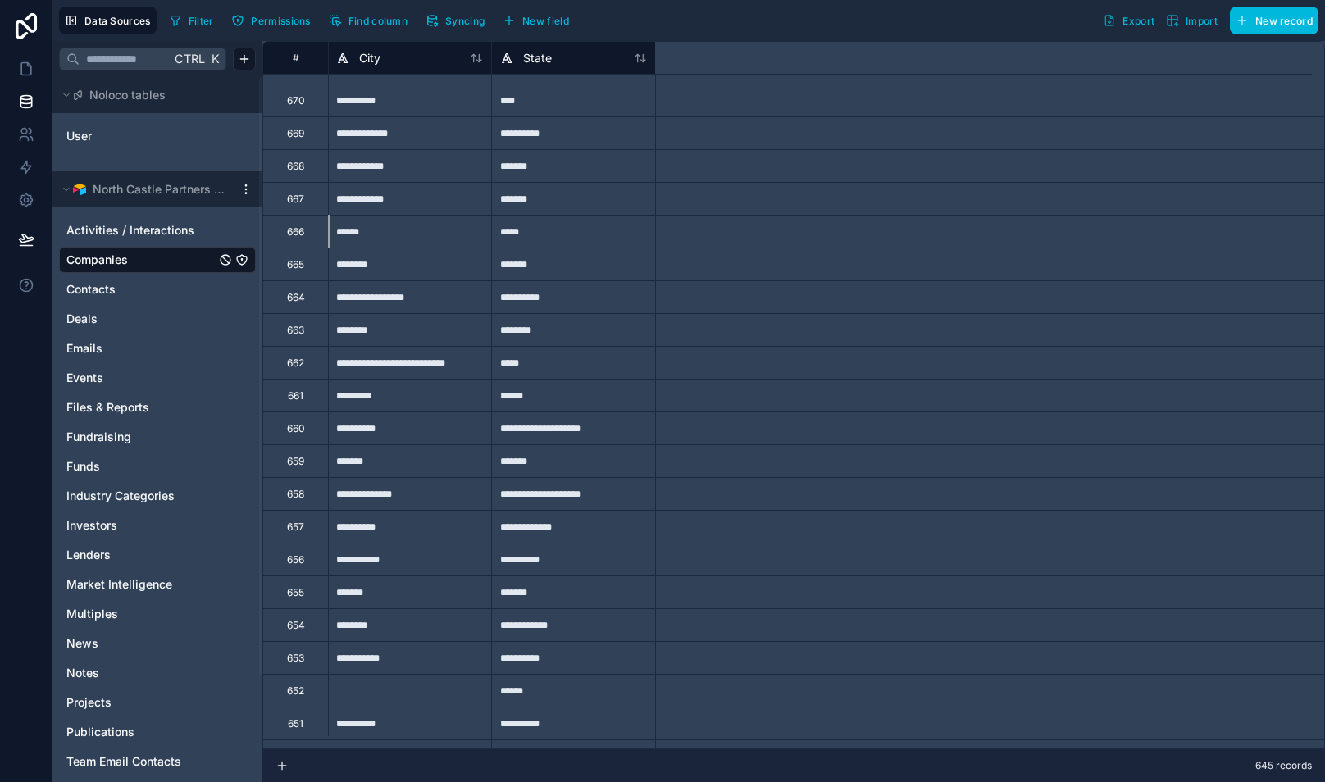
scroll to position [56, 0]
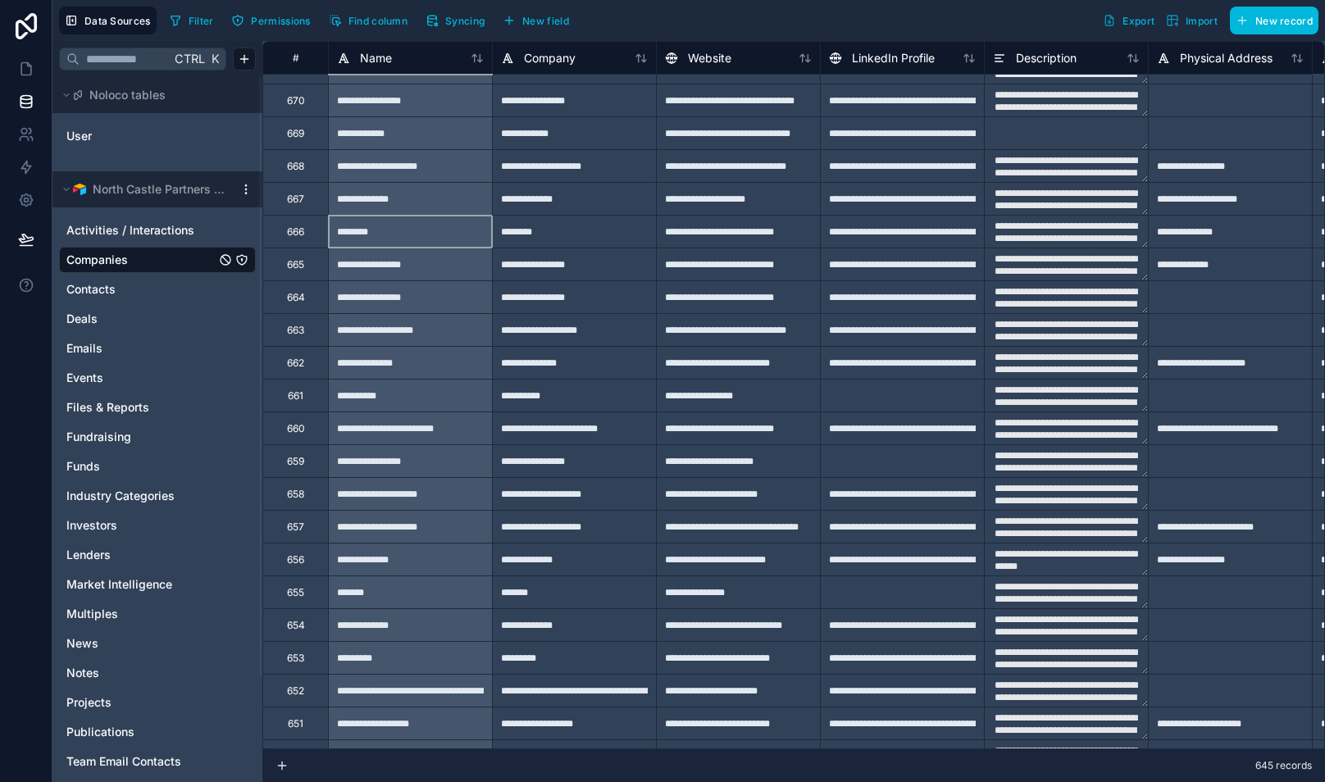
click at [93, 316] on span "Deals" at bounding box center [81, 319] width 31 height 16
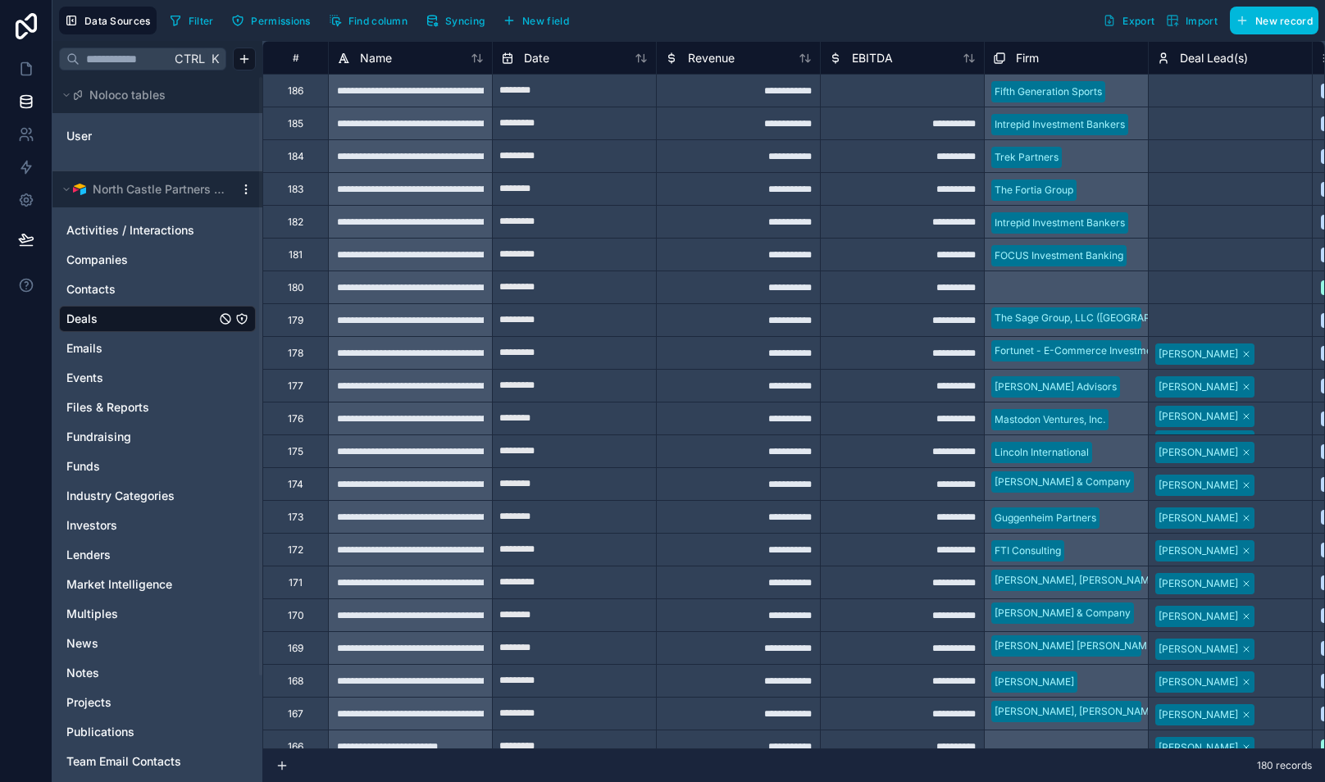
click at [1202, 323] on div "Select a Deal Lead(s)" at bounding box center [1206, 321] width 98 height 13
click at [1212, 316] on div "Select a Deal Lead(s)" at bounding box center [1206, 321] width 98 height 13
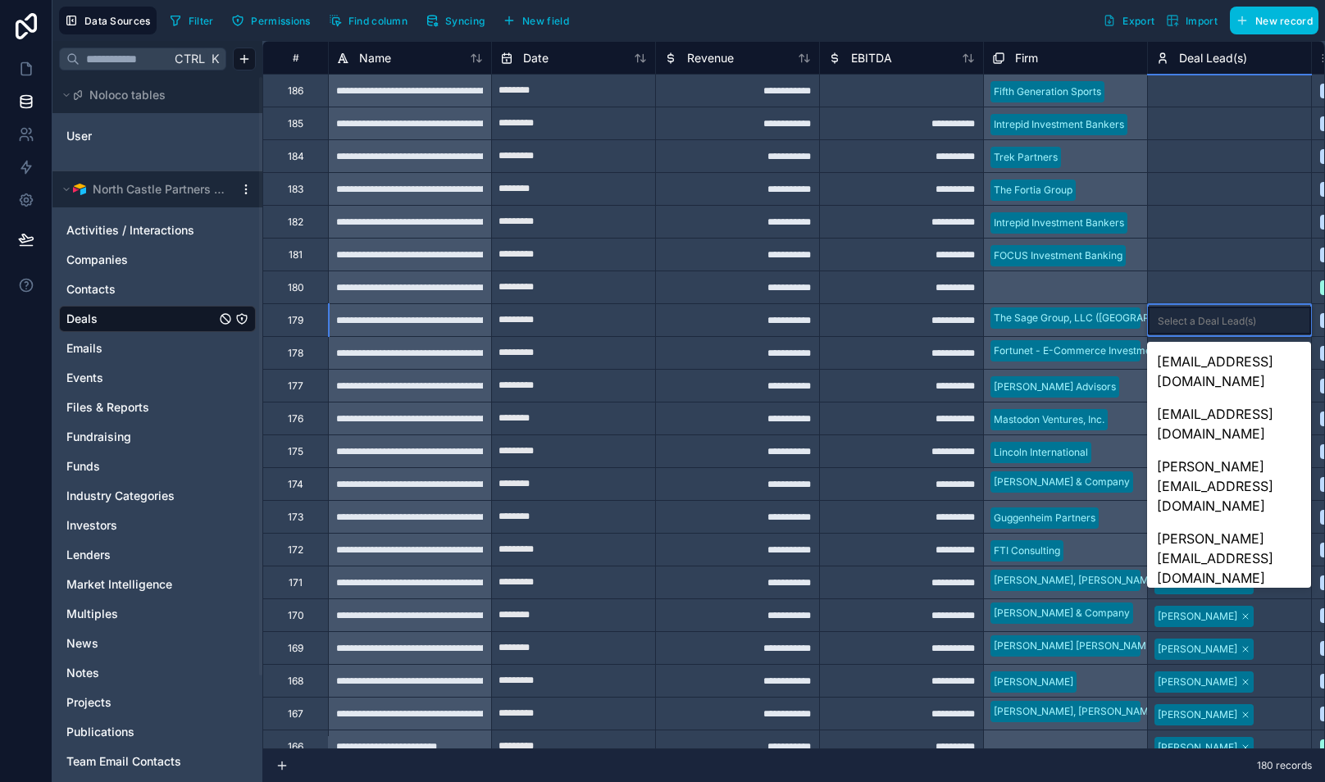
scroll to position [232, 0]
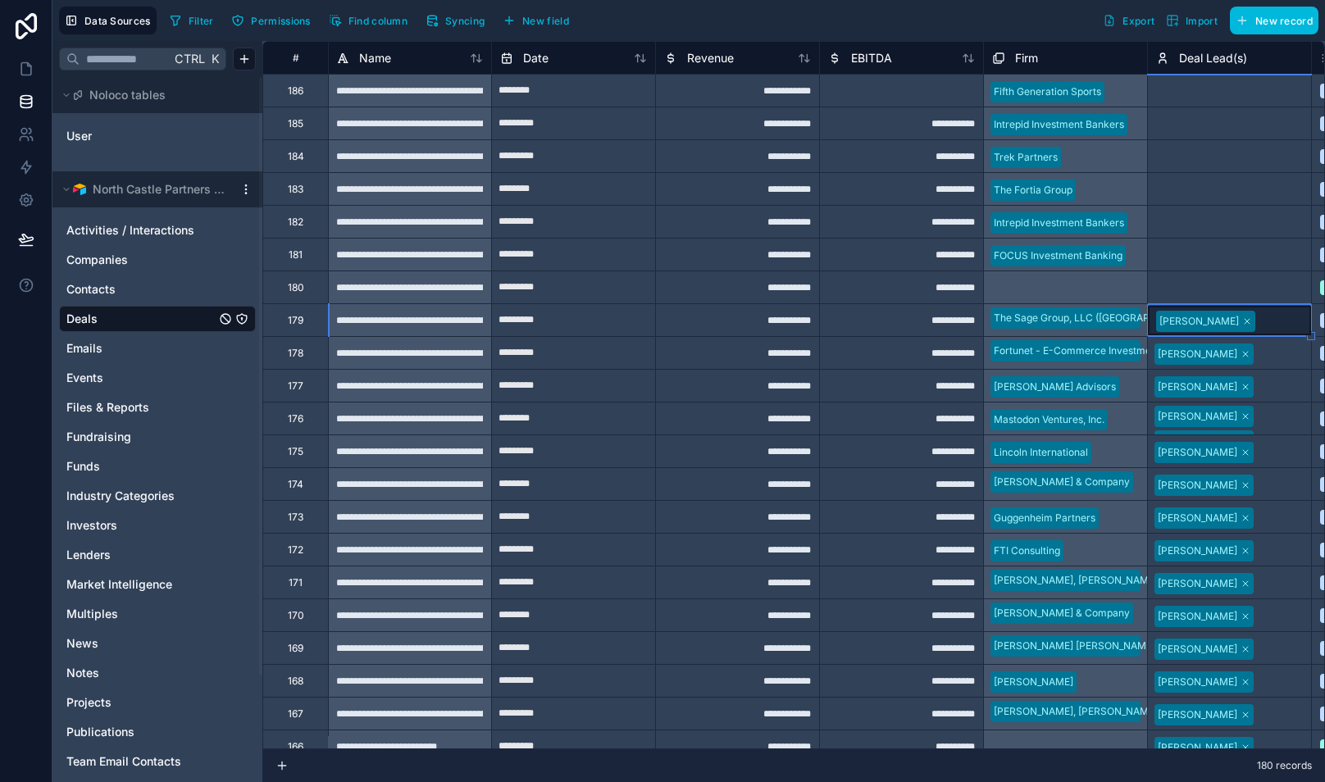
click at [1190, 284] on div "Select a Deal Lead(s)" at bounding box center [1205, 288] width 98 height 13
click at [1190, 284] on div "Select a Deal Lead(s)" at bounding box center [1206, 288] width 98 height 13
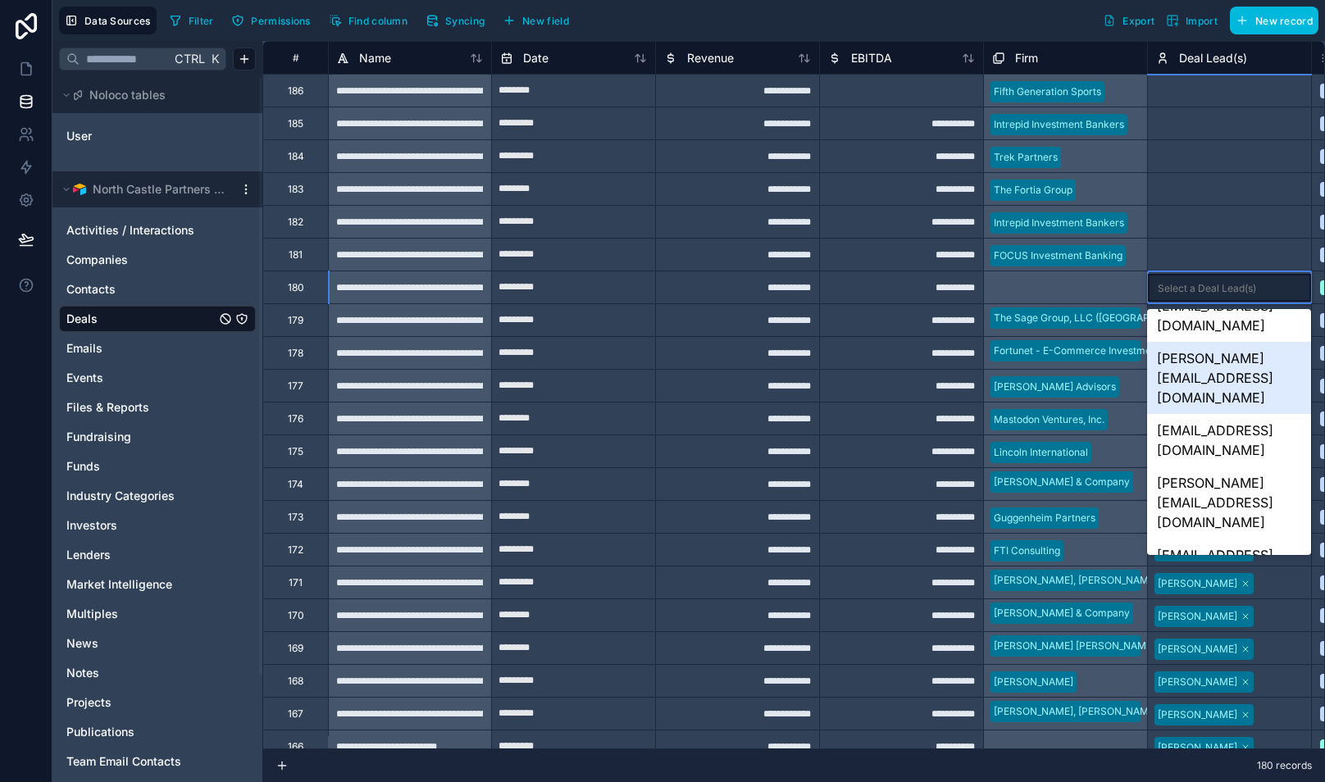
scroll to position [149, 0]
click at [1220, 661] on div "[PERSON_NAME][EMAIL_ADDRESS][DOMAIN_NAME]" at bounding box center [1228, 697] width 163 height 72
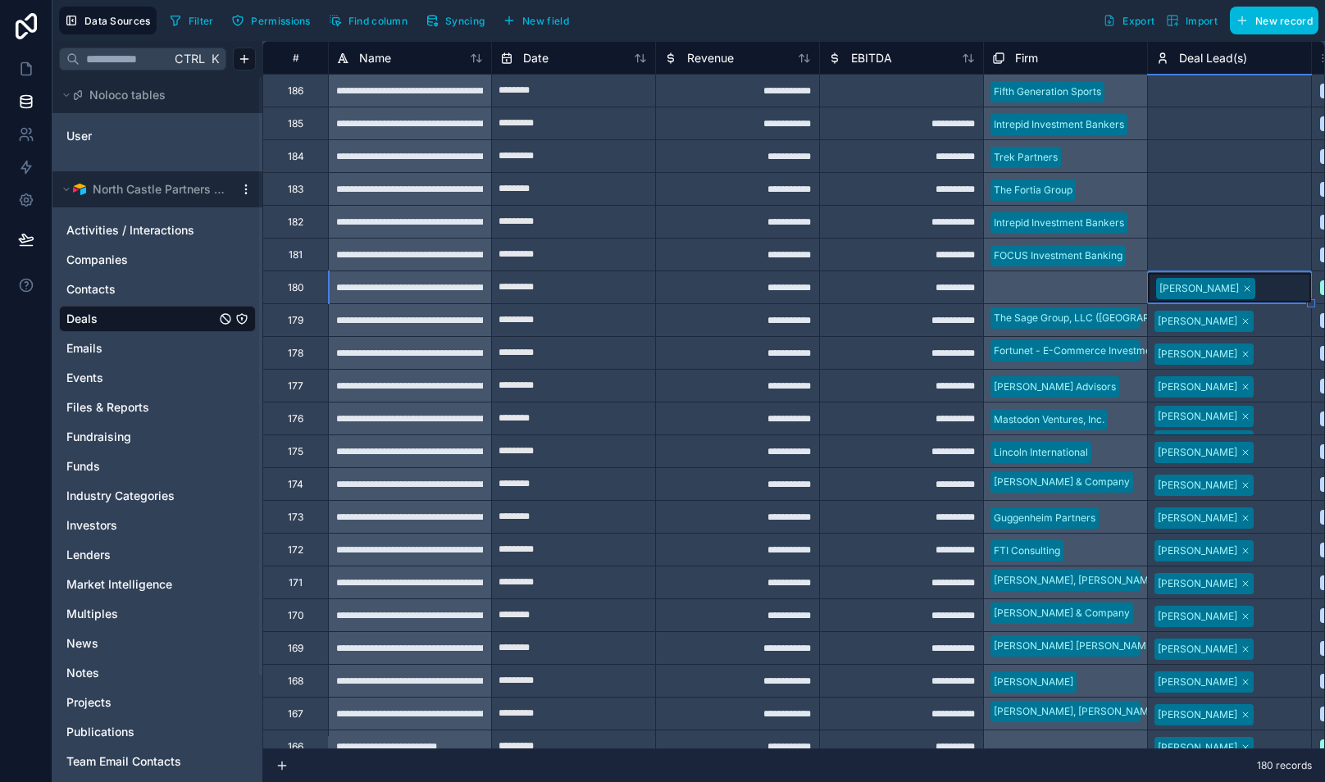
click at [1188, 252] on div "Select a Deal Lead(s)" at bounding box center [1205, 255] width 98 height 13
click at [1188, 252] on div "Select a Deal Lead(s)" at bounding box center [1206, 255] width 98 height 13
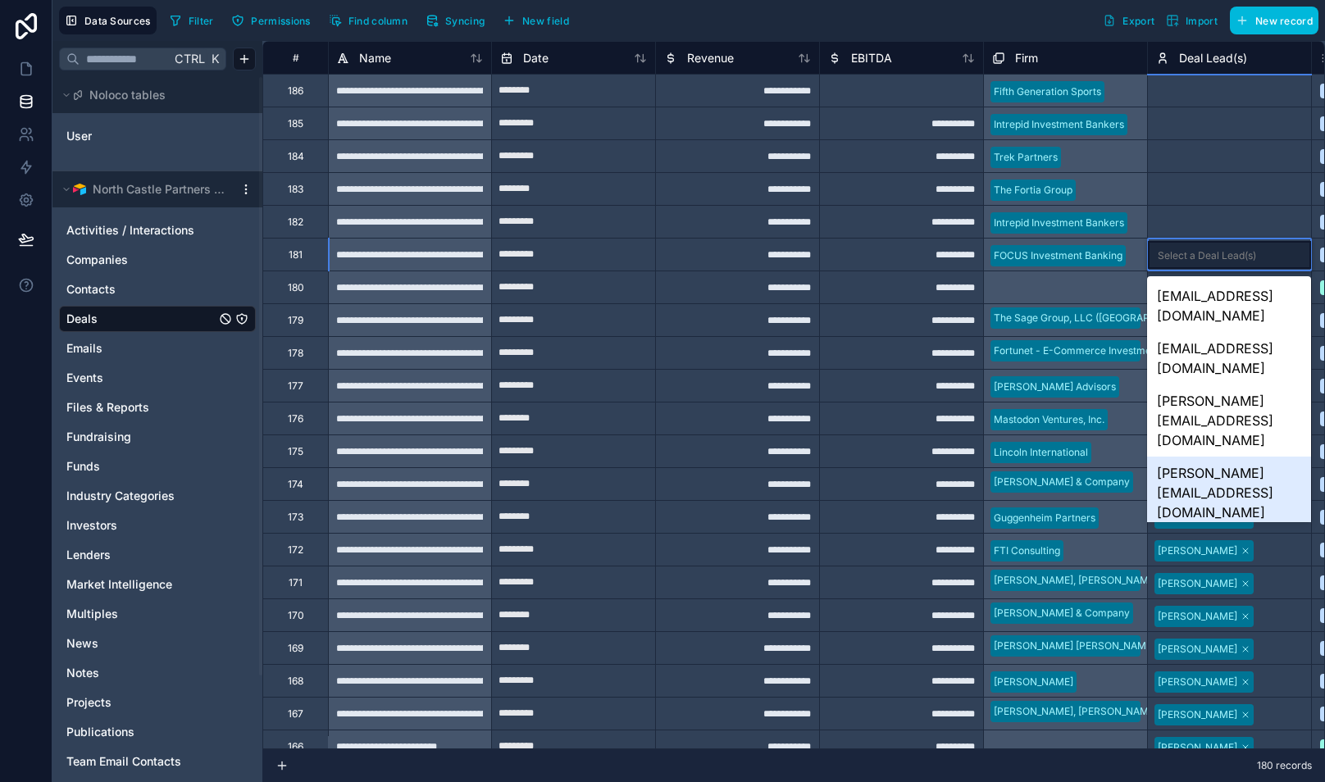
scroll to position [232, 0]
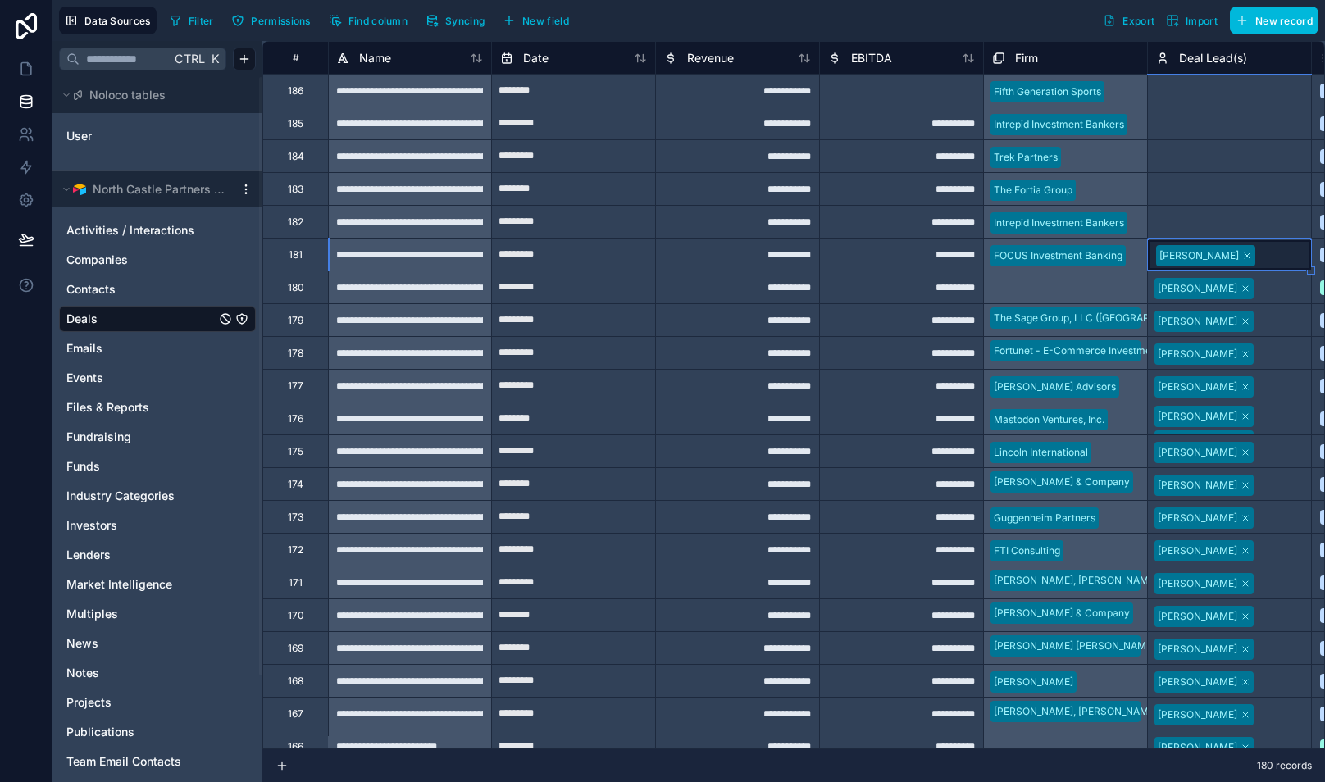
click at [1195, 218] on div "Select a Deal Lead(s)" at bounding box center [1205, 222] width 98 height 13
click at [1195, 218] on div "Select a Deal Lead(s)" at bounding box center [1206, 222] width 98 height 13
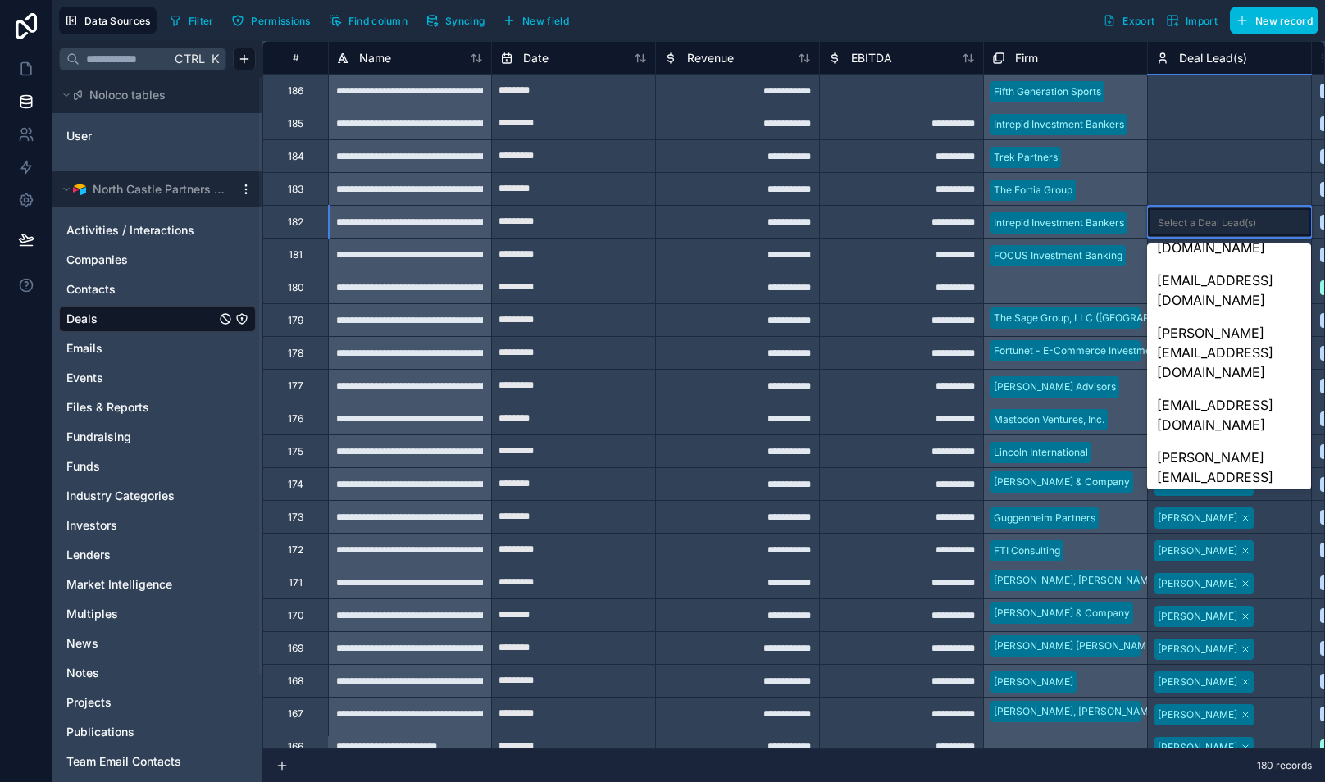
click at [1214, 657] on div "[PERSON_NAME][EMAIL_ADDRESS][DOMAIN_NAME]" at bounding box center [1228, 693] width 163 height 72
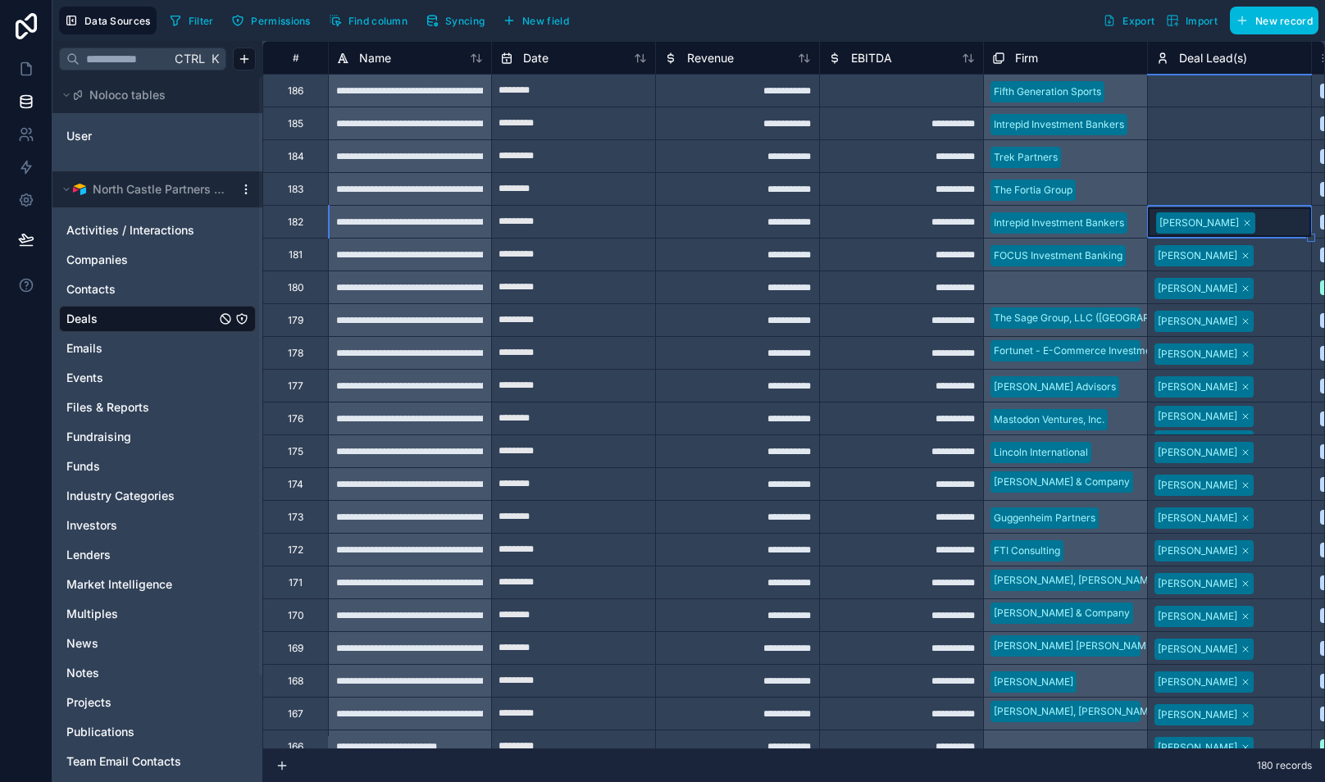
click at [1202, 187] on div "Select a Deal Lead(s)" at bounding box center [1205, 190] width 98 height 13
click at [1202, 187] on div "Select a Deal Lead(s)" at bounding box center [1206, 190] width 98 height 13
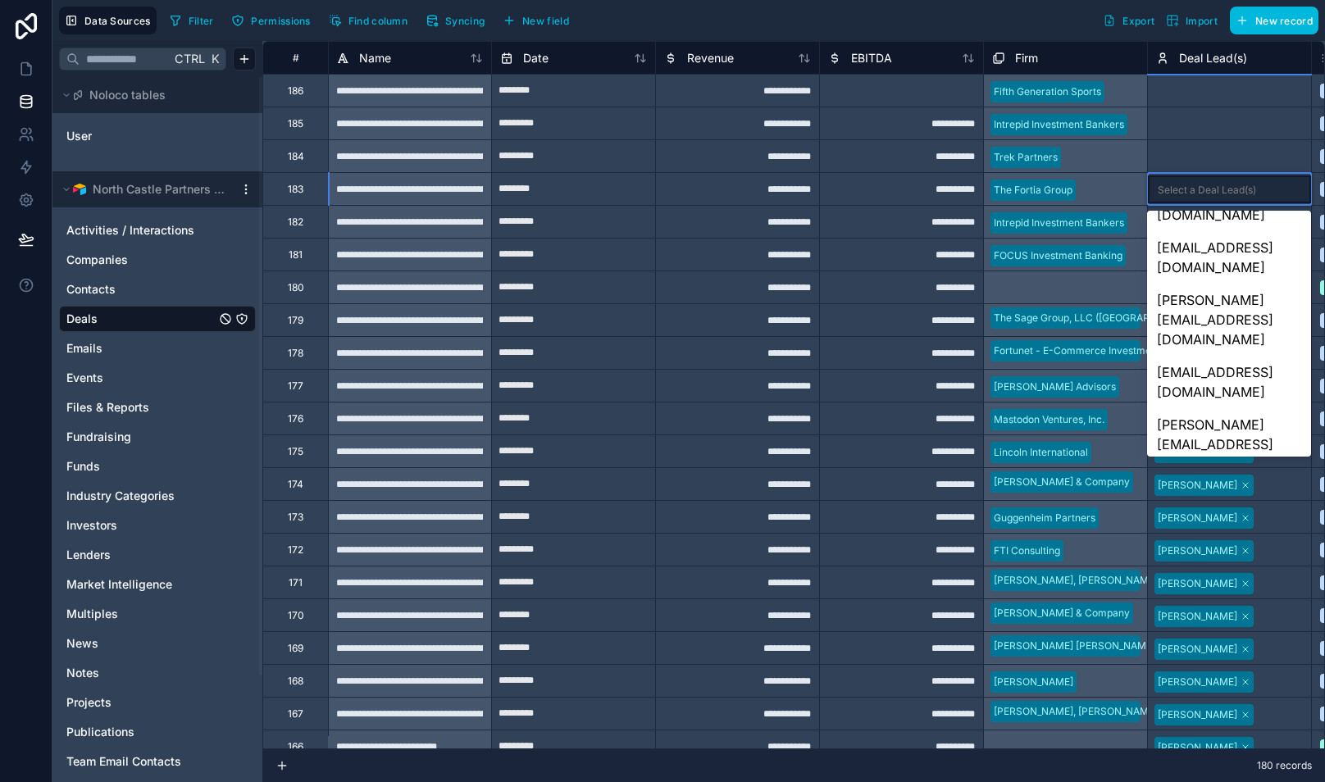
click at [1216, 625] on div "[PERSON_NAME][EMAIL_ADDRESS][DOMAIN_NAME]" at bounding box center [1228, 661] width 163 height 72
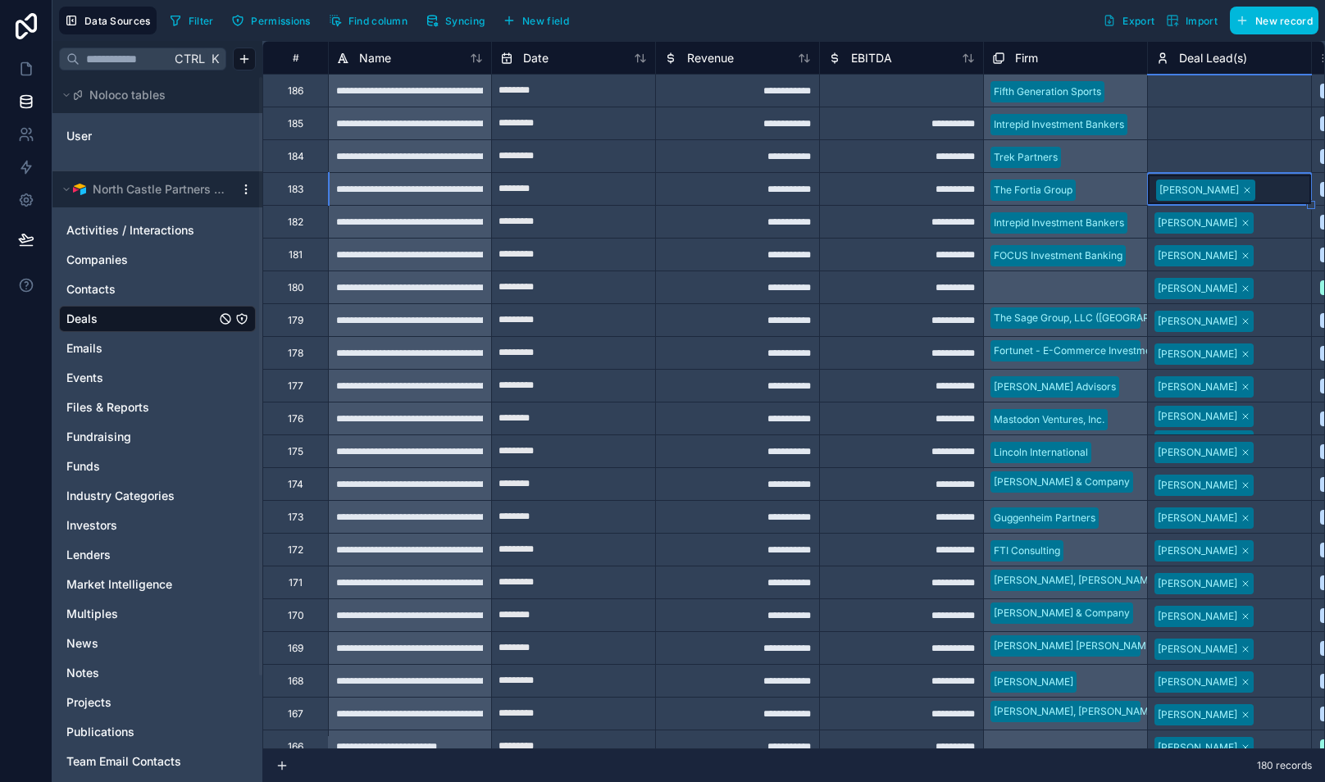
click at [1189, 156] on div "Select a Deal Lead(s)" at bounding box center [1205, 157] width 98 height 13
click at [1189, 156] on div "Select a Deal Lead(s)" at bounding box center [1206, 157] width 98 height 13
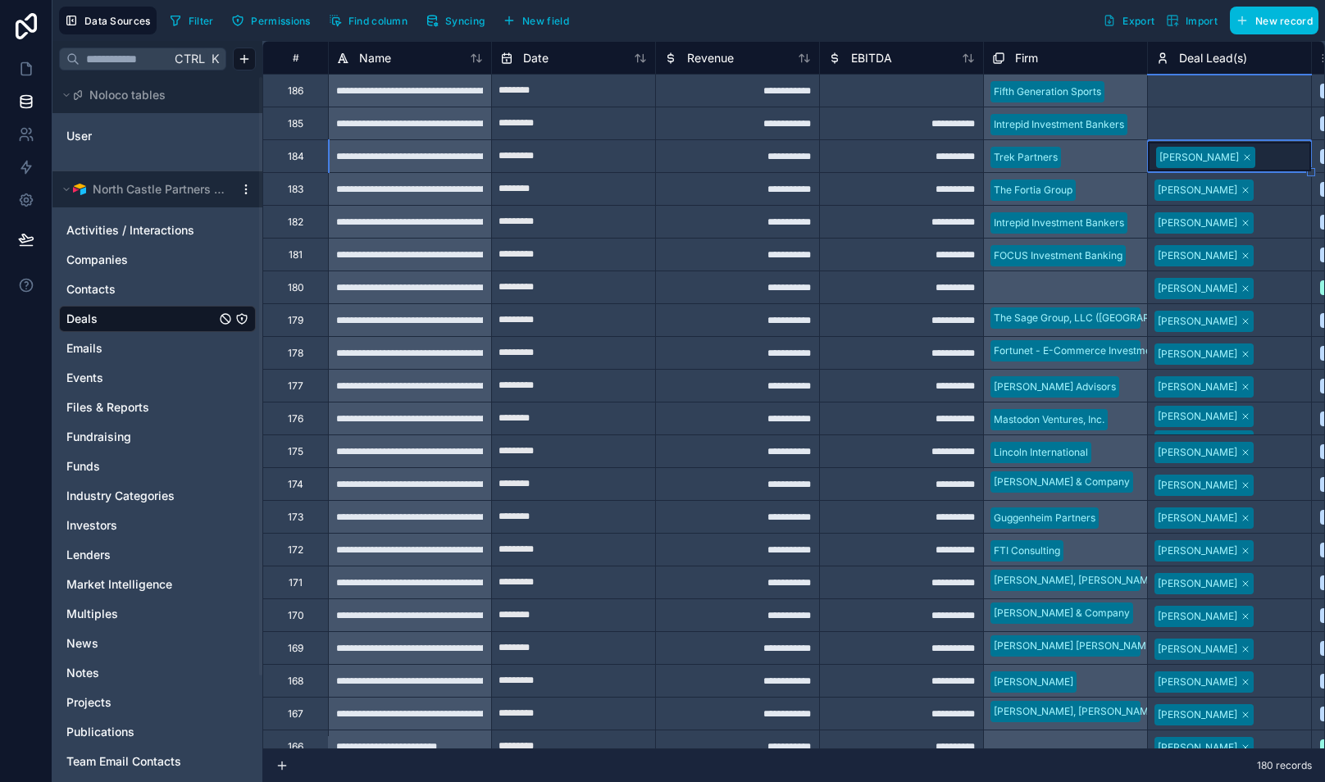
click at [1201, 114] on div "Select a Deal Lead(s)" at bounding box center [1229, 123] width 163 height 25
click at [1201, 114] on div "Select a Deal Lead(s)" at bounding box center [1229, 124] width 163 height 28
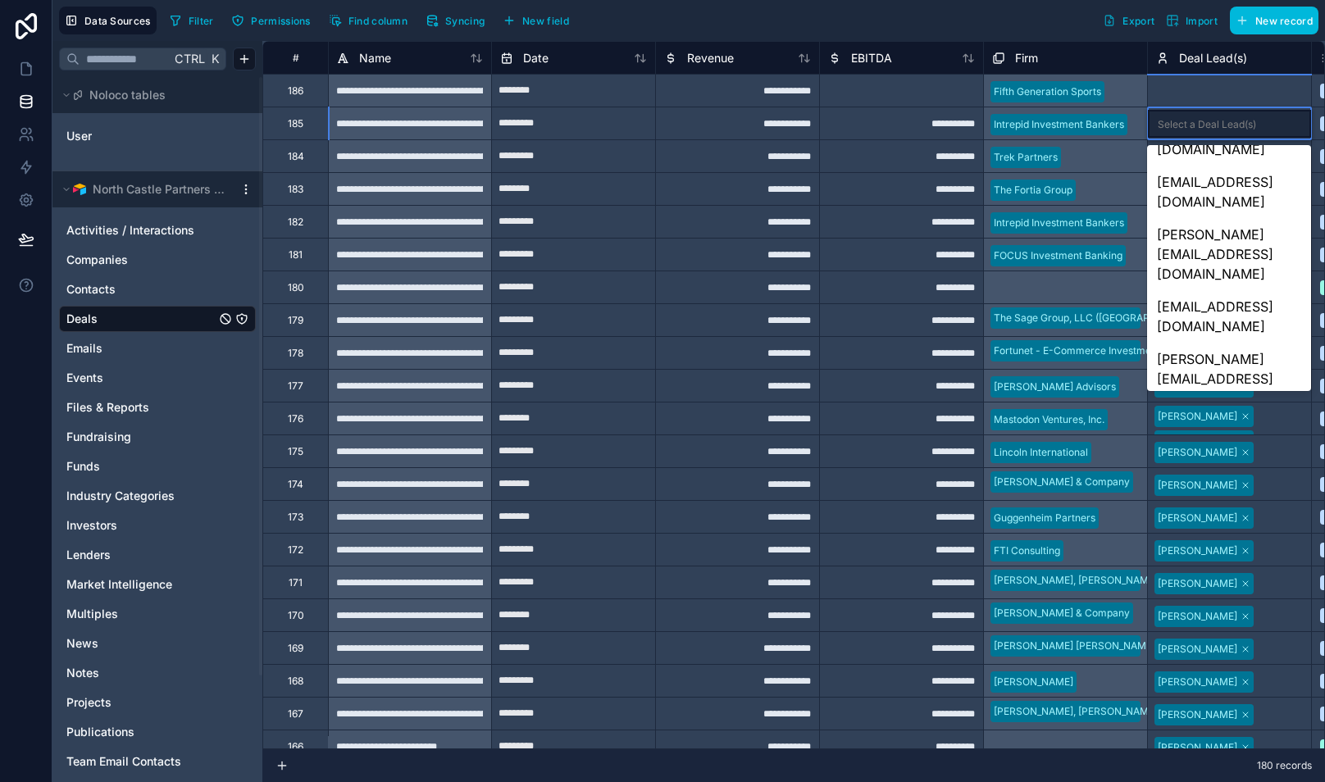
click at [1216, 631] on div "[PERSON_NAME][EMAIL_ADDRESS][DOMAIN_NAME]" at bounding box center [1228, 667] width 163 height 72
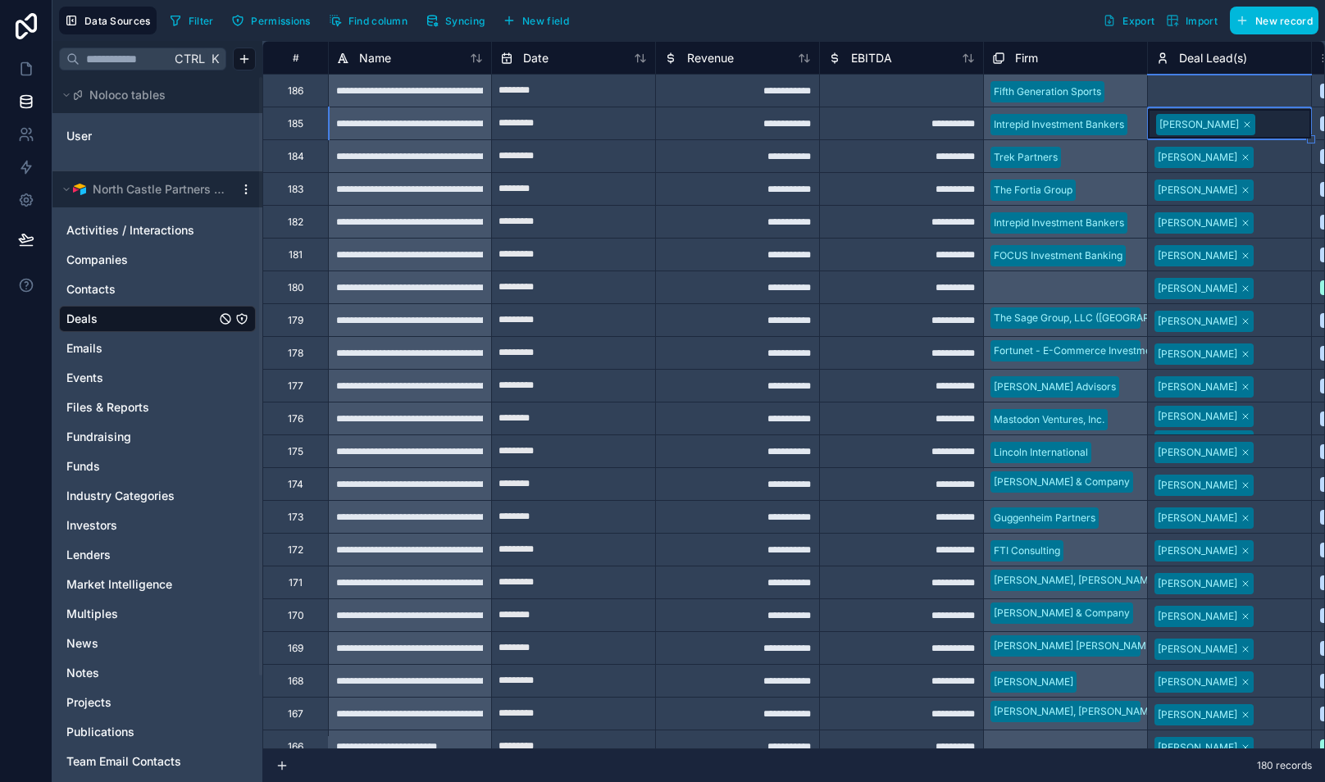
click at [1193, 88] on div "Select a Deal Lead(s)" at bounding box center [1205, 91] width 98 height 13
click at [1193, 88] on div "Select a Deal Lead(s)" at bounding box center [1206, 91] width 98 height 13
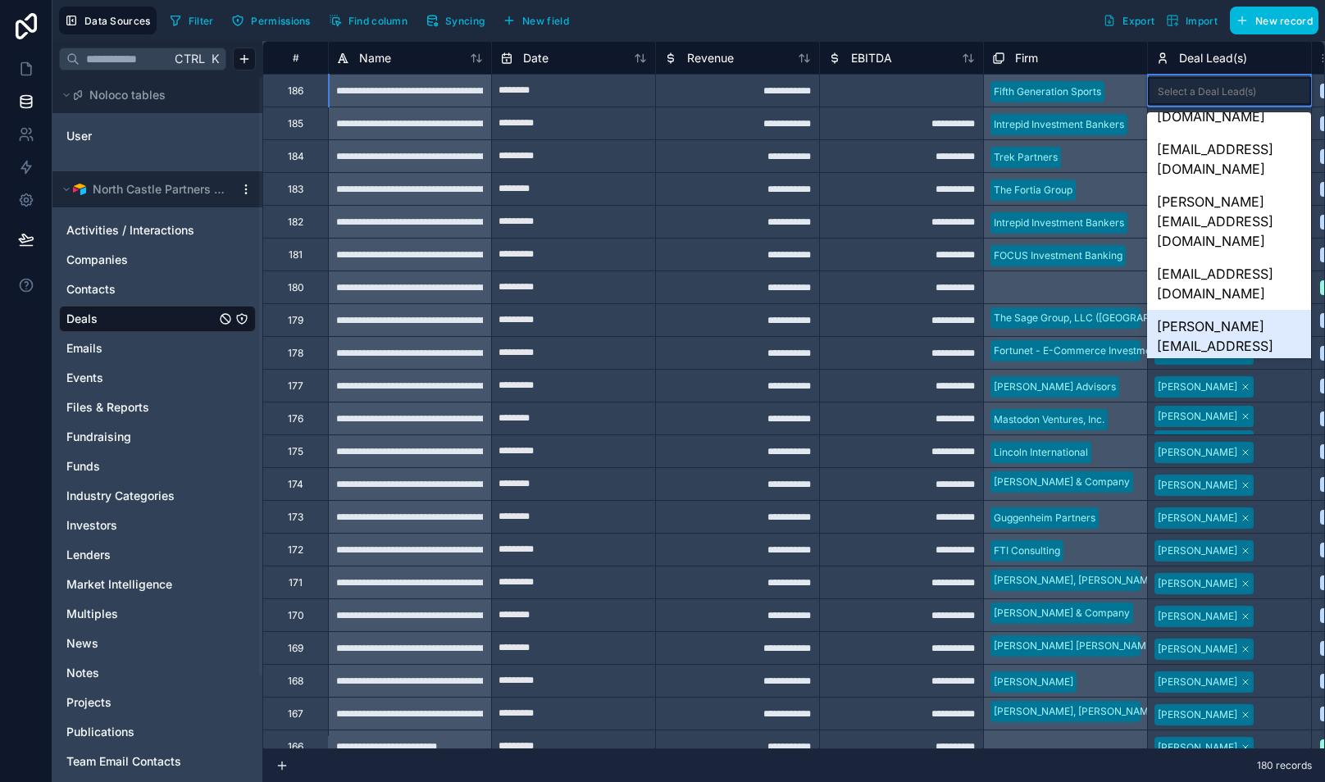
click at [1207, 310] on div "[PERSON_NAME][EMAIL_ADDRESS][DOMAIN_NAME]" at bounding box center [1228, 346] width 163 height 72
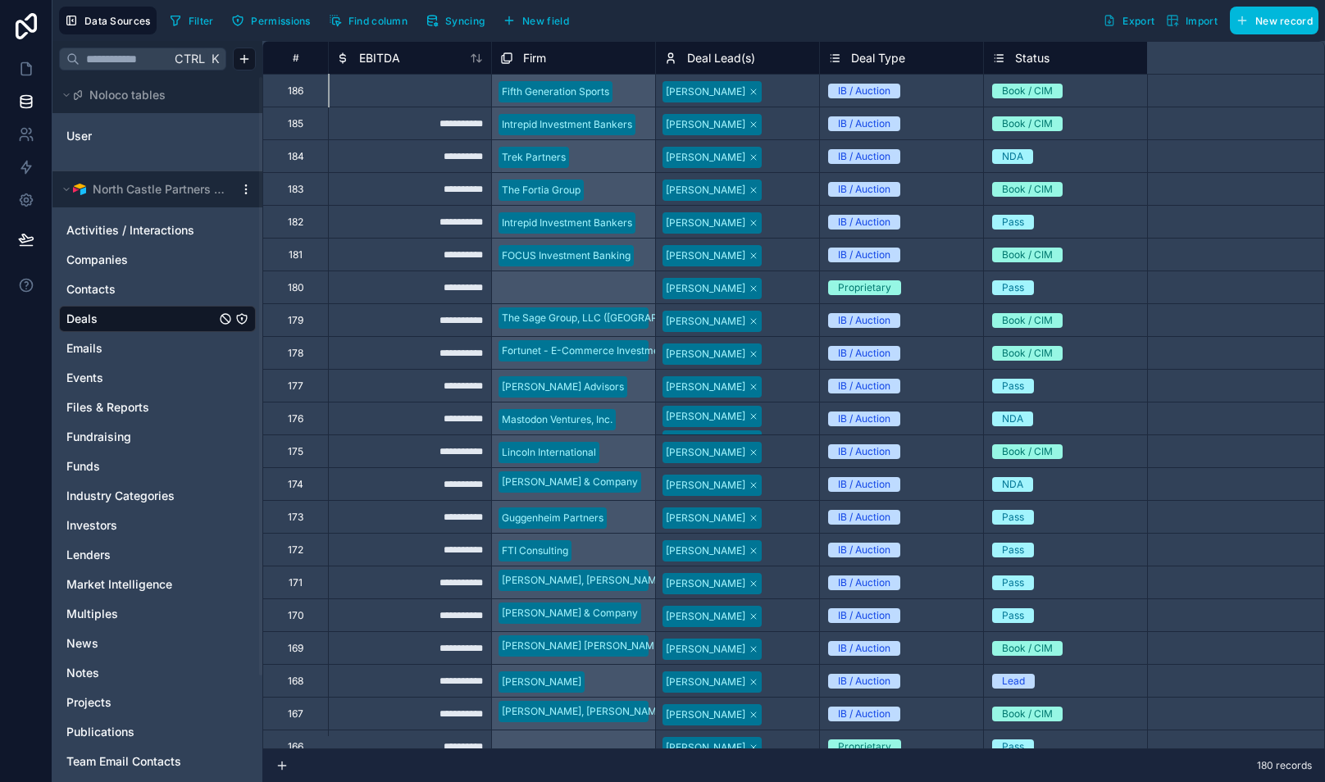
scroll to position [0, 0]
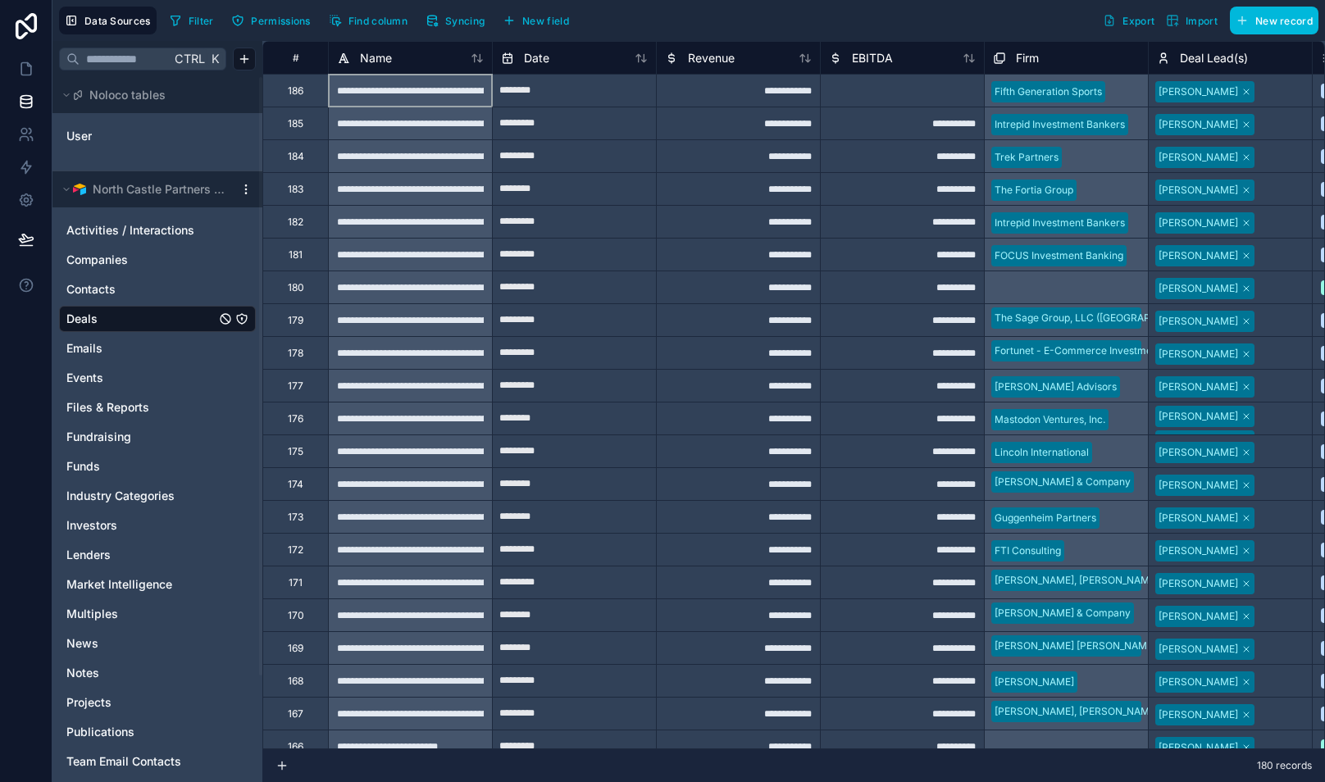
click at [110, 404] on span "Files & Reports" at bounding box center [107, 407] width 83 height 16
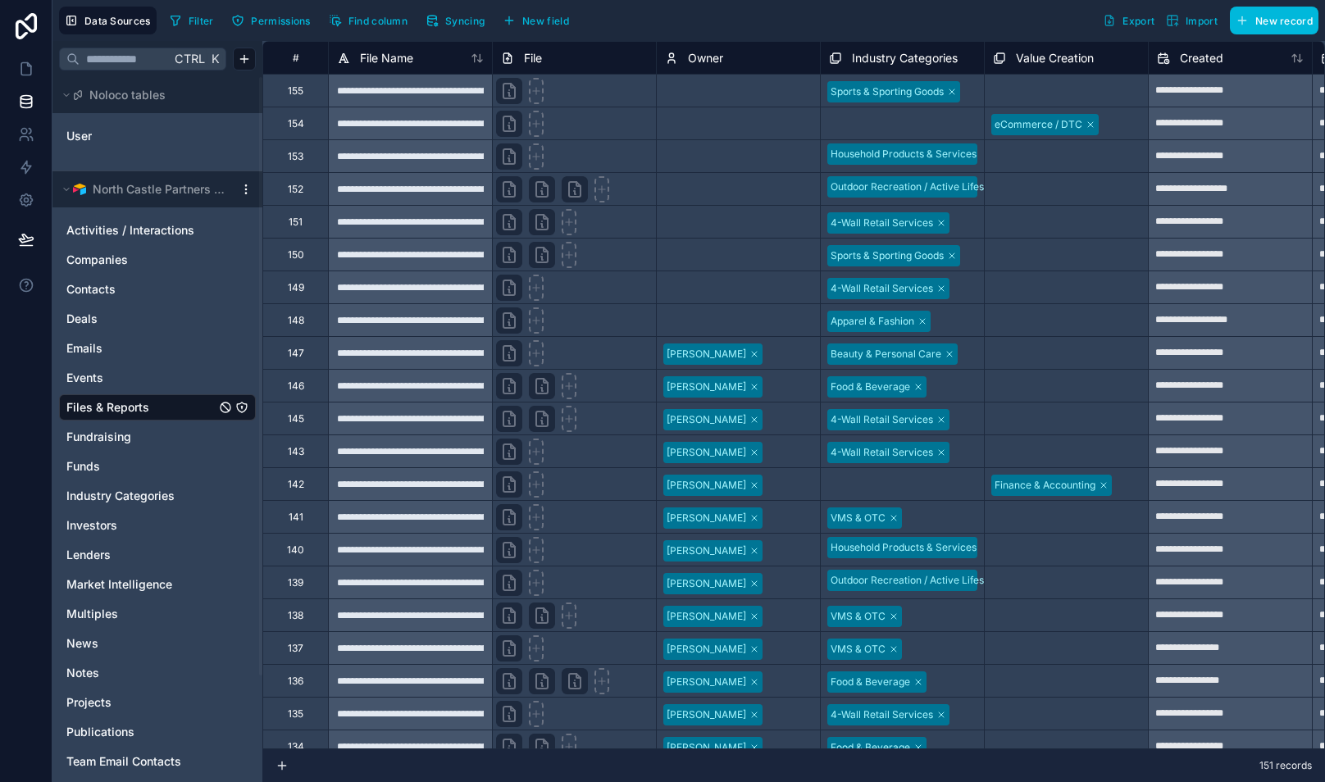
click at [712, 318] on div "Select a Owner" at bounding box center [700, 321] width 71 height 13
click at [712, 318] on div "Select a Owner" at bounding box center [701, 321] width 71 height 13
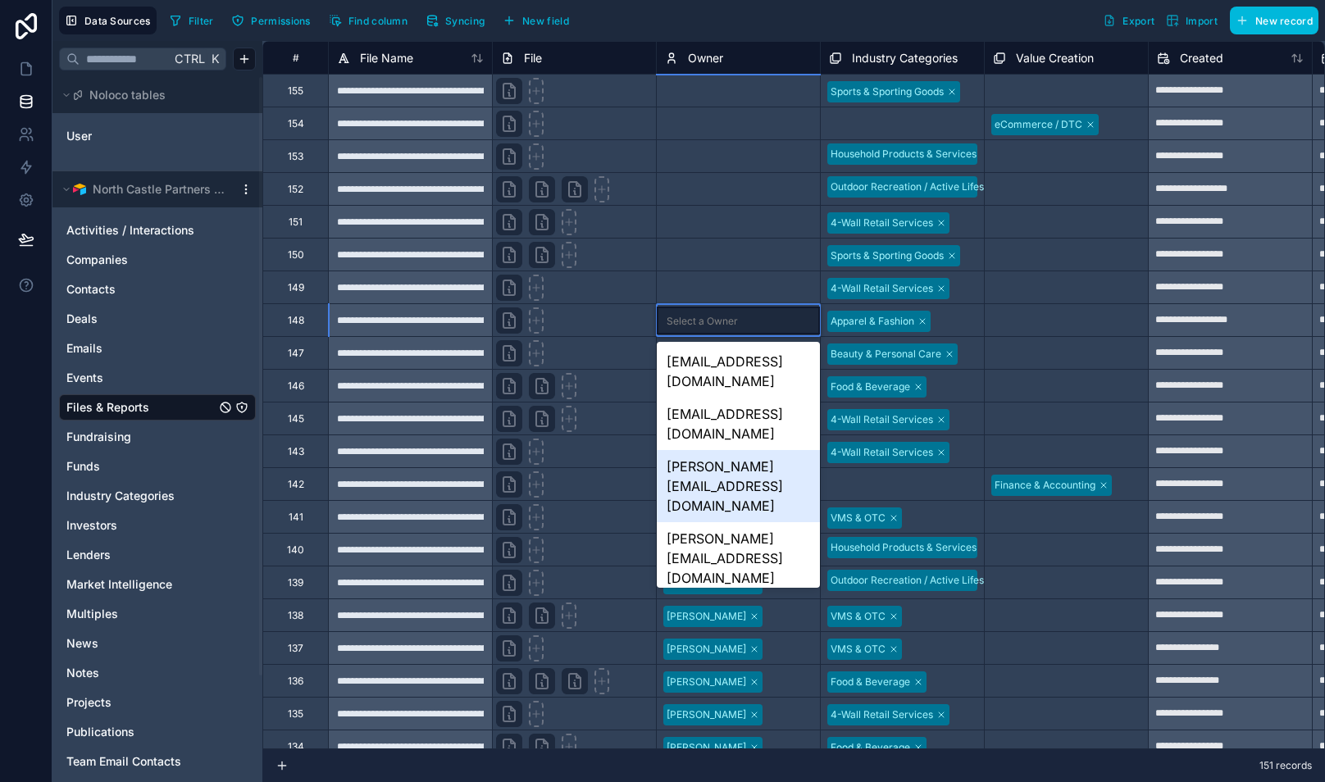
scroll to position [232, 0]
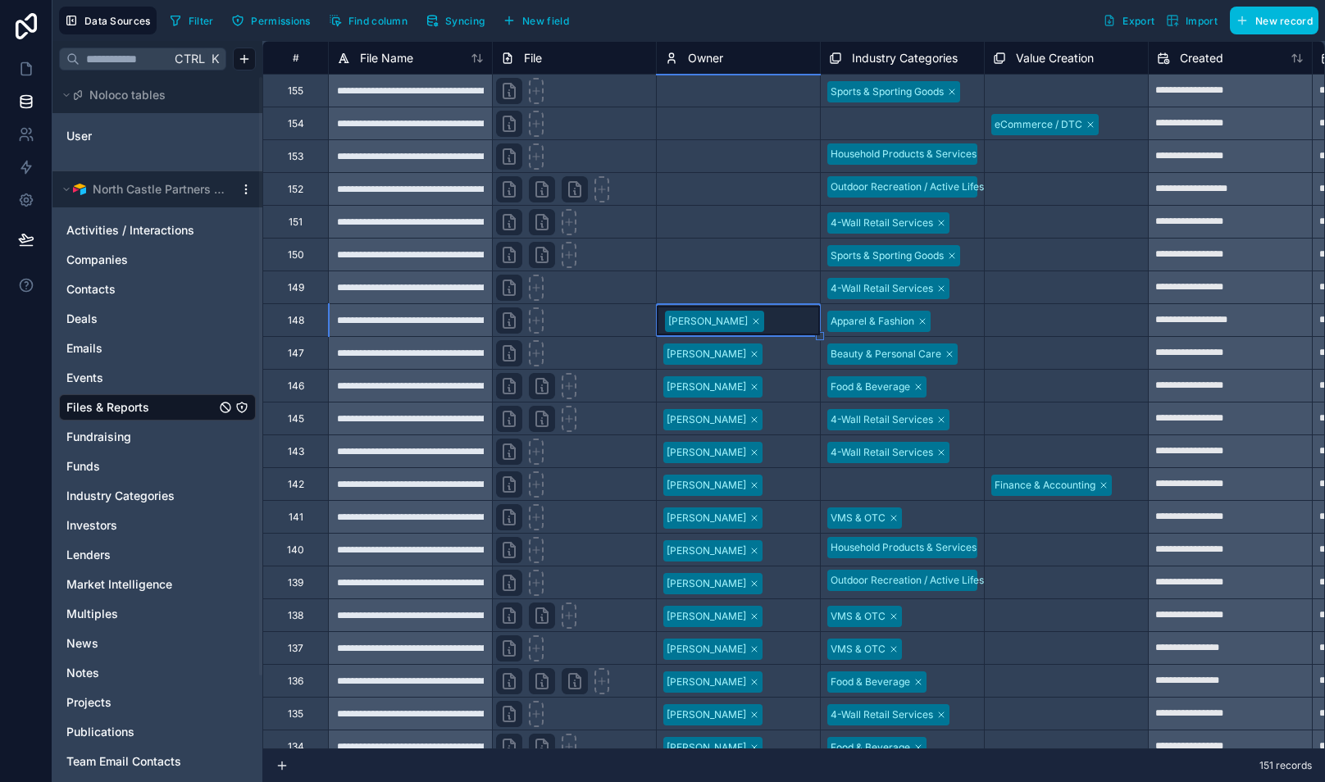
click at [705, 289] on div "Select a Owner" at bounding box center [700, 288] width 71 height 13
click at [705, 289] on div "Select a Owner" at bounding box center [701, 288] width 71 height 13
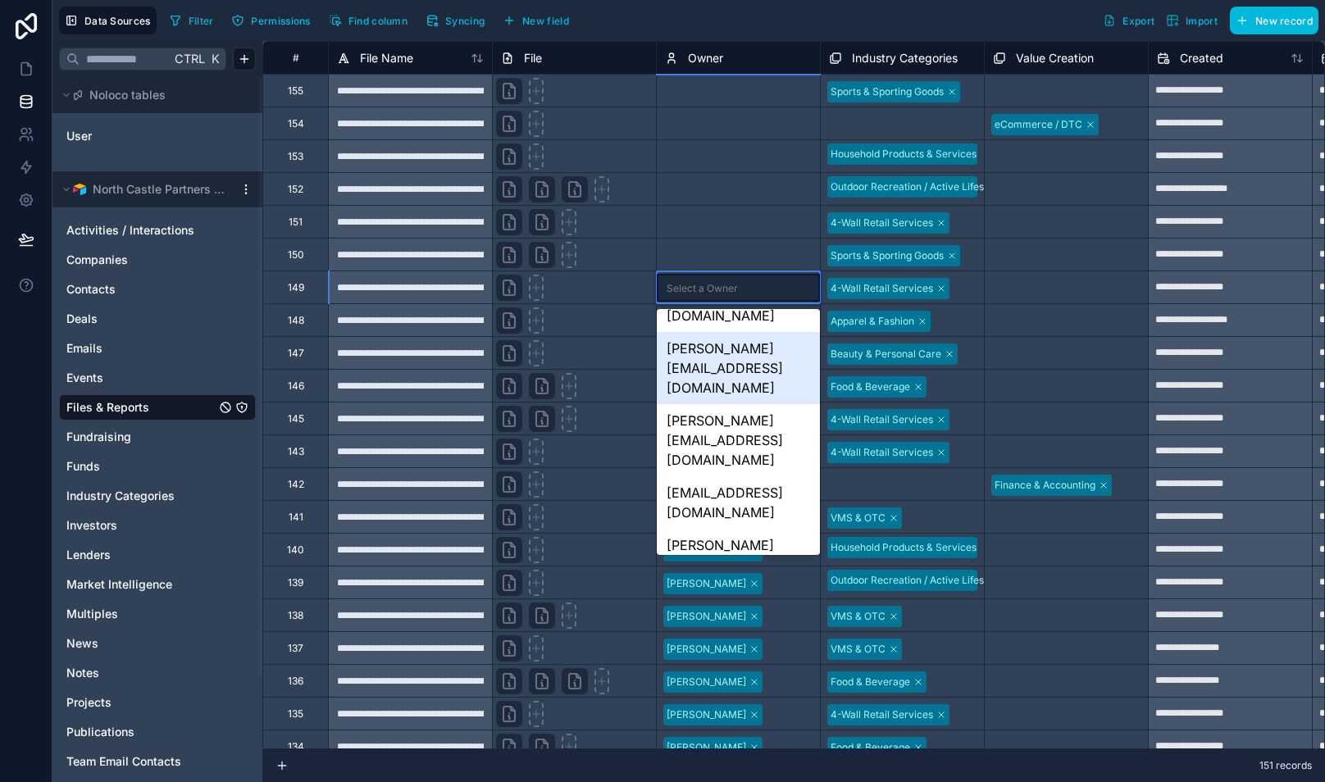
scroll to position [102, 0]
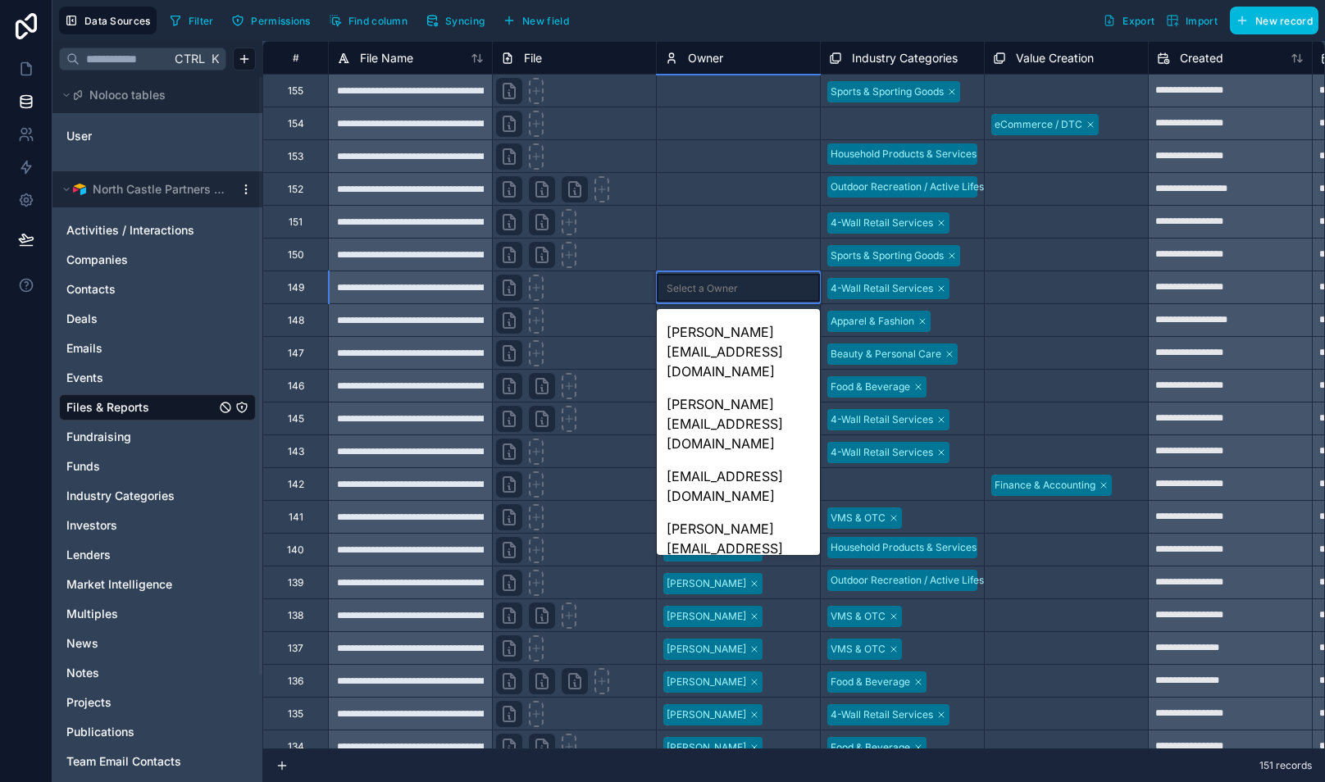
click at [740, 709] on div "[PERSON_NAME][EMAIL_ADDRESS][DOMAIN_NAME]" at bounding box center [738, 745] width 163 height 72
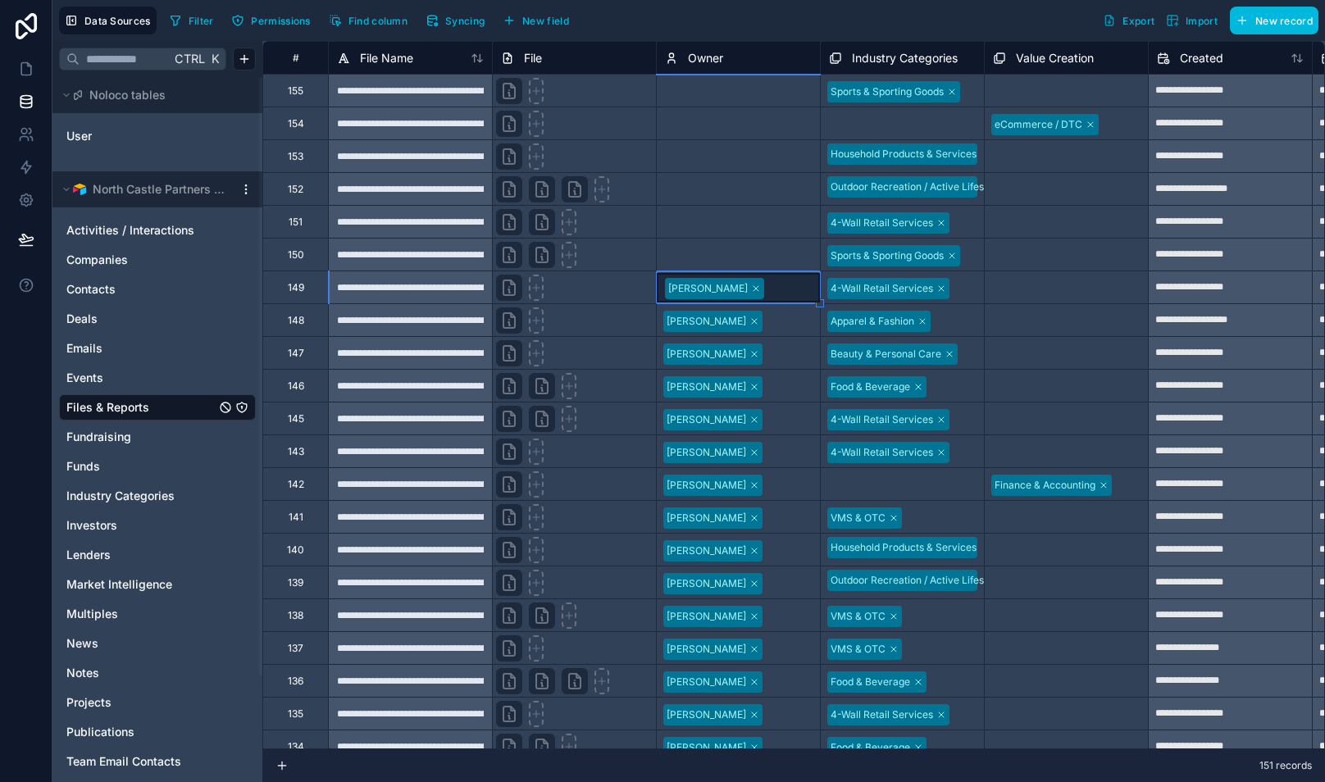
click at [723, 247] on div "Select a Owner" at bounding box center [738, 255] width 163 height 25
click at [723, 247] on div "Select a Owner" at bounding box center [738, 255] width 163 height 28
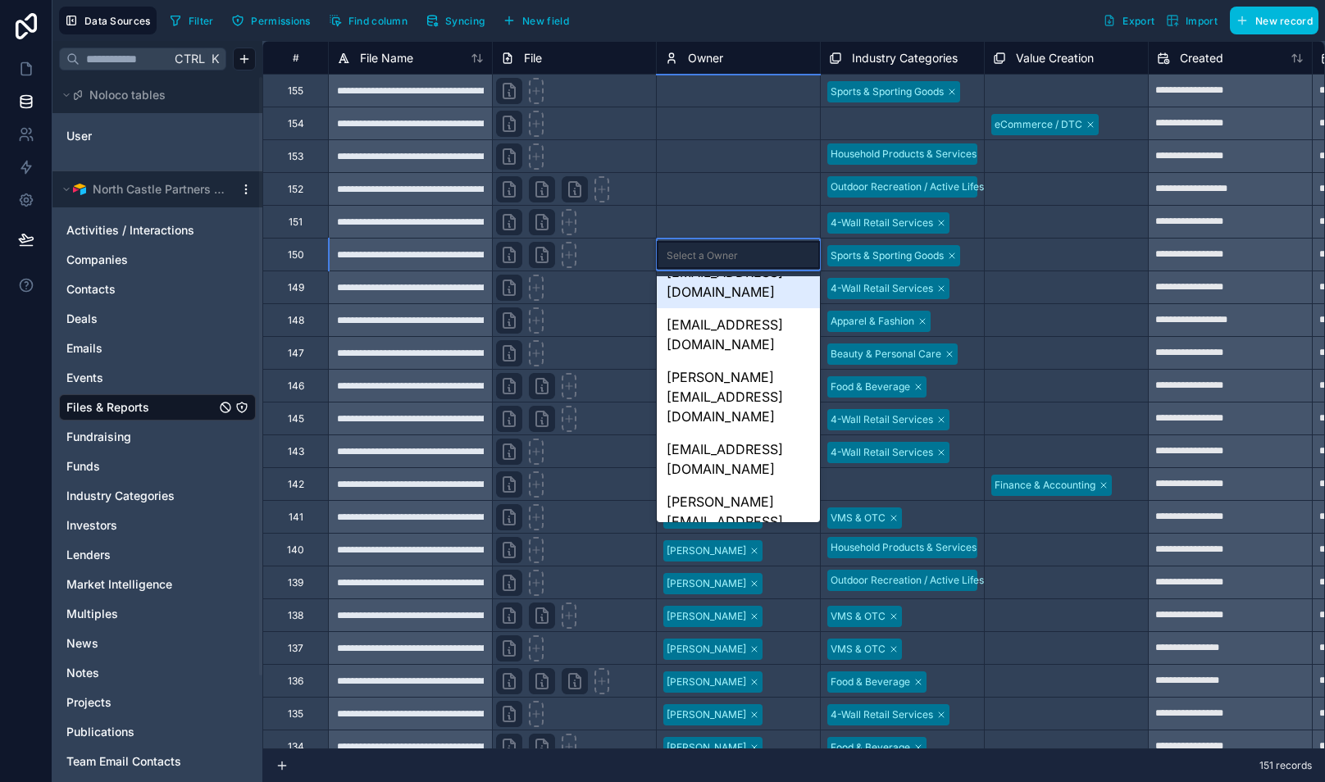
scroll to position [222, 0]
click at [737, 484] on div "[PERSON_NAME][EMAIL_ADDRESS][DOMAIN_NAME]" at bounding box center [738, 520] width 163 height 72
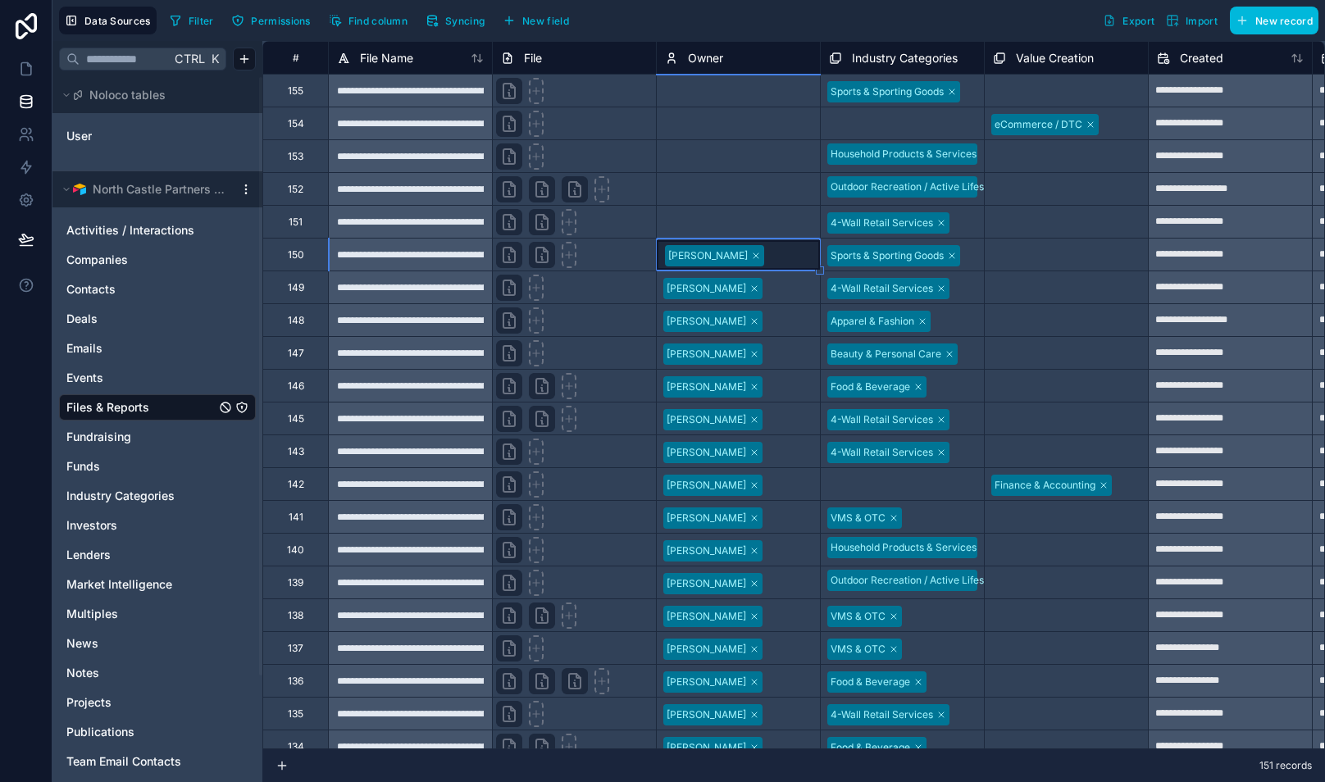
click at [724, 218] on div "Select a Owner" at bounding box center [700, 222] width 71 height 13
click at [724, 218] on div "Select a Owner" at bounding box center [701, 222] width 71 height 13
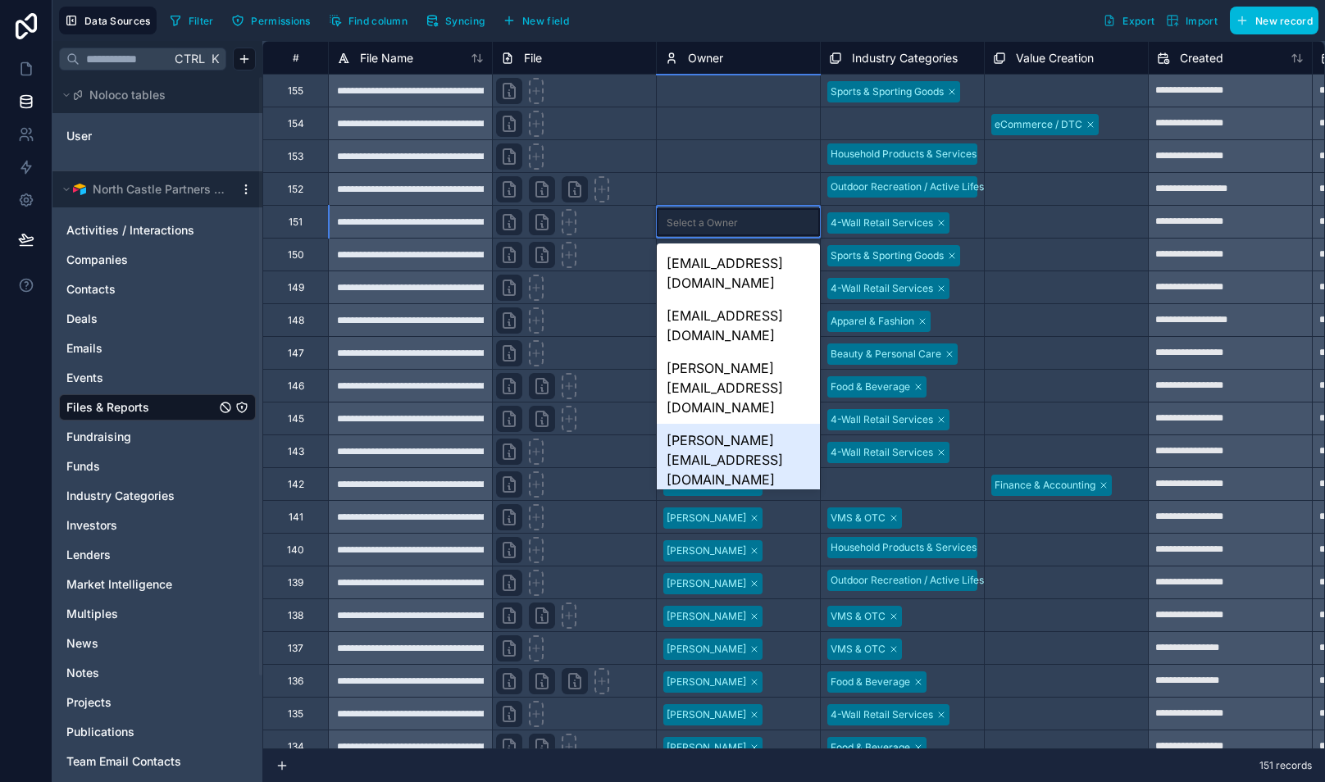
scroll to position [232, 0]
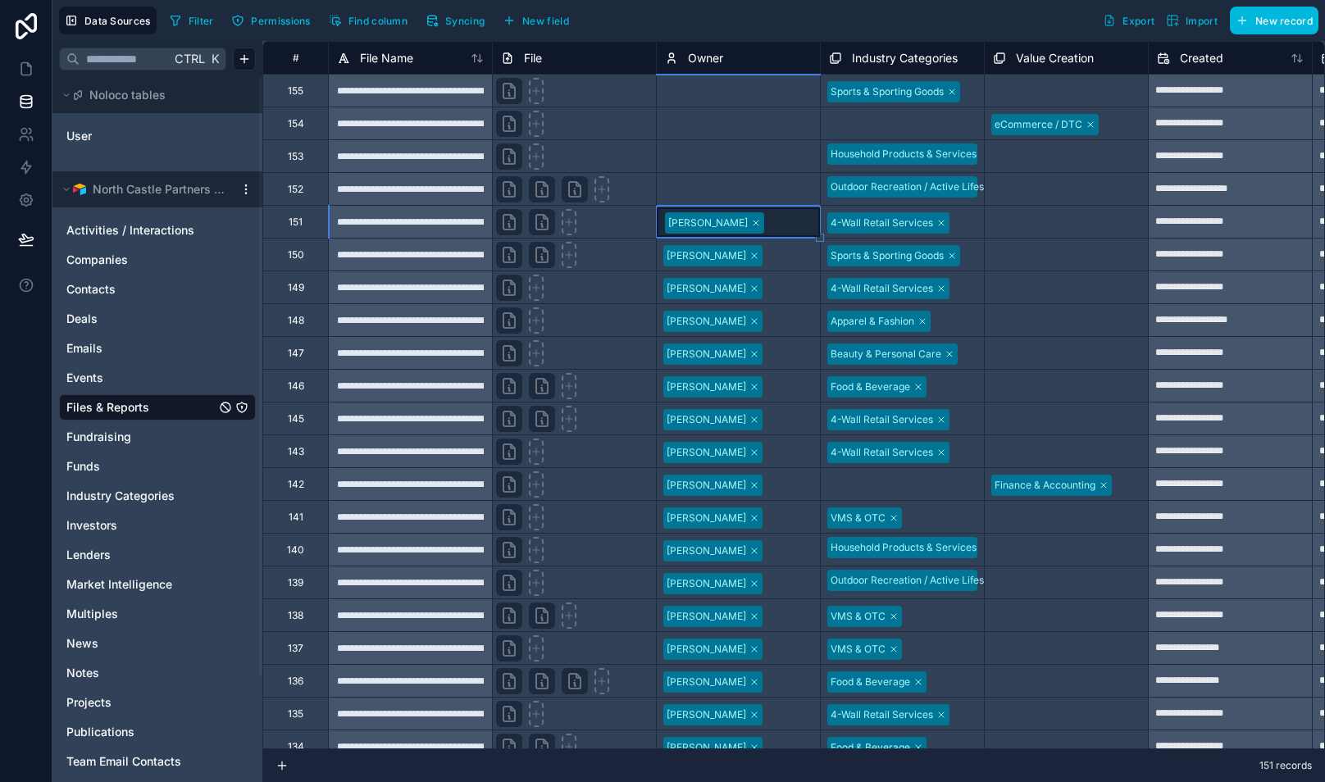
click at [725, 180] on div "Select a Owner" at bounding box center [738, 189] width 163 height 25
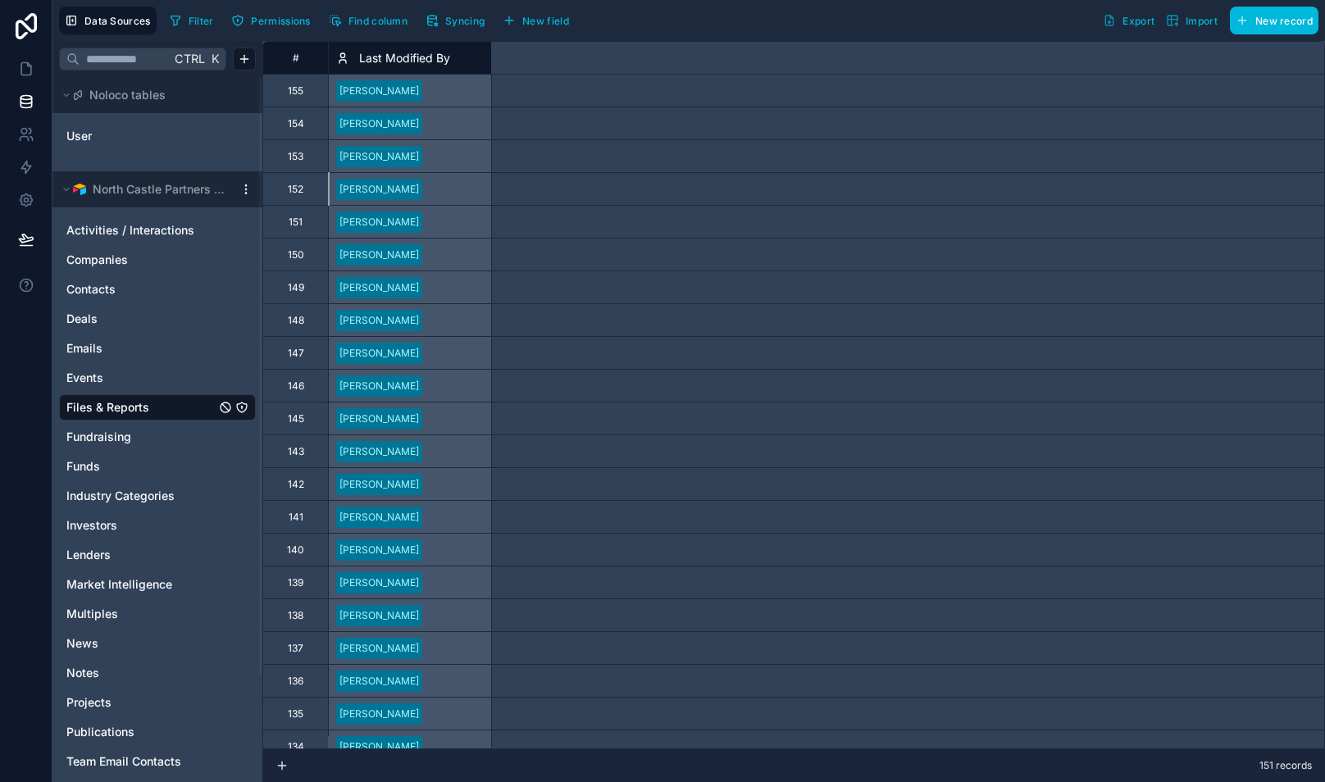
scroll to position [0, 0]
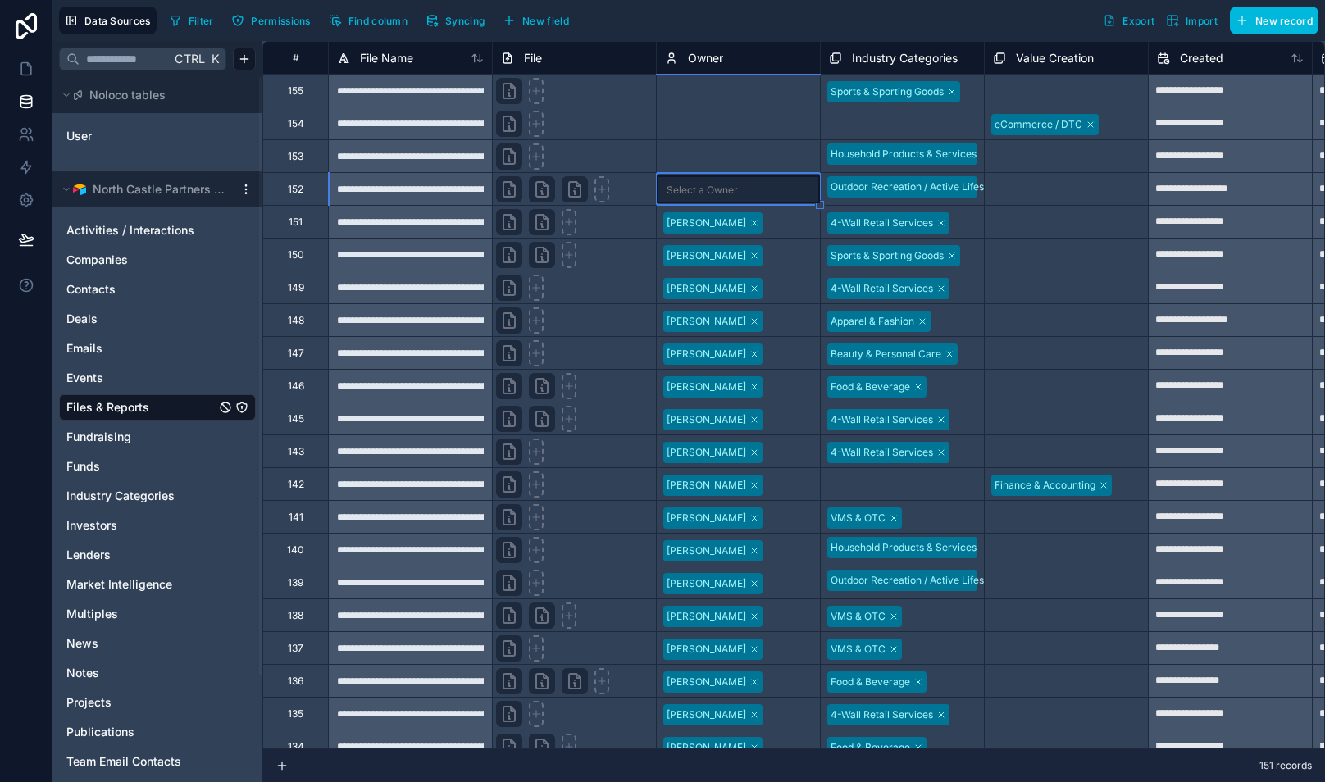
click at [710, 190] on div "Select a Owner" at bounding box center [701, 190] width 71 height 13
click at [714, 184] on div "Select a Owner" at bounding box center [701, 190] width 71 height 13
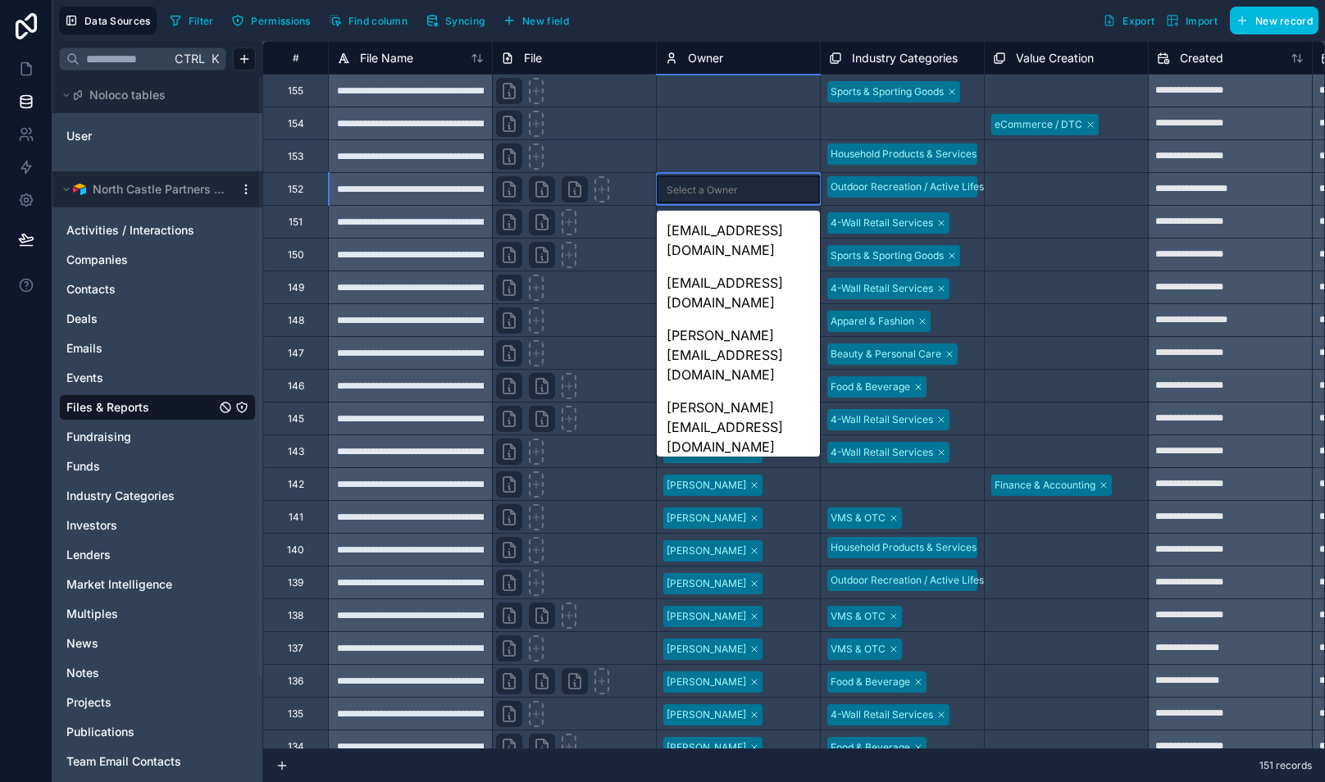
scroll to position [232, 0]
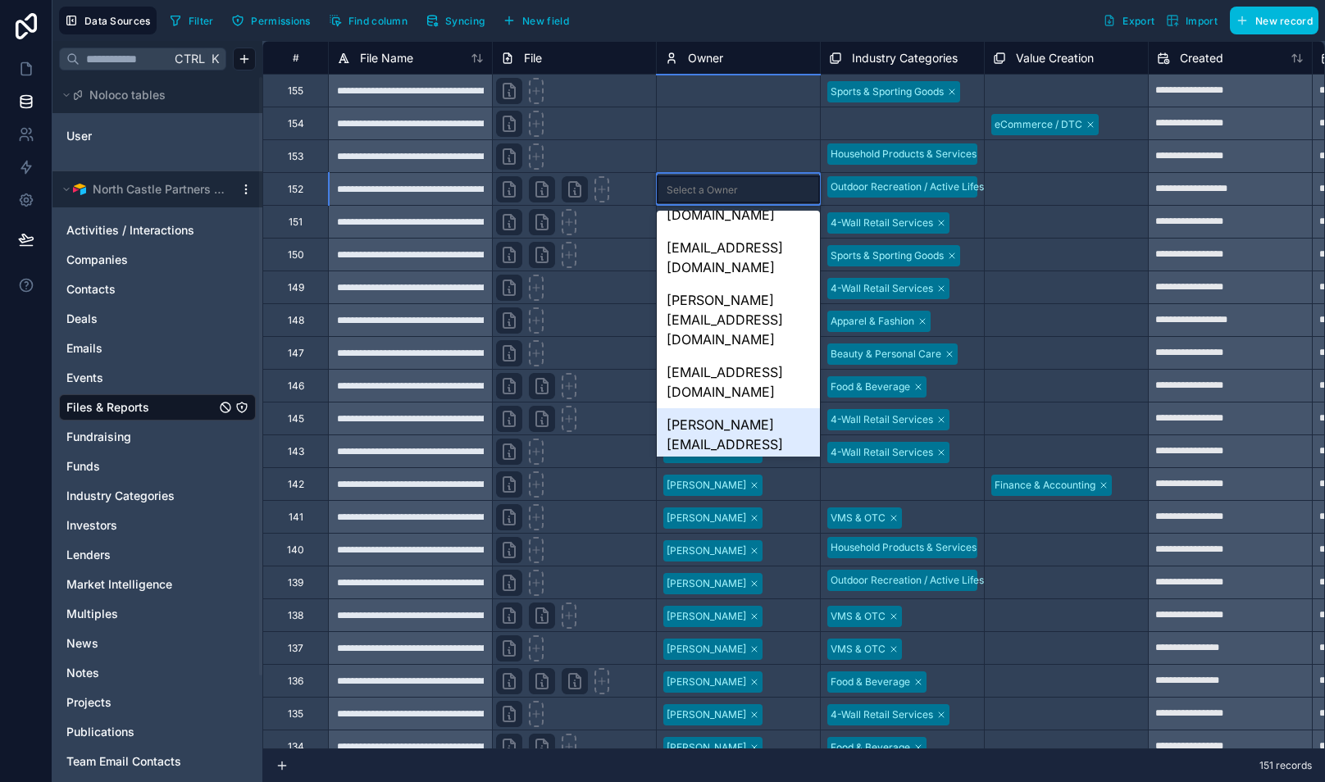
click at [743, 408] on div "[PERSON_NAME][EMAIL_ADDRESS][DOMAIN_NAME]" at bounding box center [738, 444] width 163 height 72
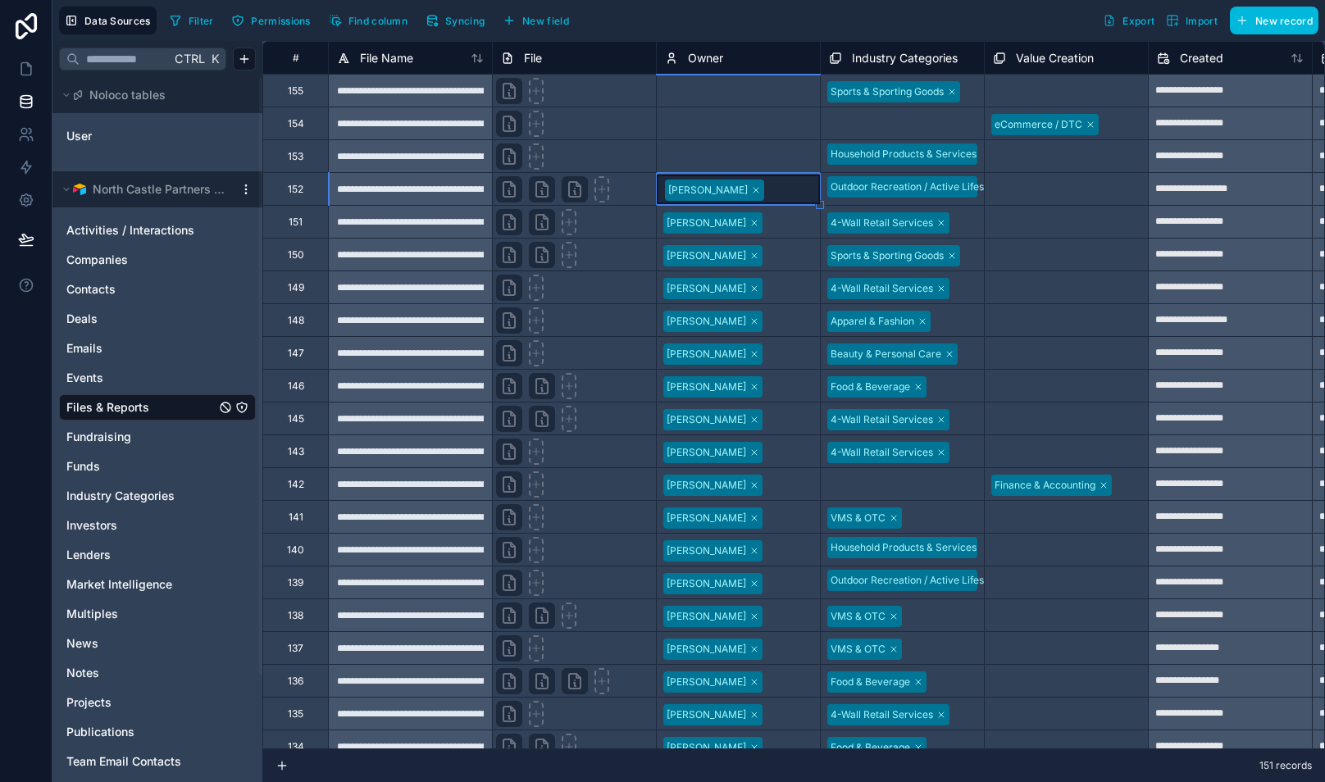
click at [713, 155] on div "Select a Owner" at bounding box center [700, 157] width 71 height 13
click at [713, 155] on div "Select a Owner" at bounding box center [701, 157] width 71 height 13
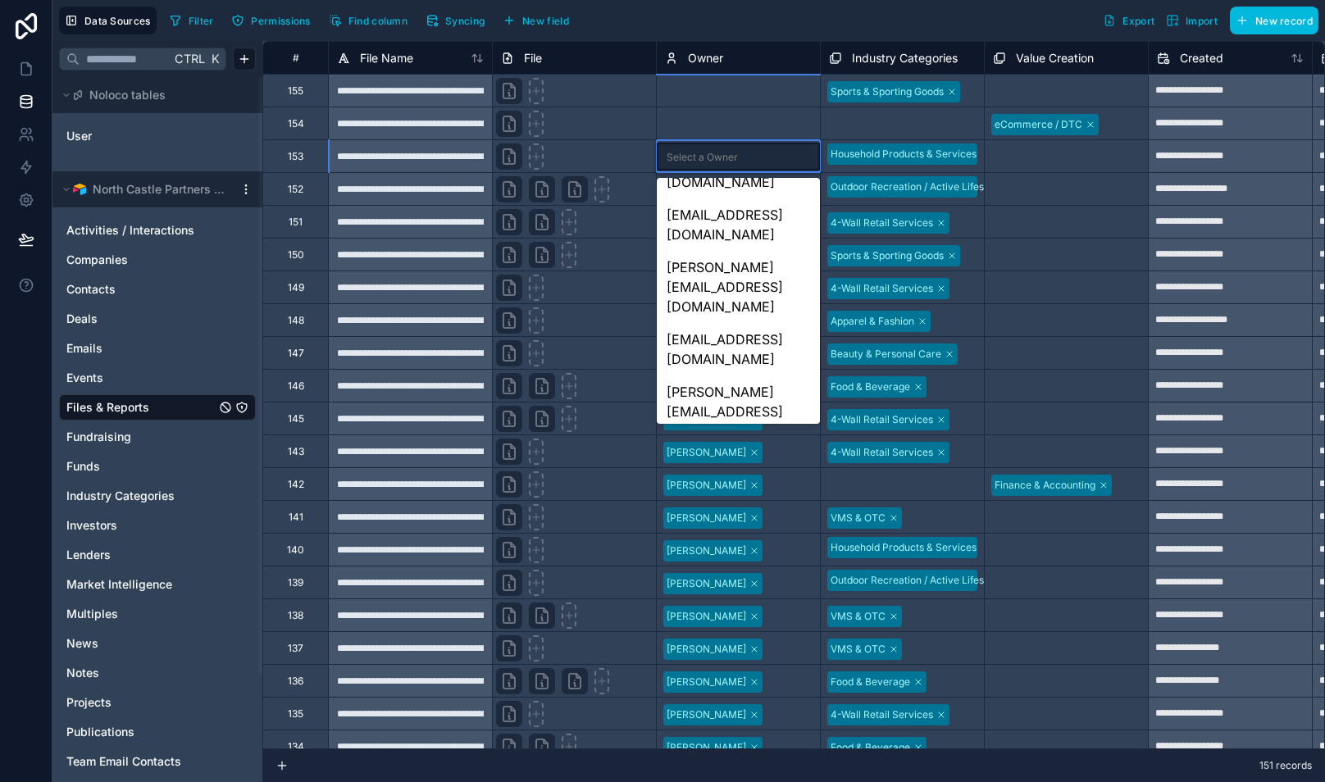
click at [743, 736] on div "[PERSON_NAME][EMAIL_ADDRESS][DOMAIN_NAME]" at bounding box center [738, 772] width 163 height 72
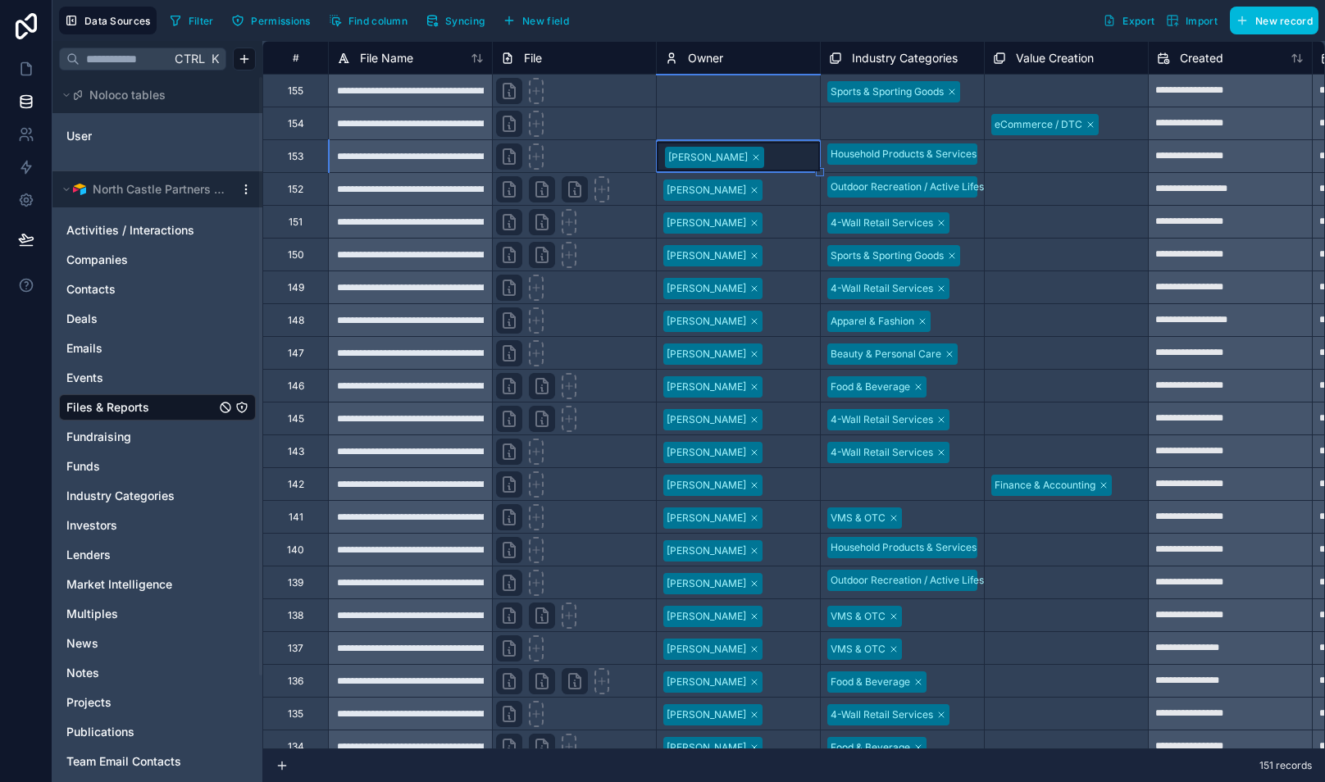
click at [710, 121] on div "Select a Owner" at bounding box center [700, 124] width 71 height 13
click at [710, 121] on div "Select a Owner" at bounding box center [701, 124] width 71 height 13
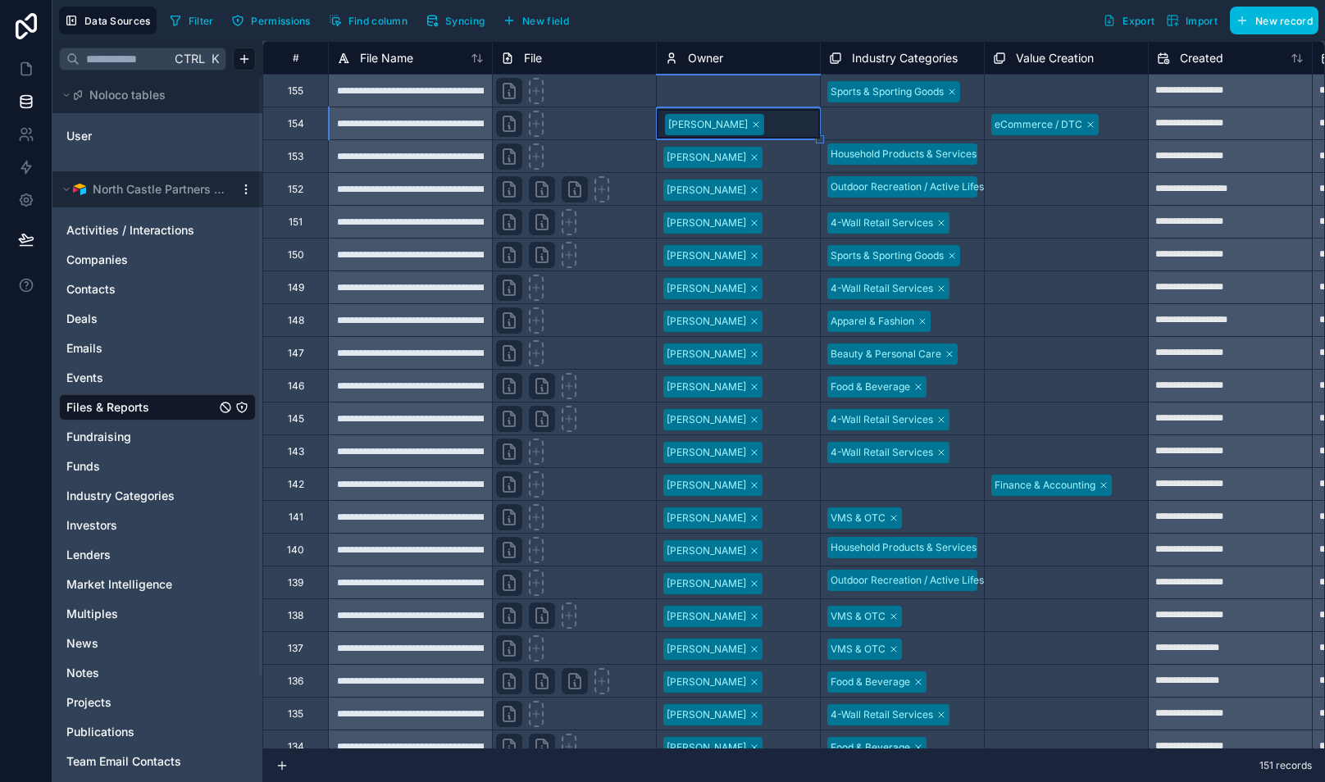
click at [711, 89] on div "Select a Owner" at bounding box center [700, 91] width 71 height 13
click at [711, 89] on div "Select a Owner" at bounding box center [701, 91] width 71 height 13
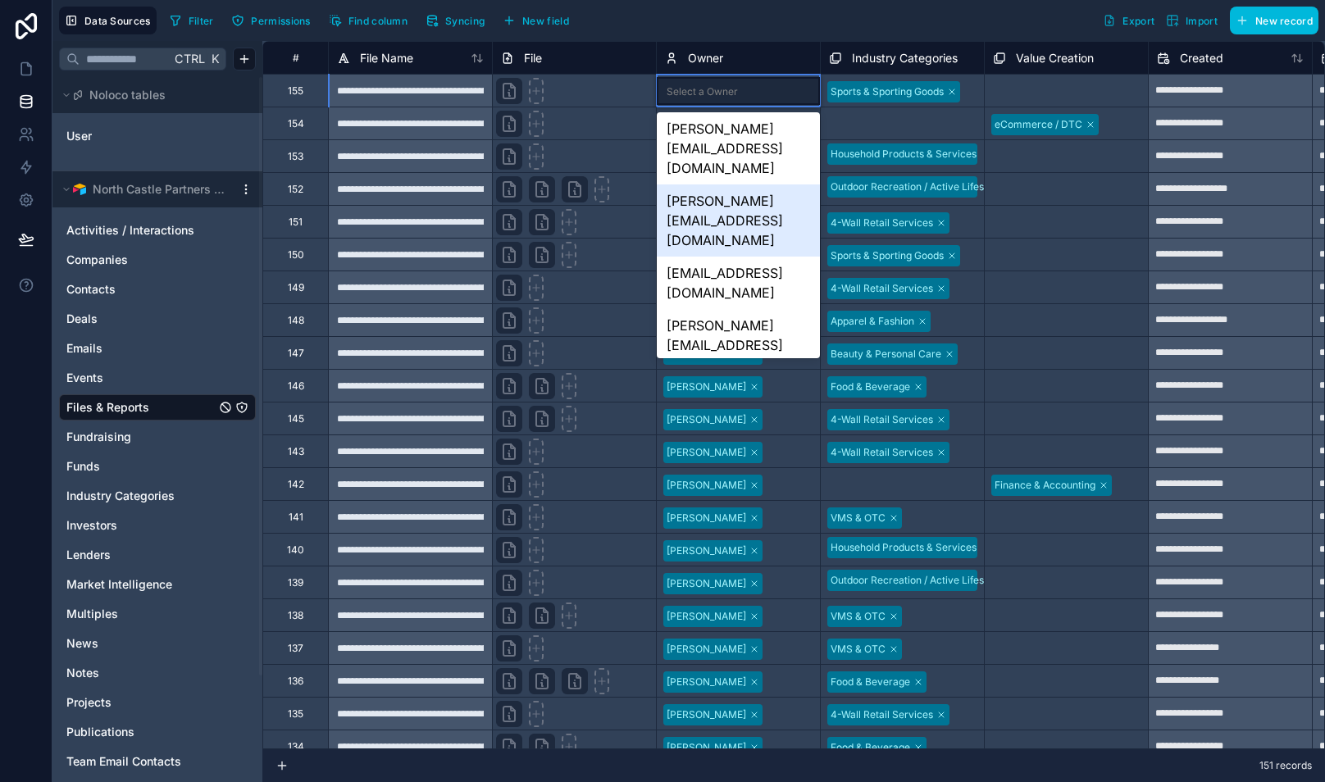
scroll to position [115, 0]
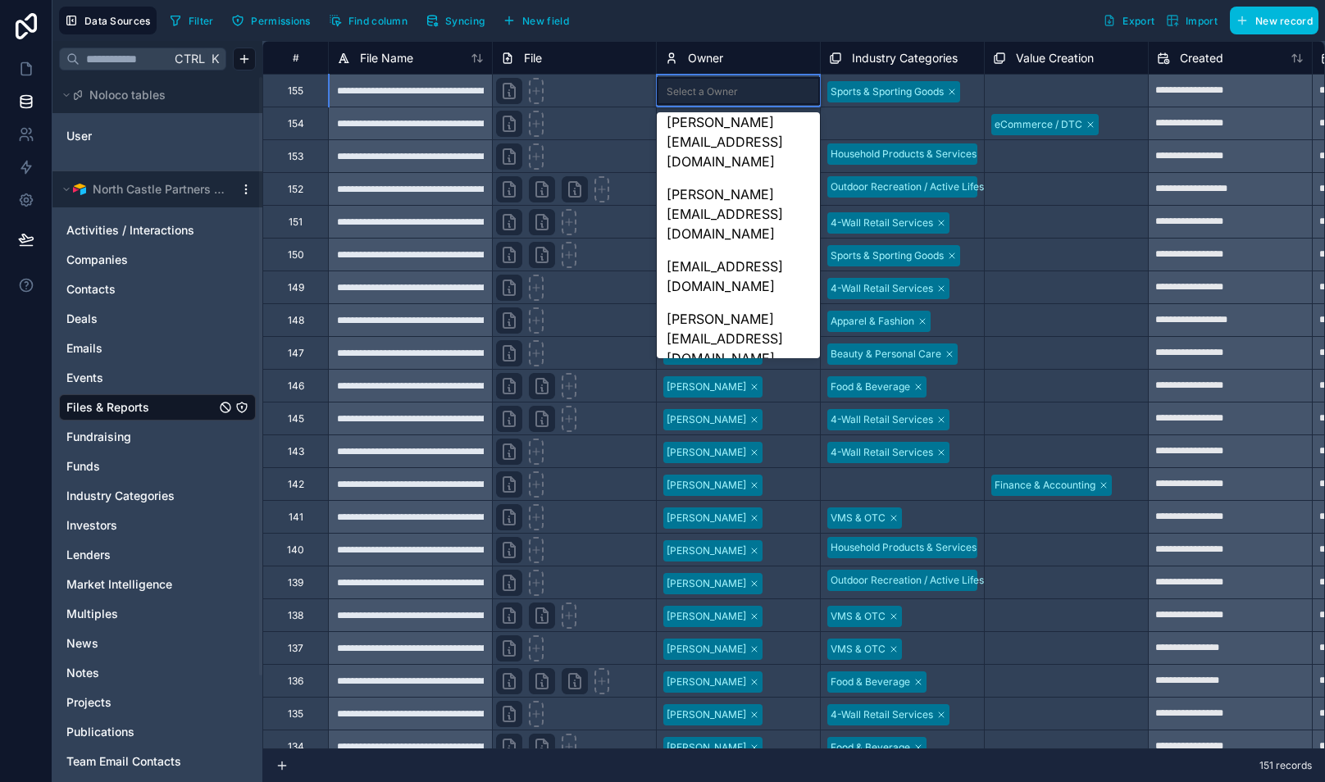
click at [743, 427] on div "[PERSON_NAME][EMAIL_ADDRESS][DOMAIN_NAME]" at bounding box center [738, 463] width 163 height 72
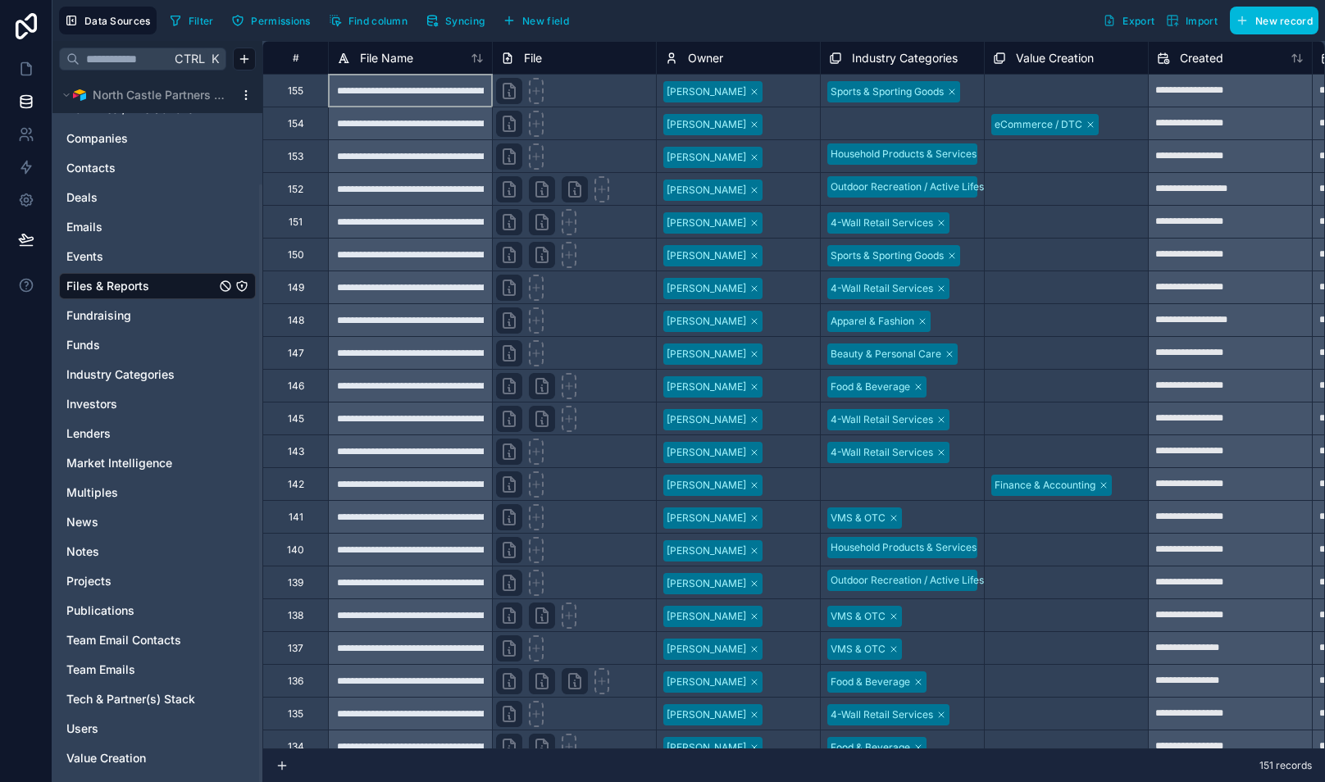
scroll to position [126, 0]
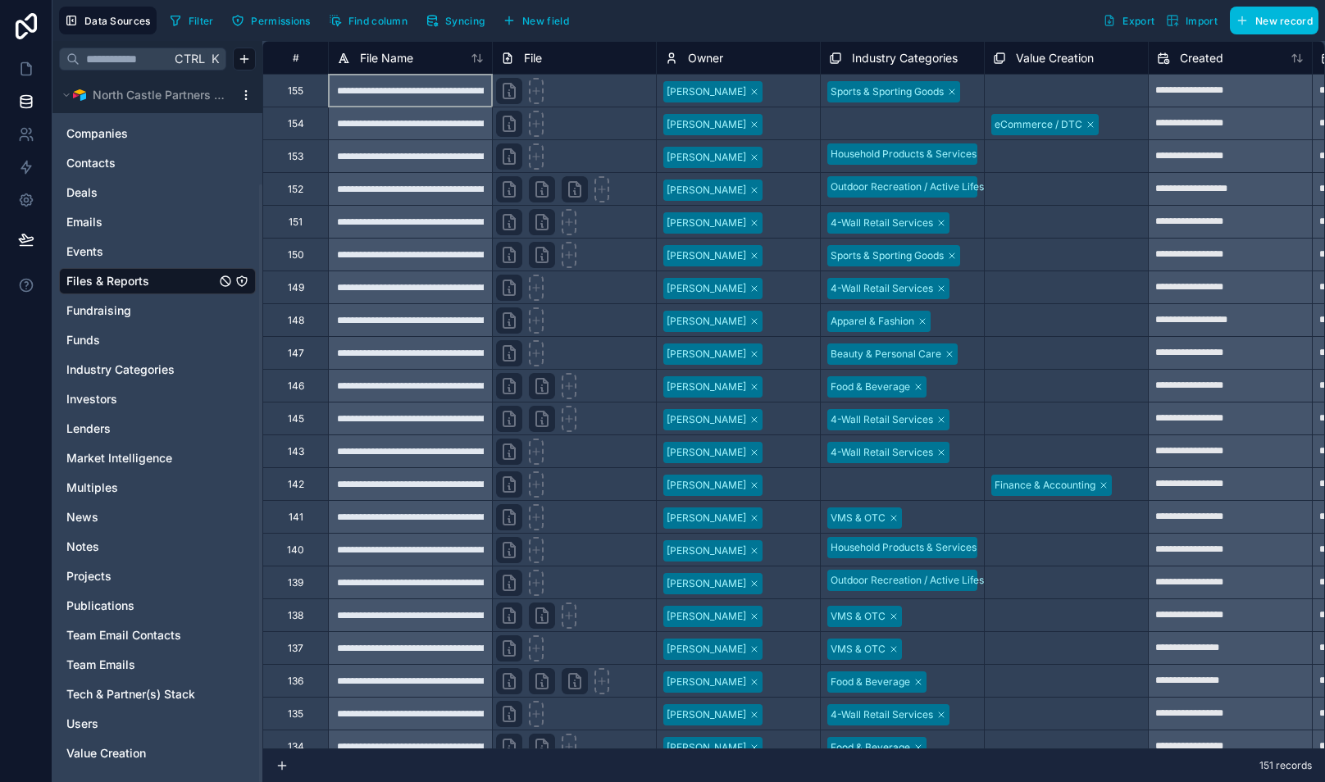
click at [108, 391] on span "Investors" at bounding box center [91, 399] width 51 height 16
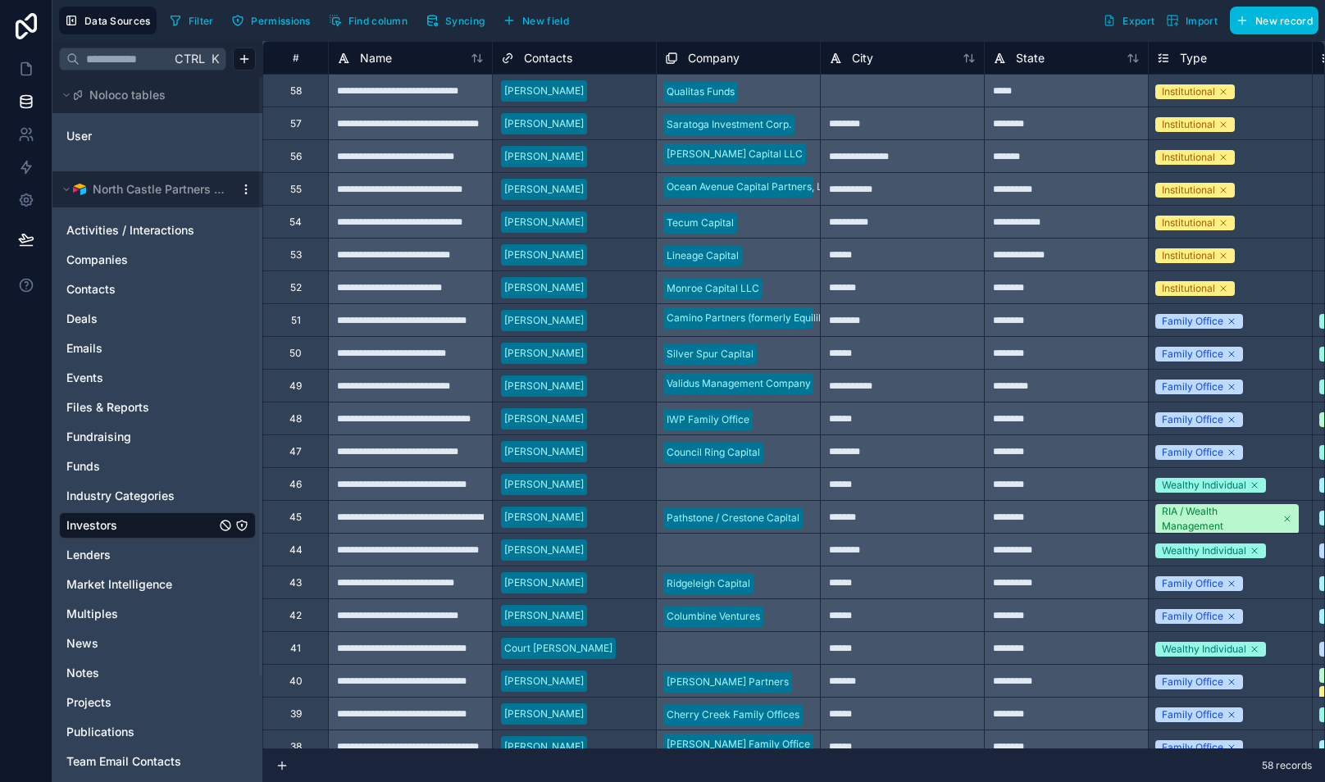
click at [95, 133] on link "User" at bounding box center [132, 136] width 133 height 16
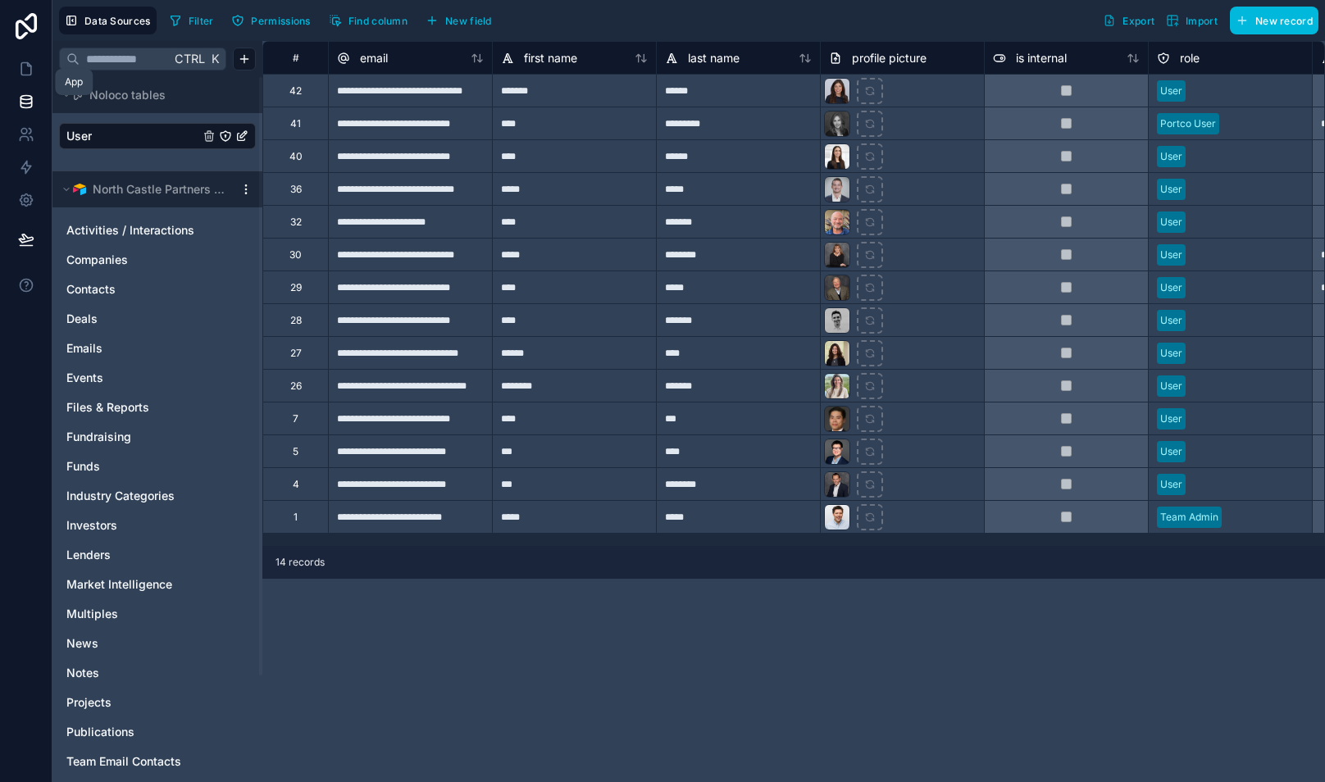
click at [27, 66] on icon at bounding box center [28, 64] width 3 height 3
